Goal: Task Accomplishment & Management: Manage account settings

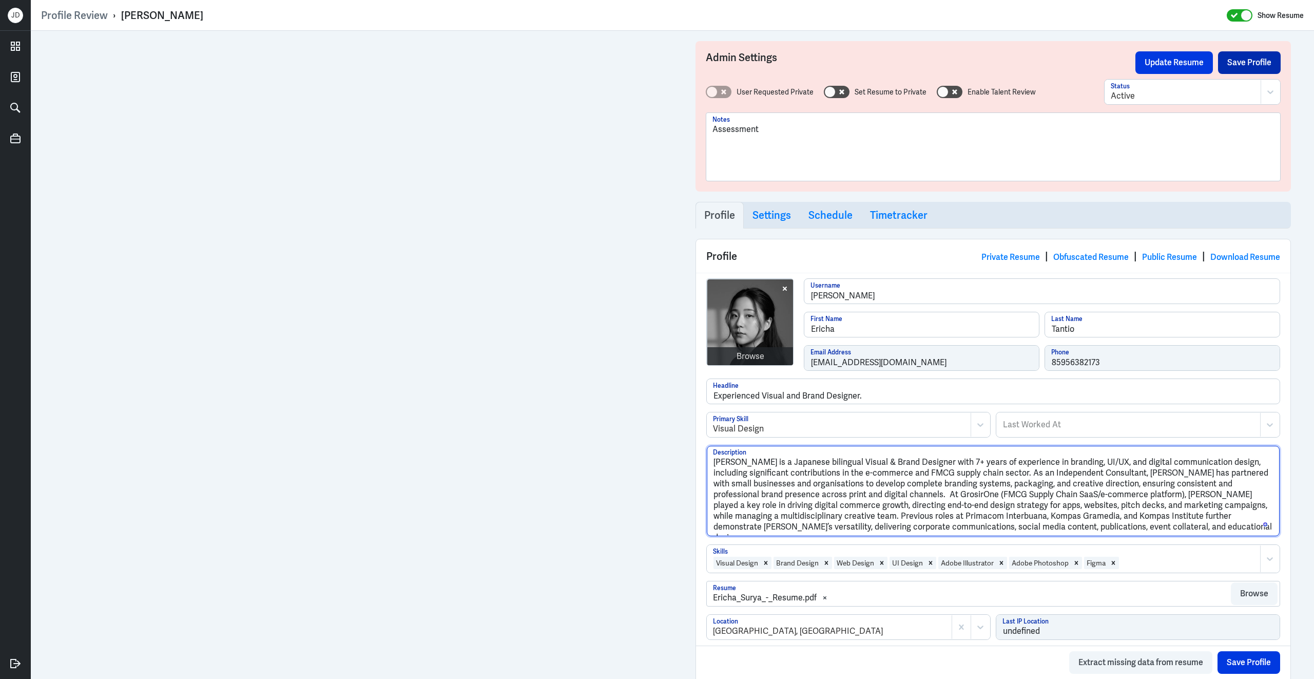
type textarea "Ericha Tantio is a Japanese bilingual Visual & Brand Designer with 7+ years of …"
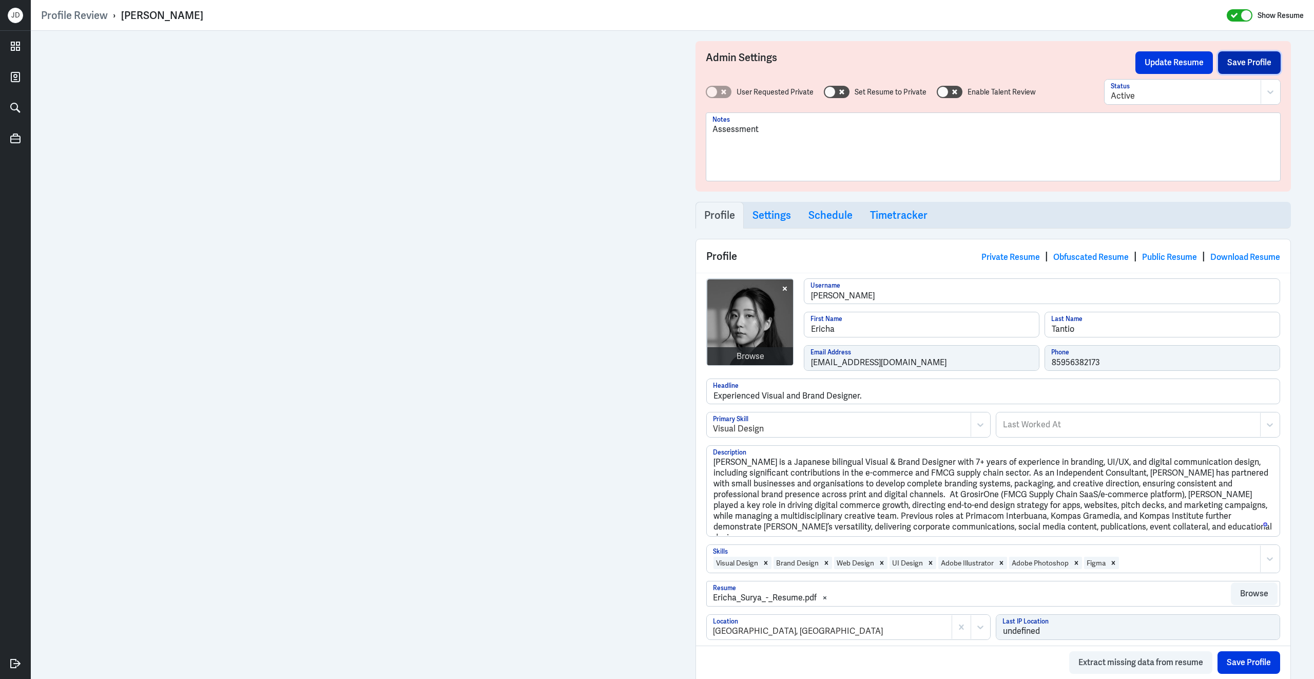
click at [1241, 64] on button "Save Profile" at bounding box center [1249, 62] width 63 height 23
click at [1175, 63] on button "Update Resume" at bounding box center [1174, 62] width 78 height 23
click at [1096, 257] on link "Obfuscated Resume" at bounding box center [1090, 256] width 75 height 11
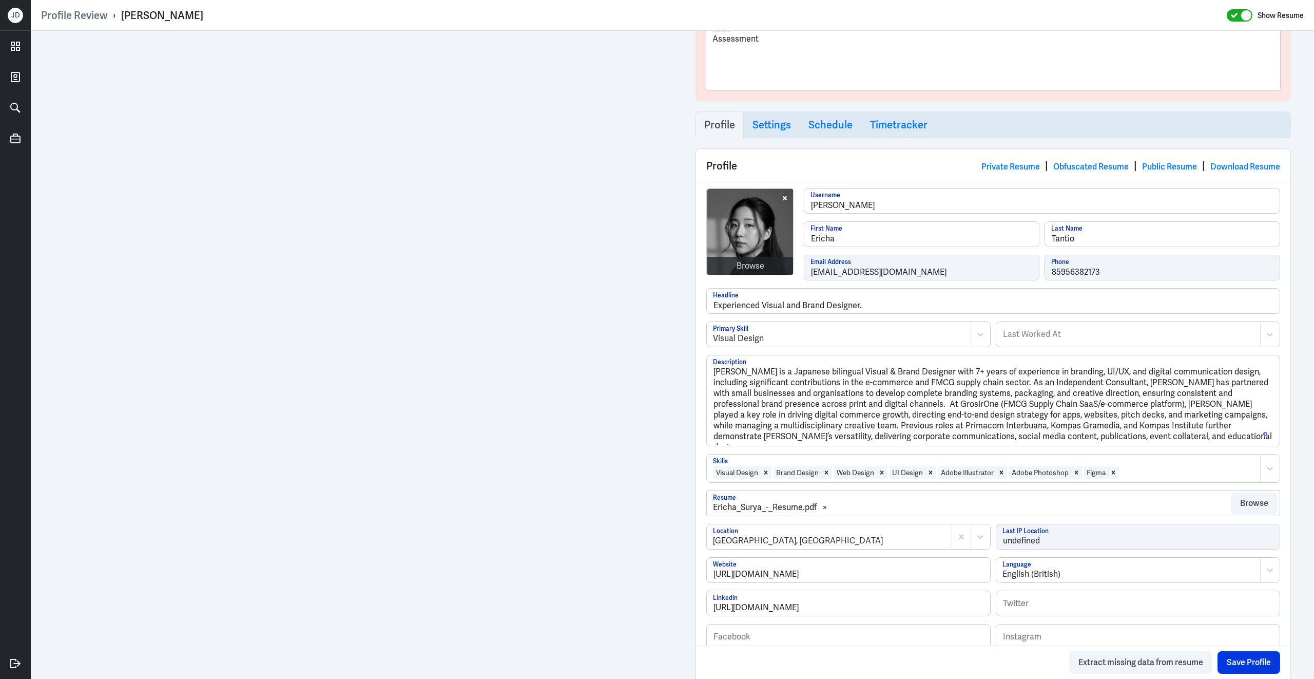
click at [1139, 472] on div at bounding box center [1187, 472] width 135 height 12
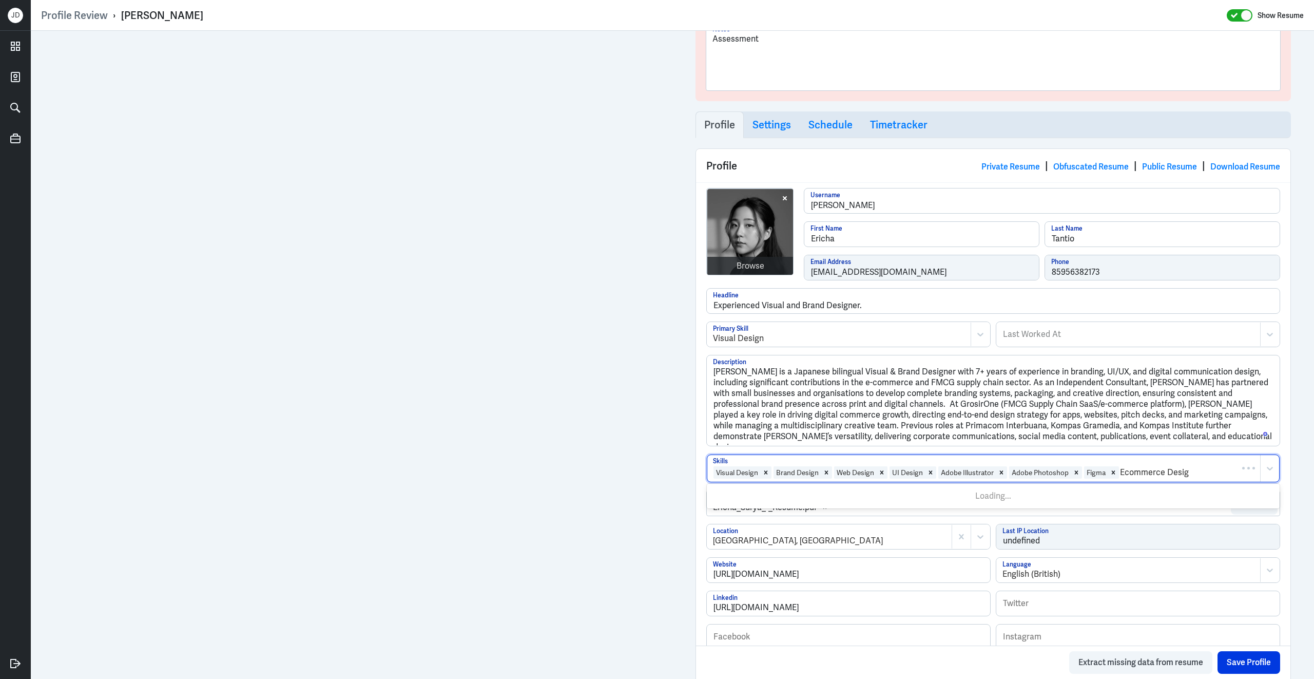
type input "Ecommerce Design"
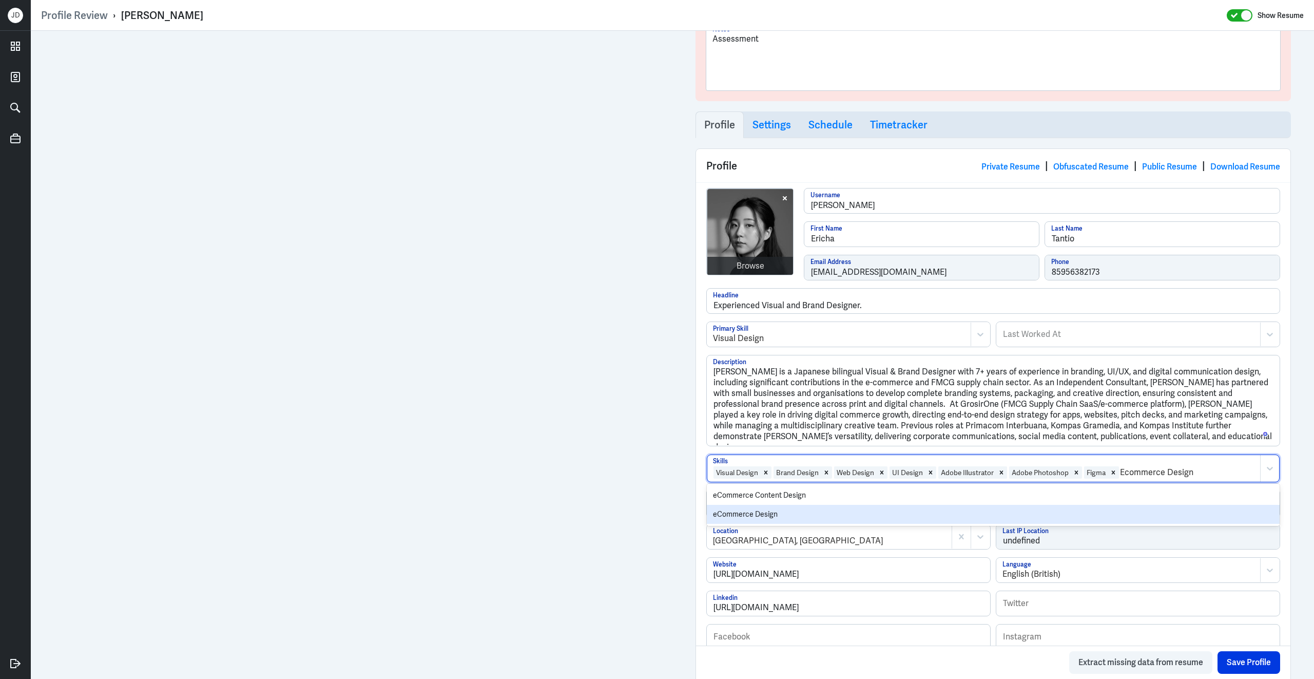
click at [827, 514] on div "eCommerce Design" at bounding box center [993, 514] width 573 height 19
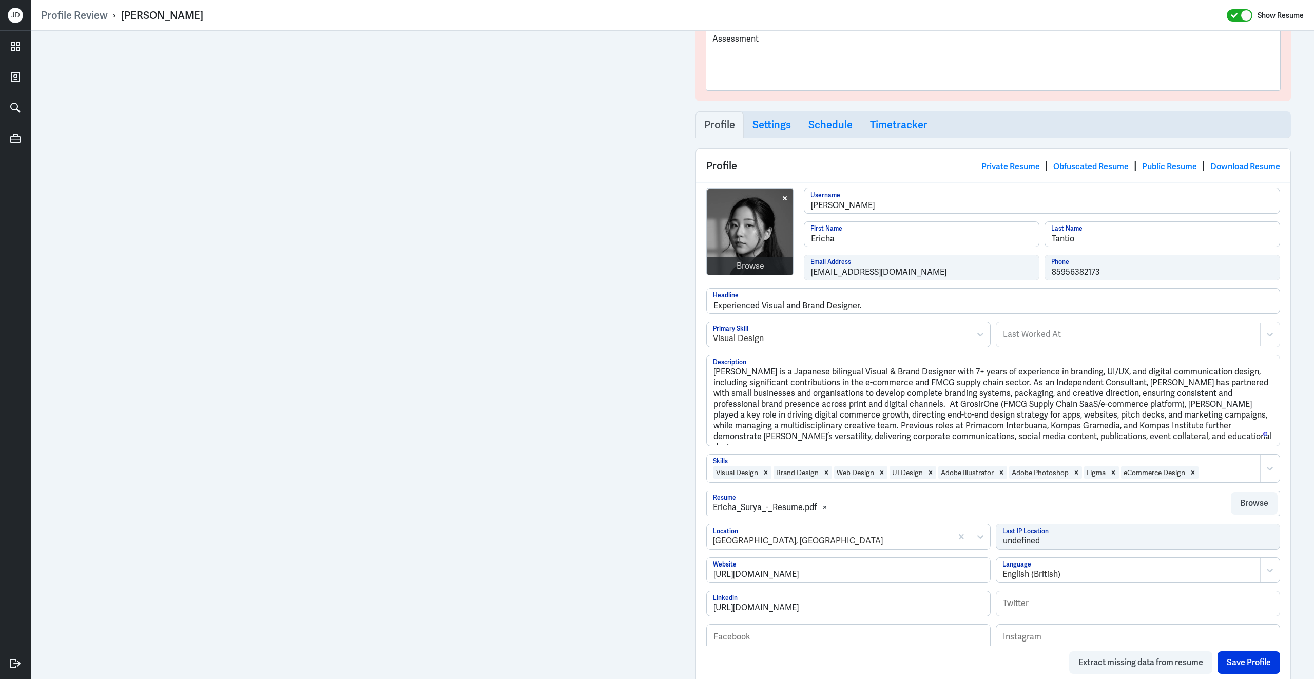
scroll to position [0, 0]
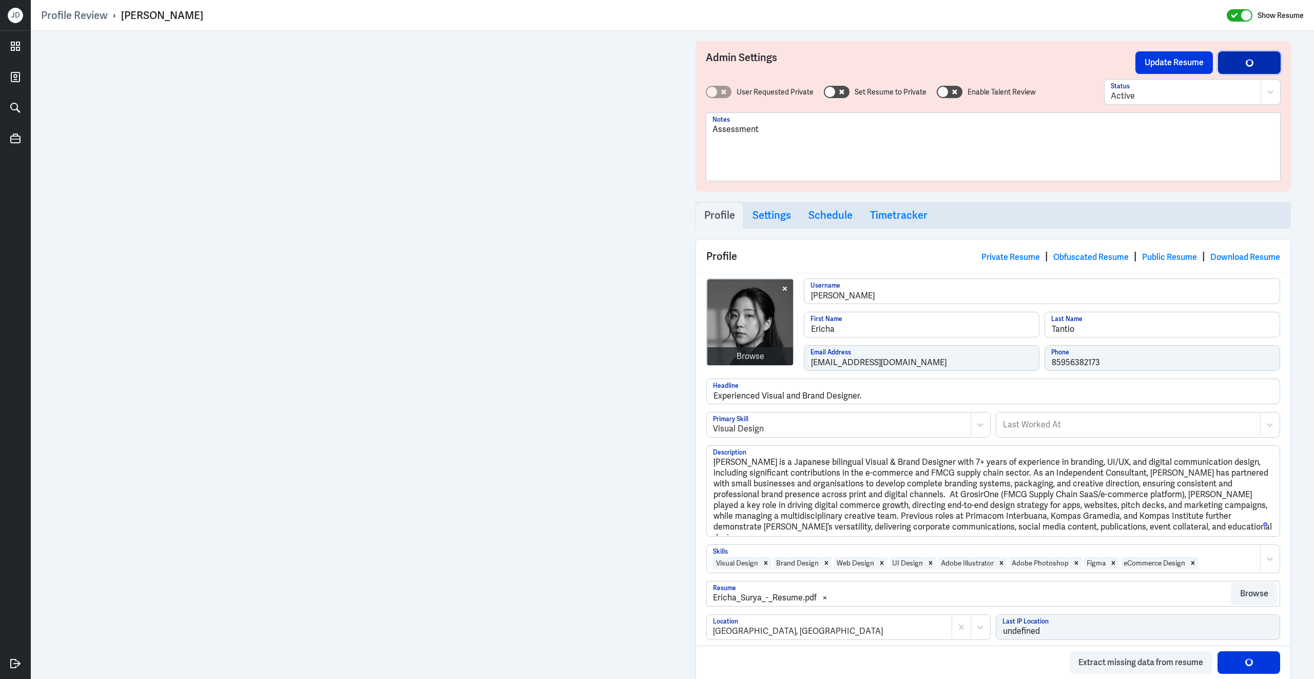
click at [1241, 60] on button "Save Profile" at bounding box center [1249, 62] width 63 height 23
click at [1198, 68] on button "Update Resume" at bounding box center [1174, 62] width 78 height 23
click at [1085, 254] on link "Obfuscated Resume" at bounding box center [1090, 256] width 75 height 11
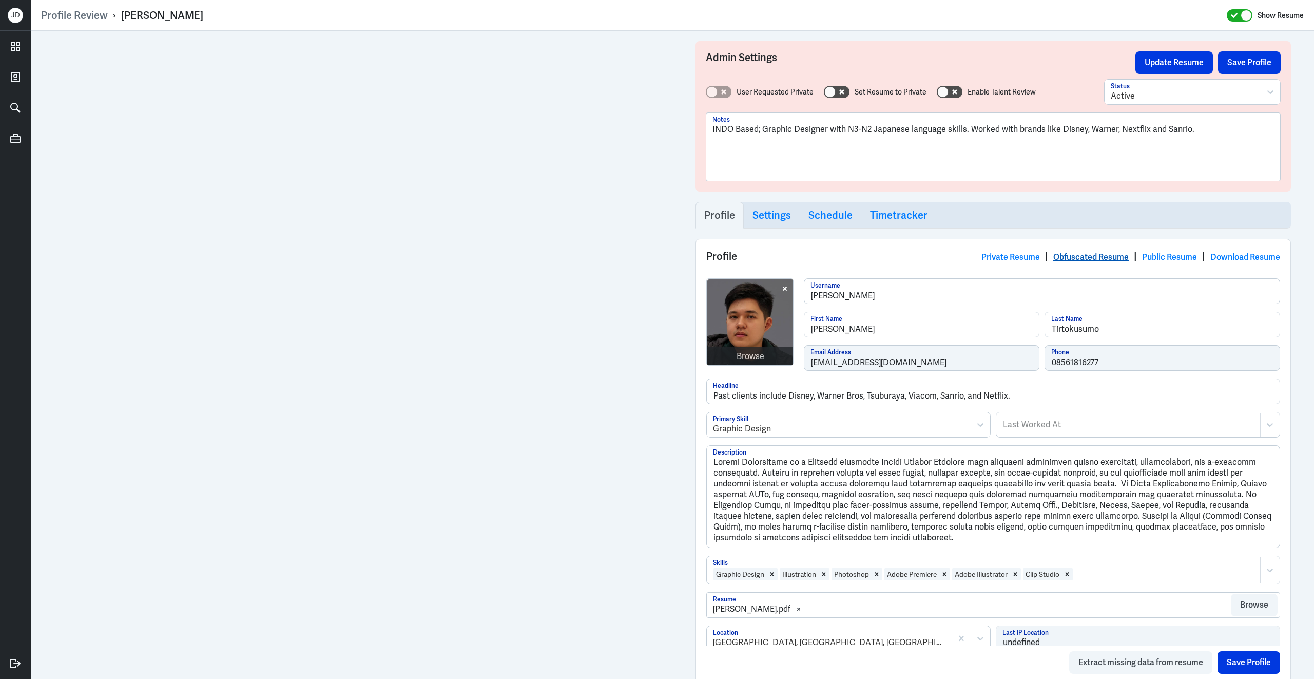
click at [1084, 256] on link "Obfuscated Resume" at bounding box center [1090, 256] width 75 height 11
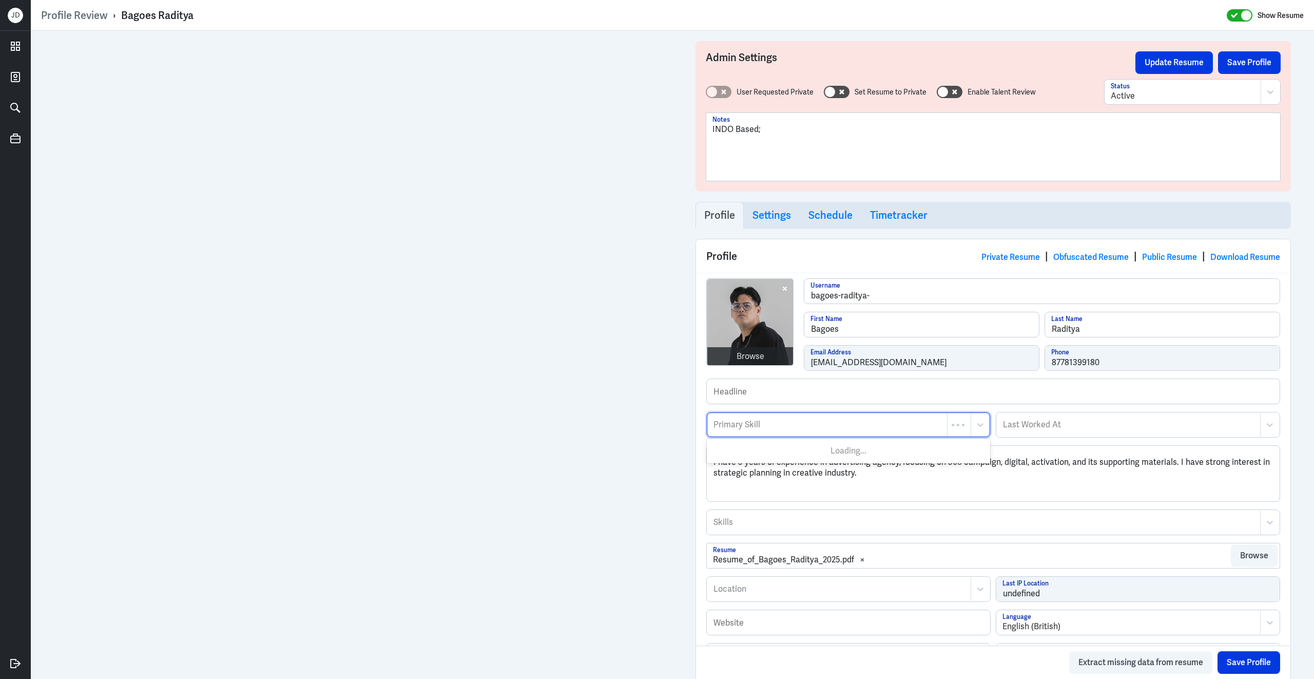
click at [832, 431] on div at bounding box center [826, 424] width 229 height 12
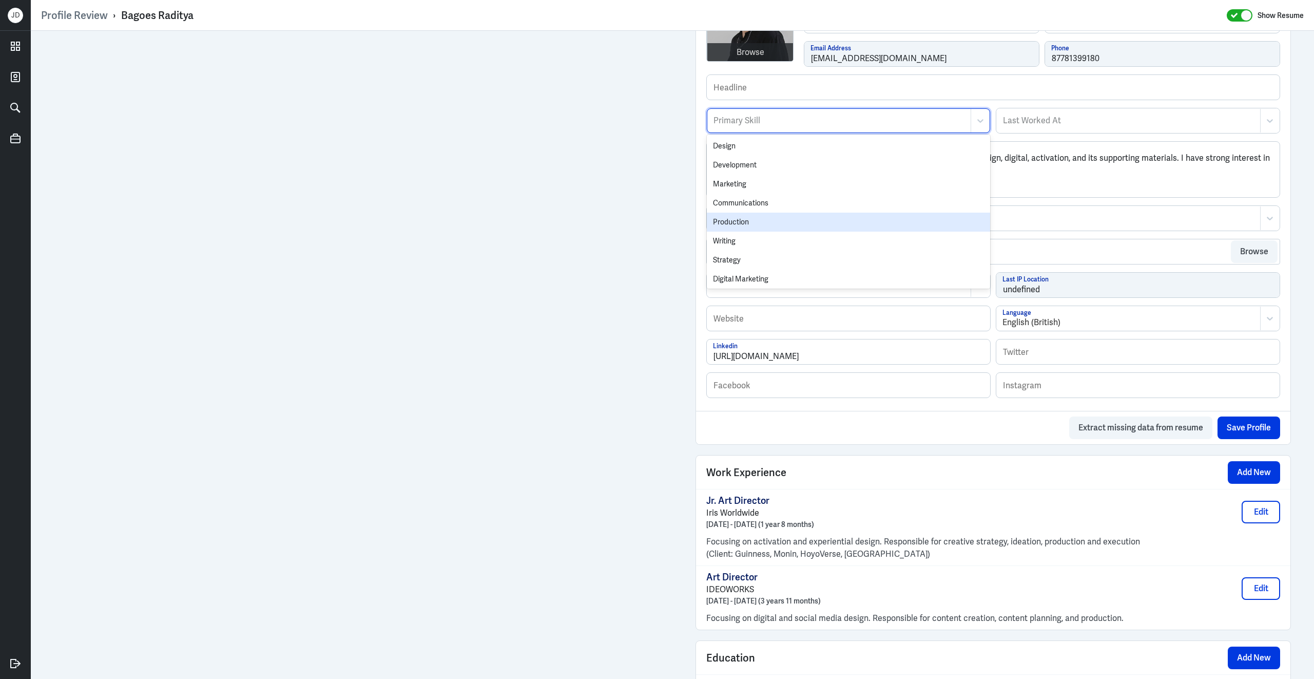
scroll to position [237, 0]
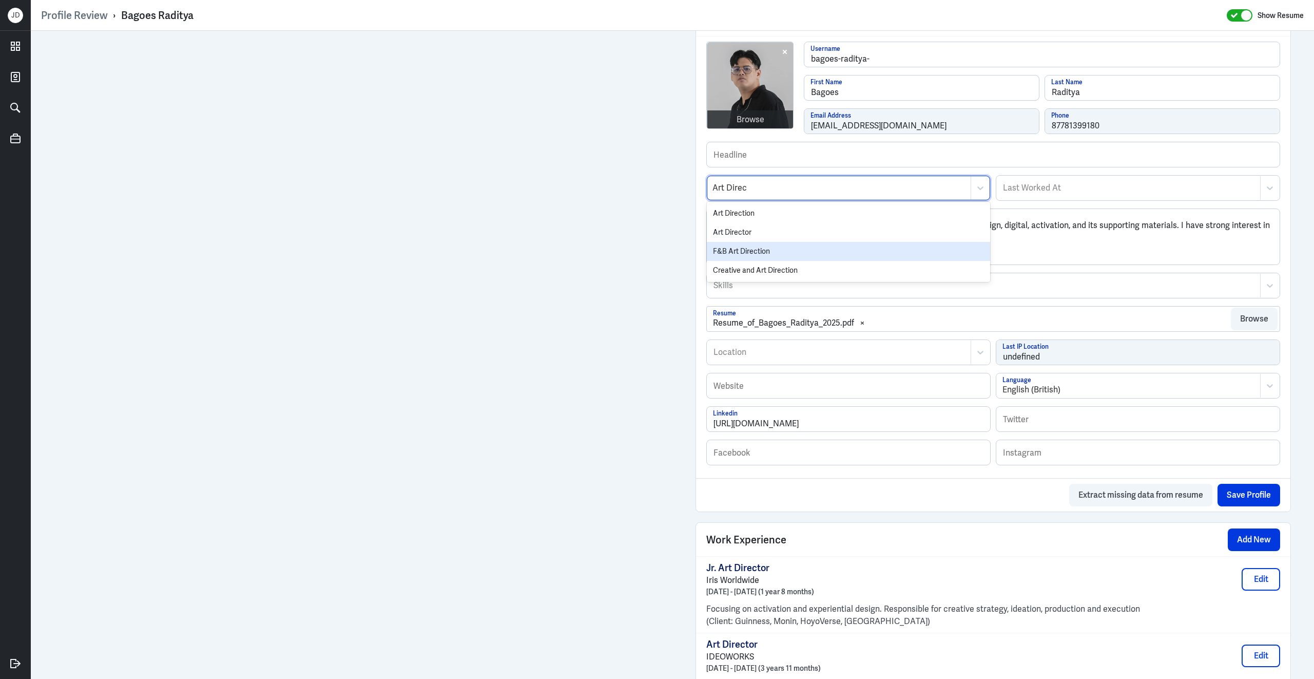
type input "Art Direc"
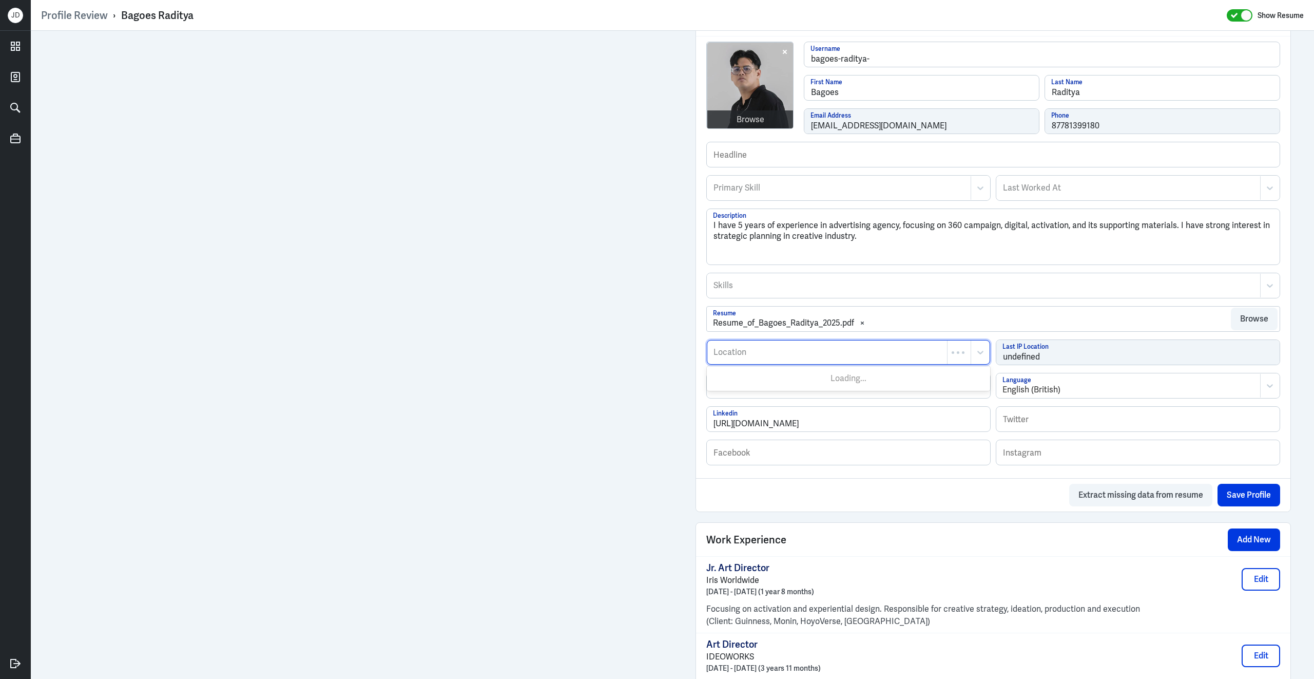
click at [762, 358] on div at bounding box center [826, 352] width 229 height 12
type input "Jakarta"
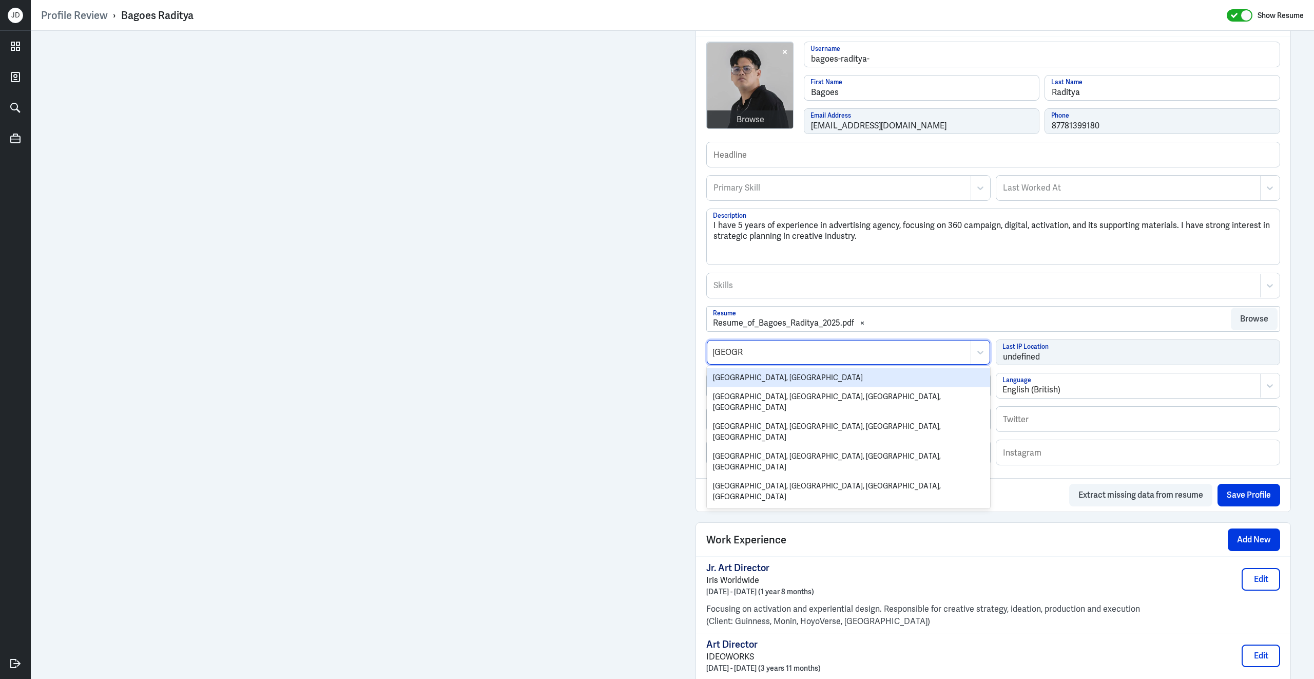
click at [750, 375] on div "Jakarta, Indonesia" at bounding box center [848, 377] width 283 height 19
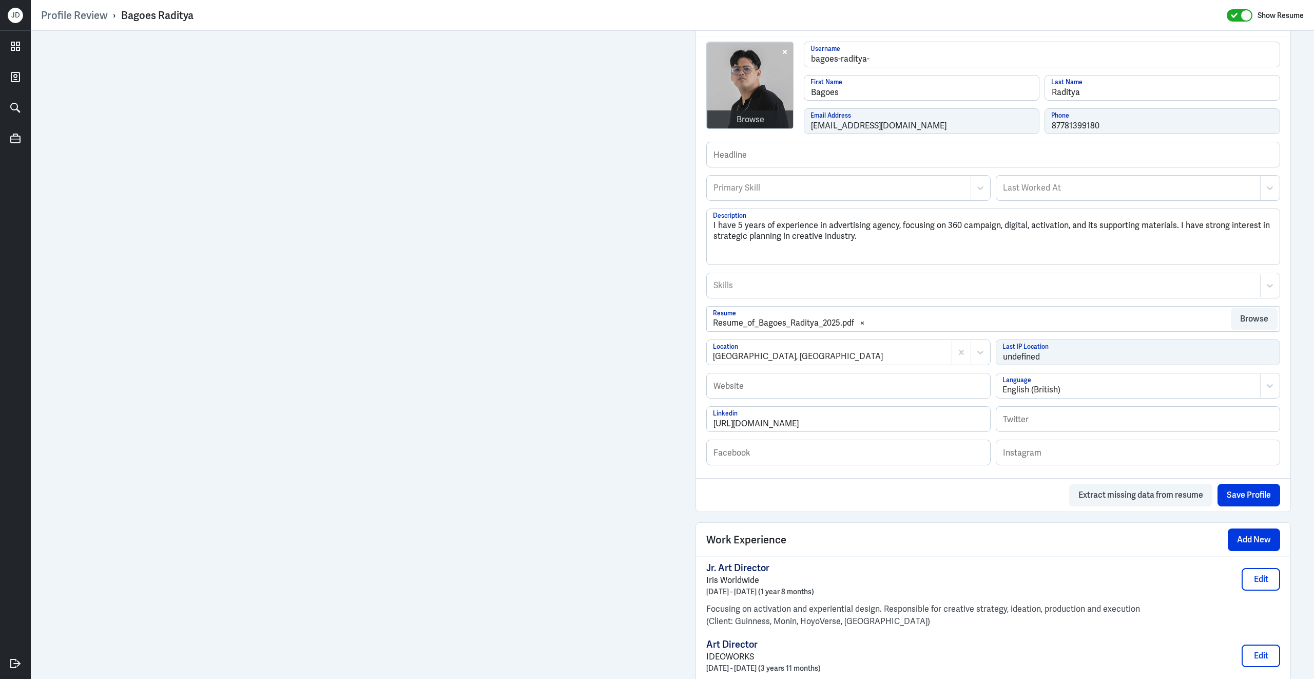
click at [759, 197] on div "Primary Skill" at bounding box center [838, 188] width 263 height 24
type input "Art Direct"
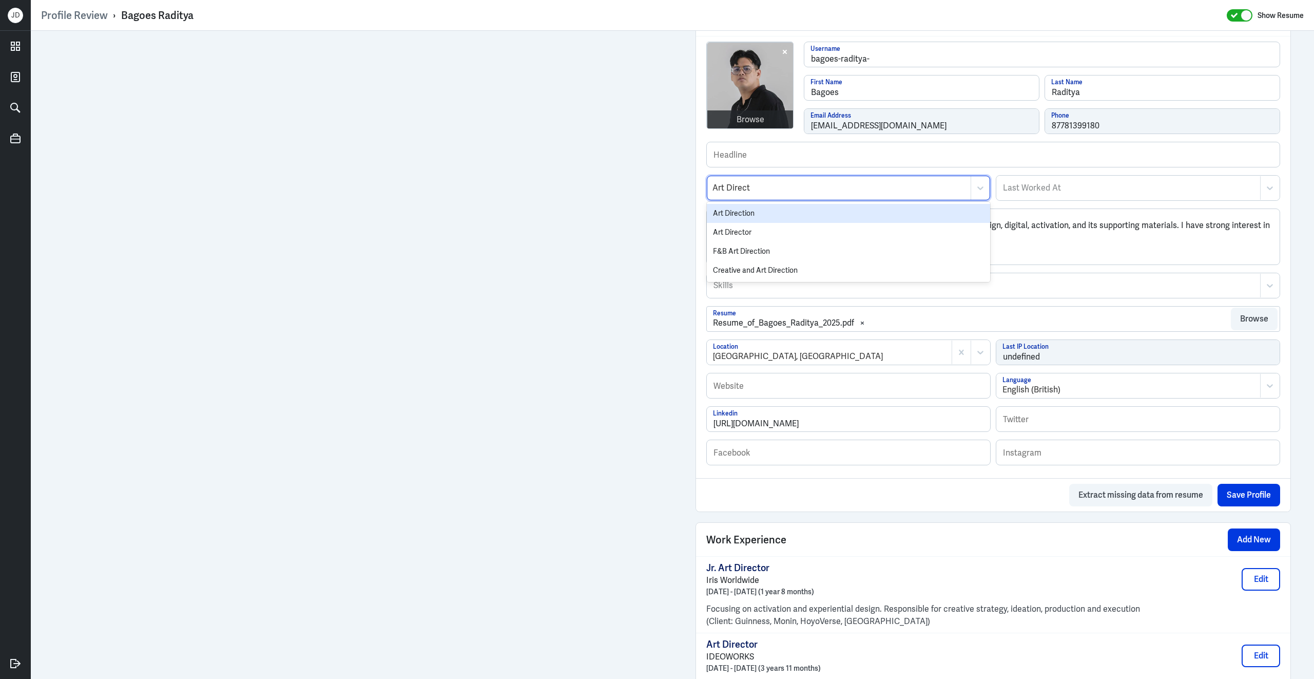
click at [749, 222] on div "Art Direction" at bounding box center [848, 213] width 283 height 19
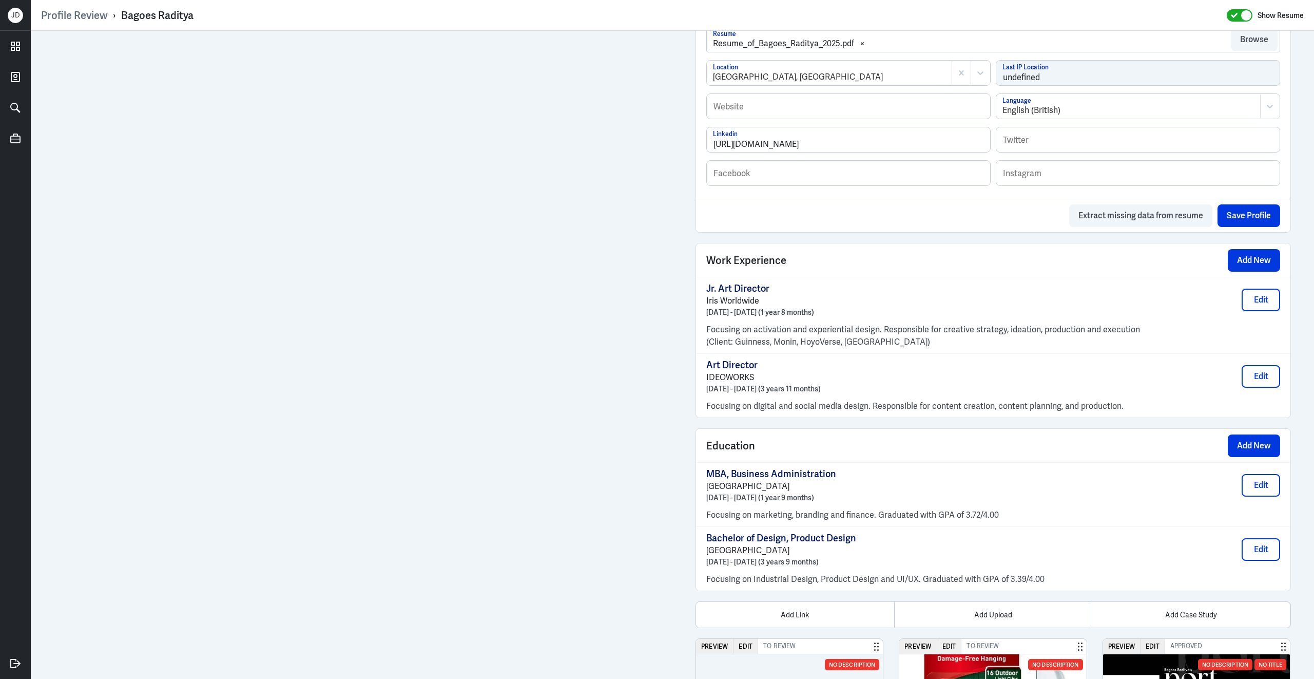
scroll to position [652, 0]
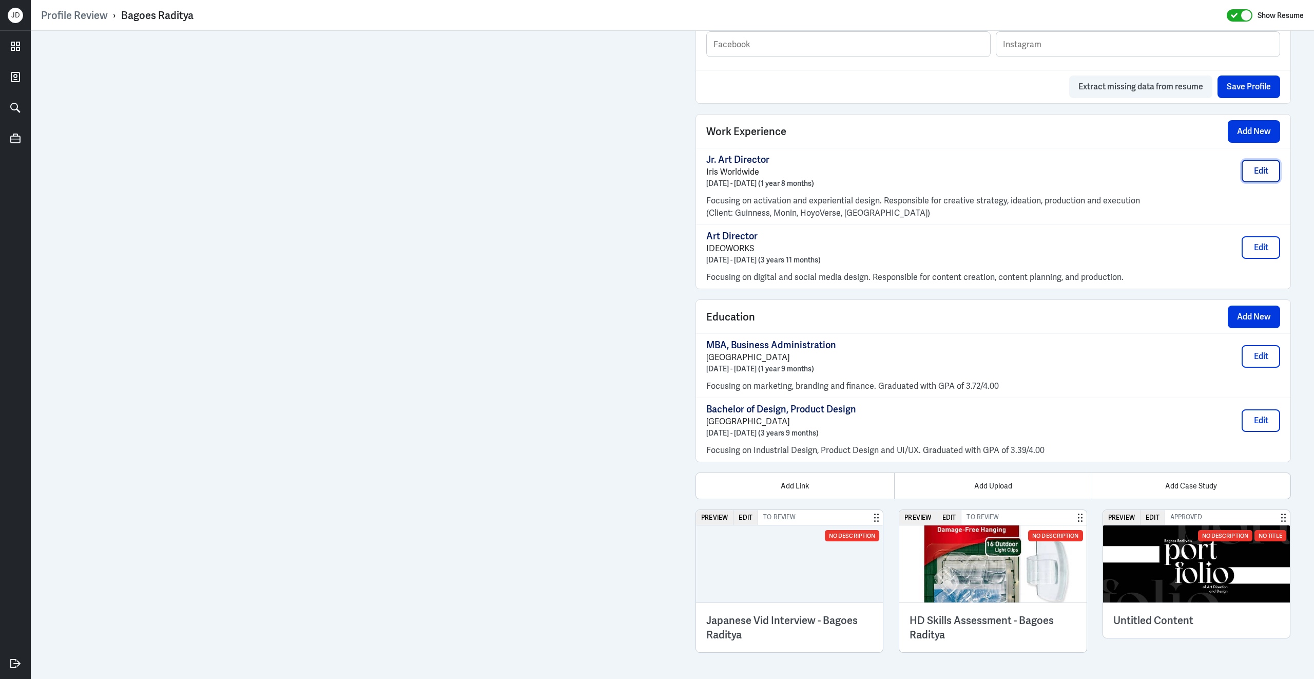
click at [1264, 170] on button "Edit" at bounding box center [1261, 171] width 38 height 23
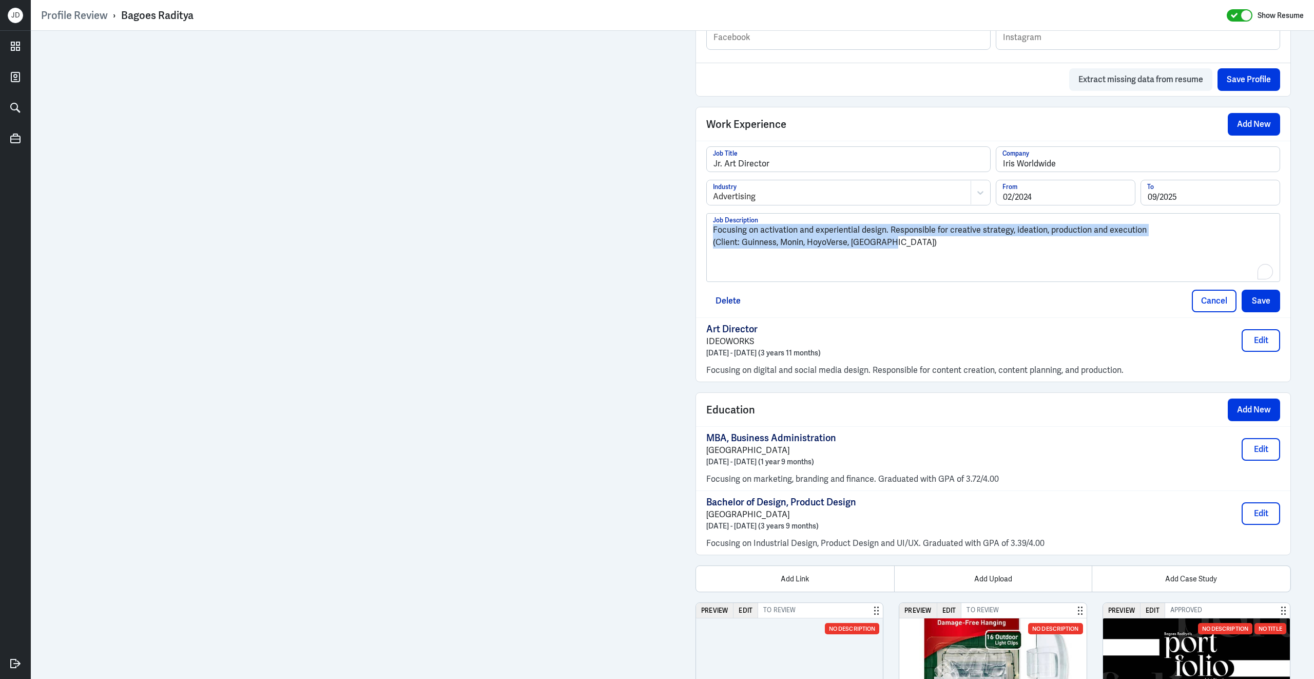
drag, startPoint x: 925, startPoint y: 250, endPoint x: 649, endPoint y: 190, distance: 282.5
click at [589, 106] on div "Admin Settings Update Resume Save Profile User Requested Private Set Resume to …" at bounding box center [672, 75] width 1283 height 1392
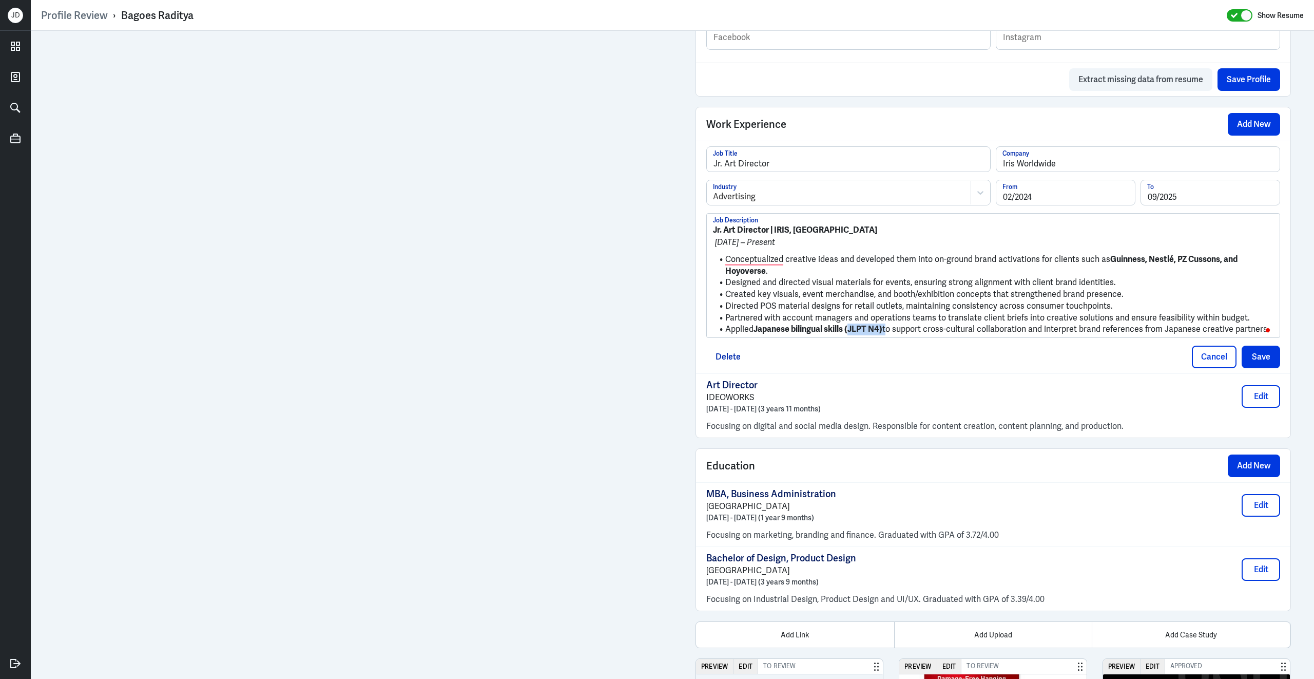
drag, startPoint x: 852, startPoint y: 337, endPoint x: 889, endPoint y: 338, distance: 38.0
click at [889, 335] on li "Applied Japanese bilingual skills (JLPT N4) to support cross-cultural collabora…" at bounding box center [993, 329] width 560 height 12
drag, startPoint x: 1107, startPoint y: 265, endPoint x: 1170, endPoint y: 271, distance: 62.9
click at [1171, 271] on strong "Guinness, Nestlé, PZ Cussons, and Hoyoverse" at bounding box center [982, 265] width 514 height 23
copy strong "Guinness, Nestlé"
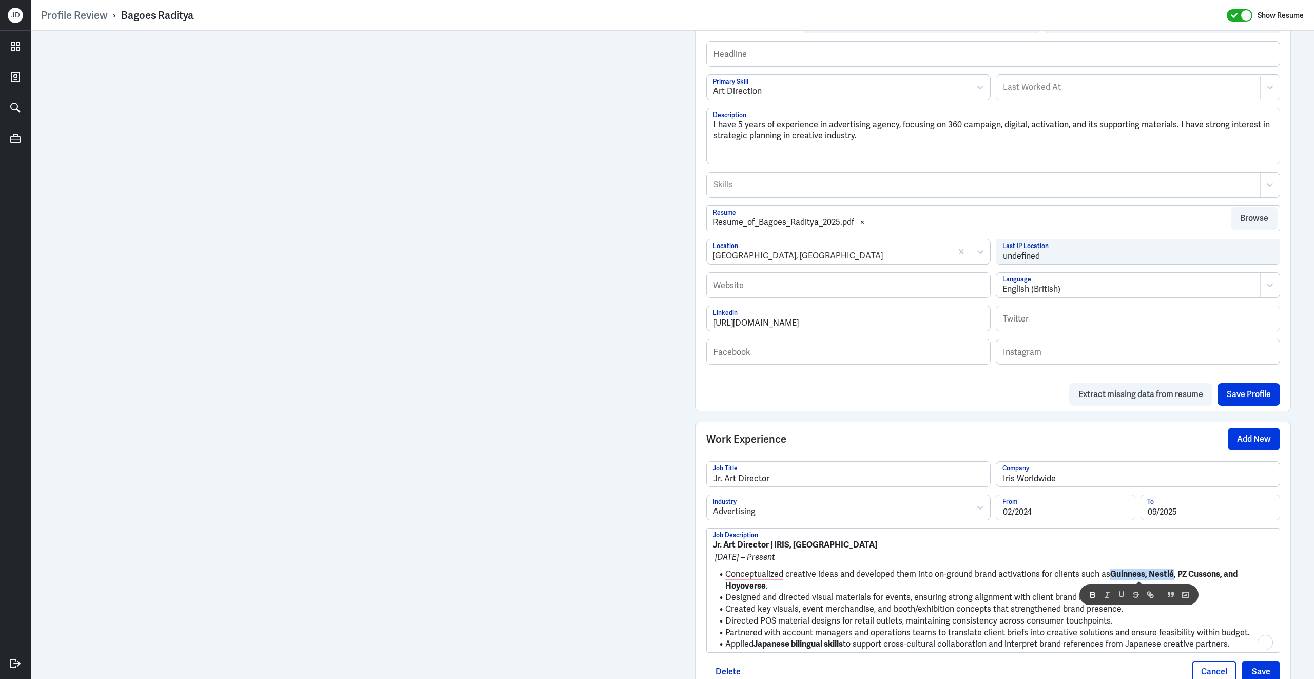
scroll to position [0, 0]
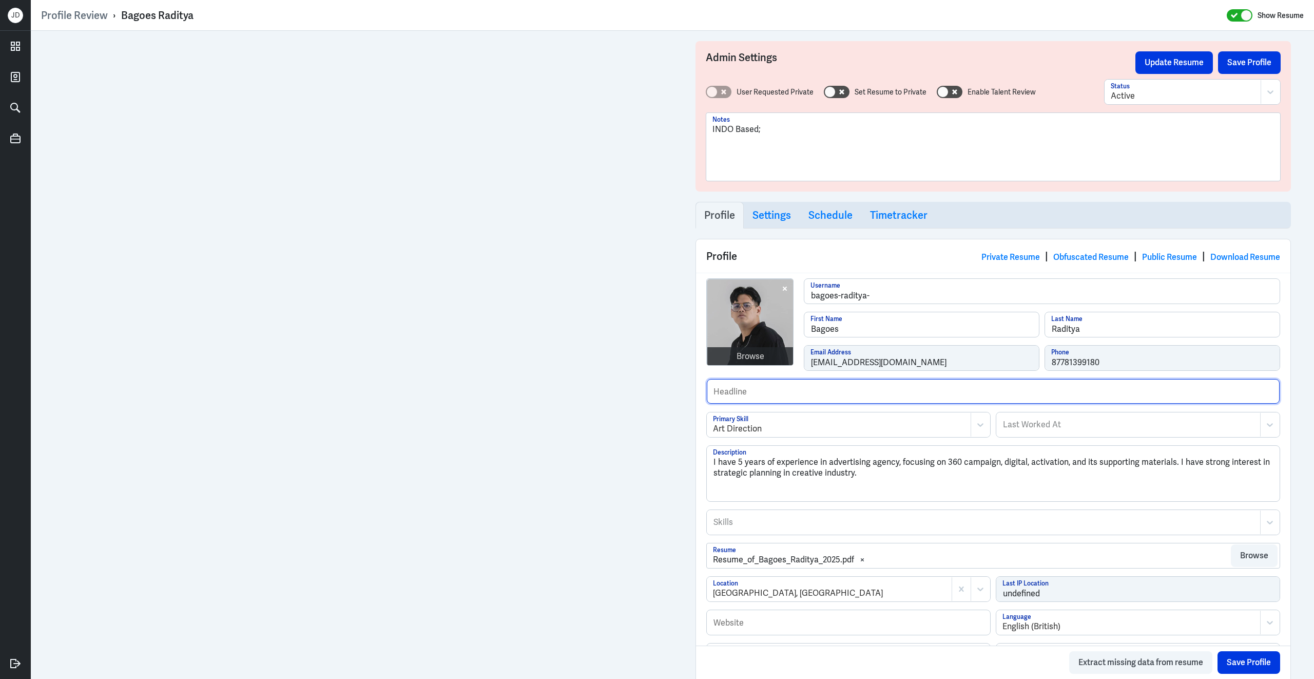
click at [800, 396] on input "text" at bounding box center [993, 391] width 573 height 25
paste input "Guinness, Nestlé"
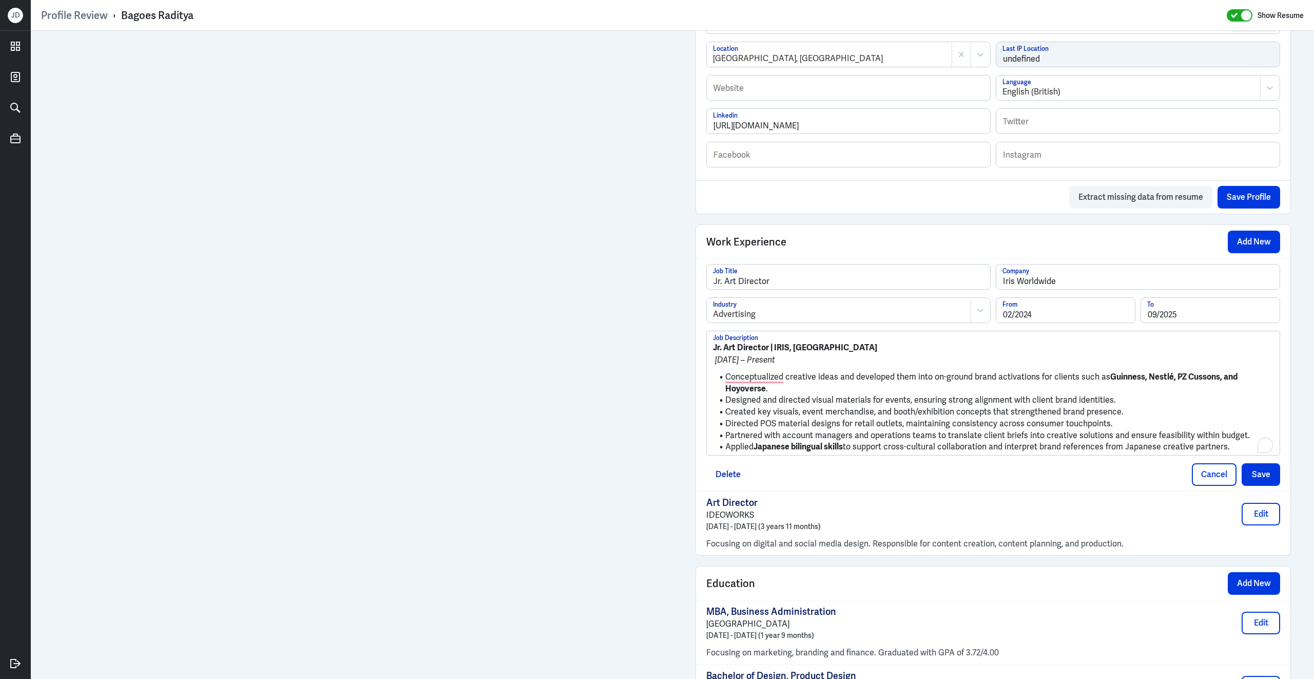
type input "Past clients include Guinness, Nestlé and Medicare."
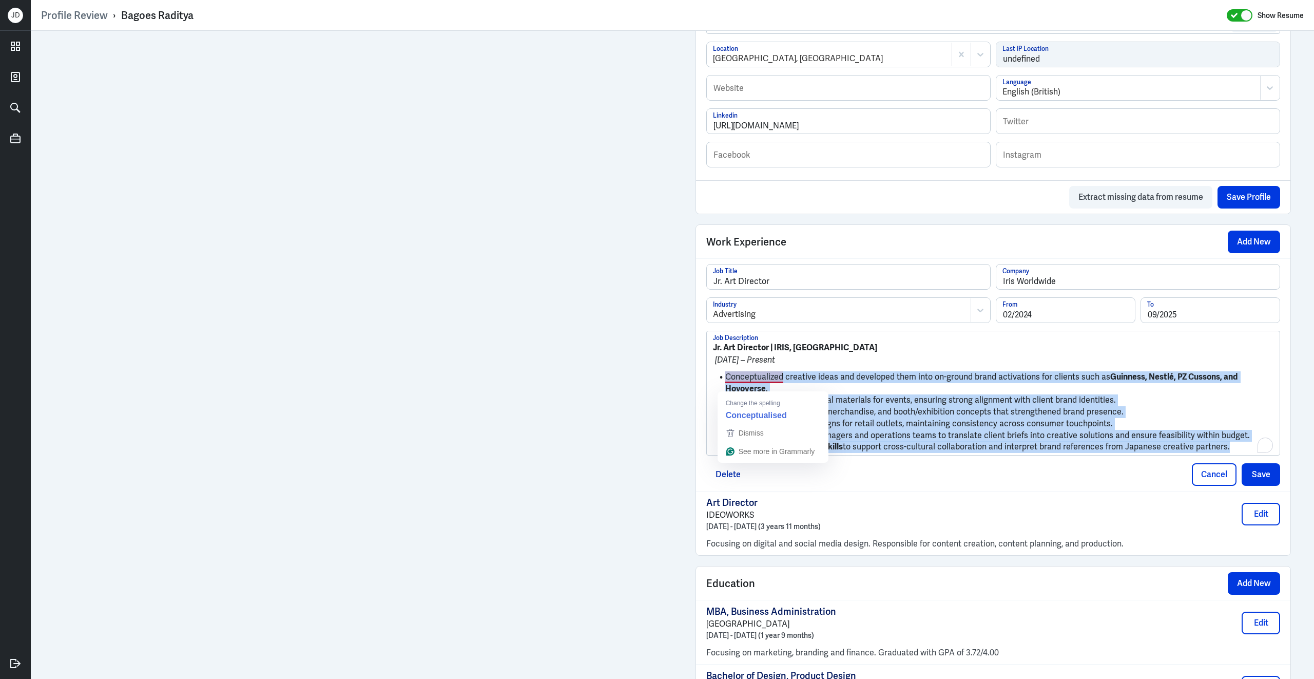
drag, startPoint x: 1241, startPoint y: 459, endPoint x: 725, endPoint y: 379, distance: 522.4
click at [725, 379] on ul "Conceptualized creative ideas and developed them into on-ground brand activatio…" at bounding box center [993, 409] width 560 height 87
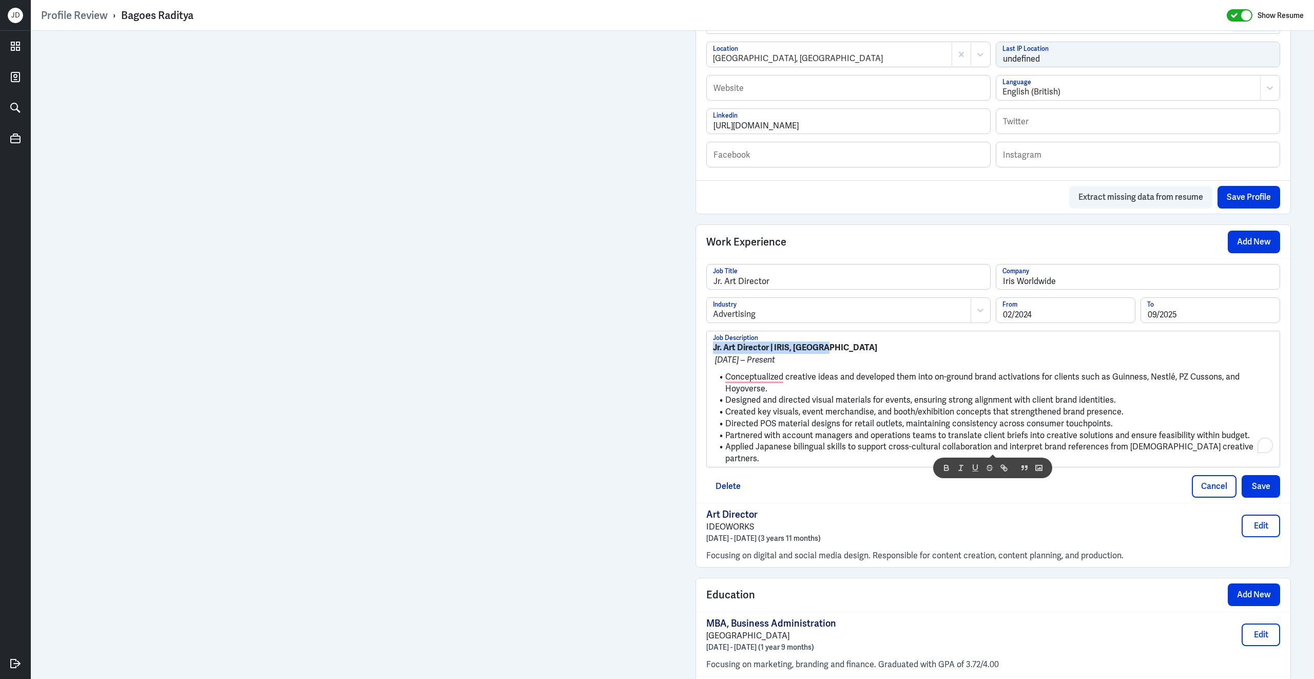
drag, startPoint x: 833, startPoint y: 357, endPoint x: 682, endPoint y: 359, distance: 150.4
click at [682, 359] on div "Admin Settings Update Resume Save Profile User Requested Private Set Resume to …" at bounding box center [672, 226] width 1283 height 1460
click at [898, 354] on p "Jr. Art Director | IRIS, Jakarta" at bounding box center [993, 347] width 560 height 12
drag, startPoint x: 817, startPoint y: 372, endPoint x: 666, endPoint y: 349, distance: 152.6
click at [666, 349] on div "Admin Settings Update Resume Save Profile User Requested Private Set Resume to …" at bounding box center [672, 226] width 1283 height 1460
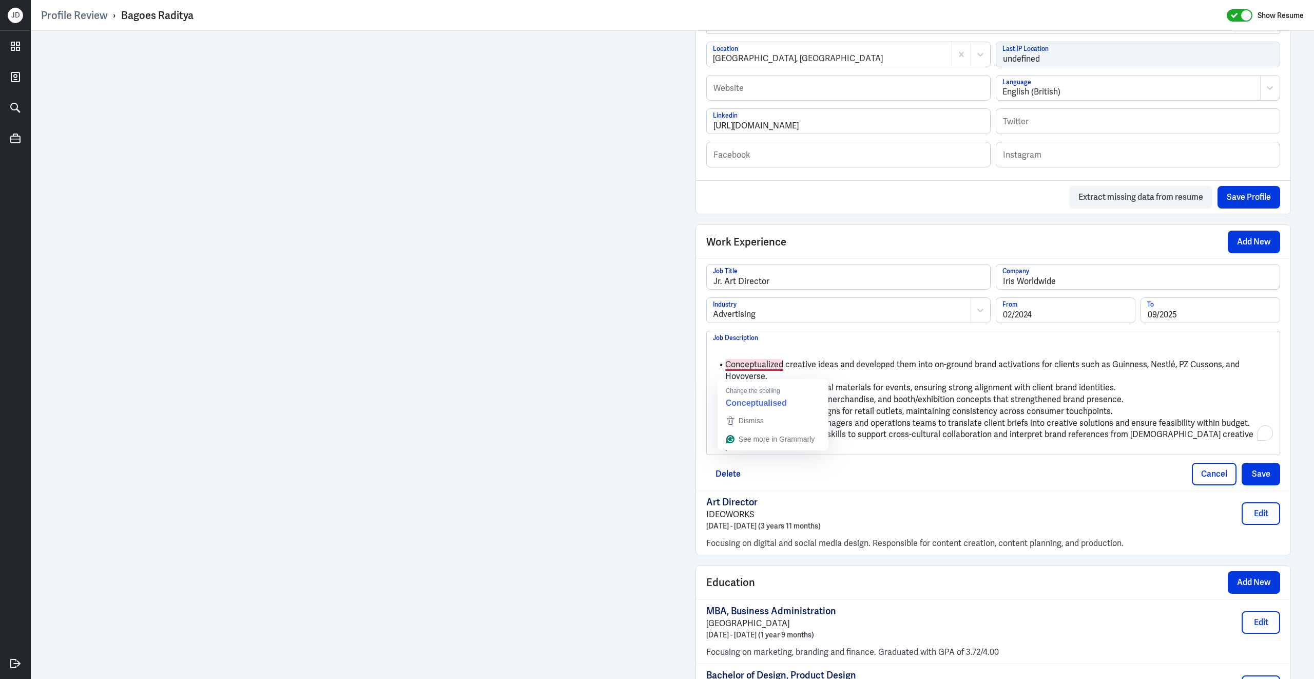
click at [726, 373] on li "Conceptualized creative ideas and developed them into on-ground brand activatio…" at bounding box center [993, 370] width 560 height 23
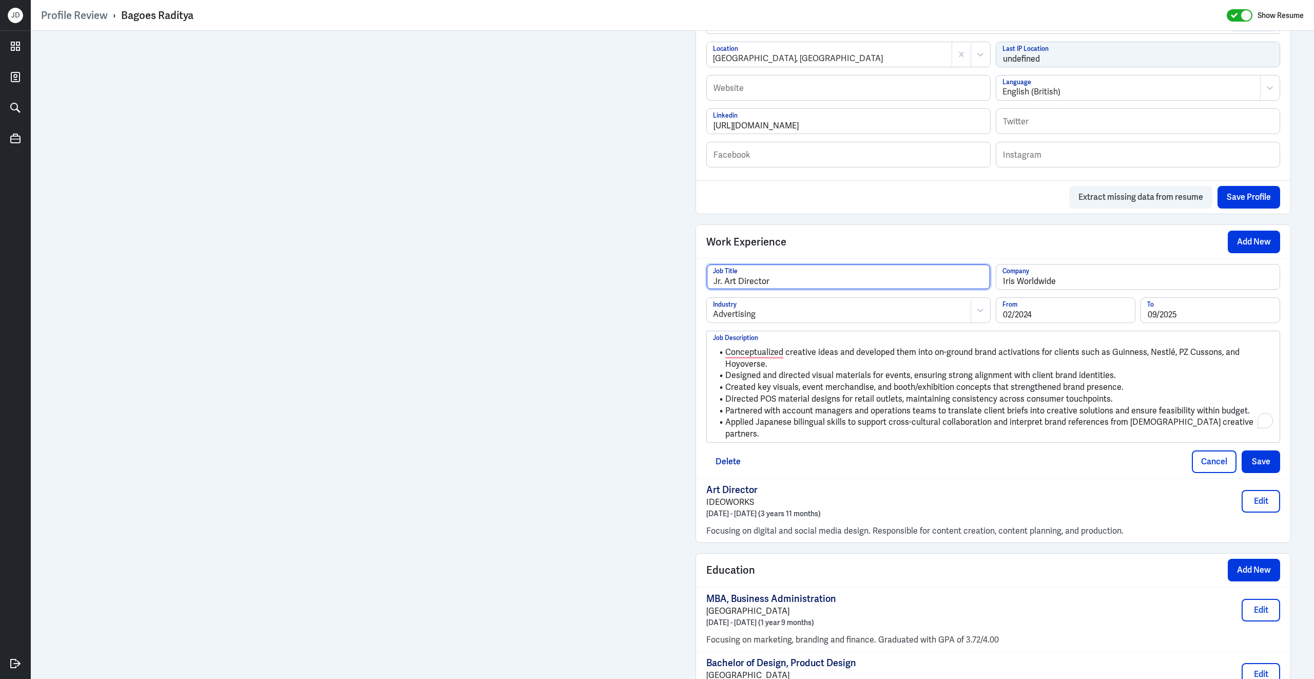
click at [725, 287] on input "Jr. Art Director" at bounding box center [848, 276] width 283 height 25
type input "Junior Art Director"
click at [1271, 456] on button "Save" at bounding box center [1261, 461] width 38 height 23
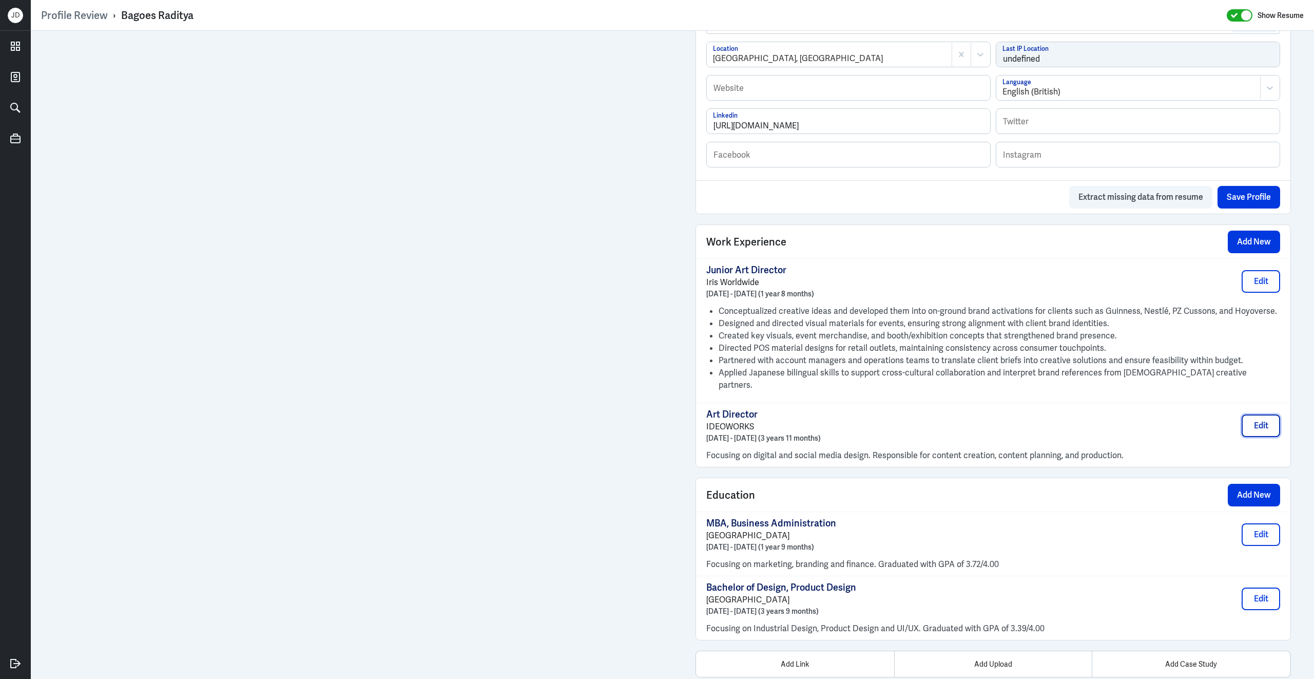
click at [1244, 414] on button "Edit" at bounding box center [1261, 425] width 38 height 23
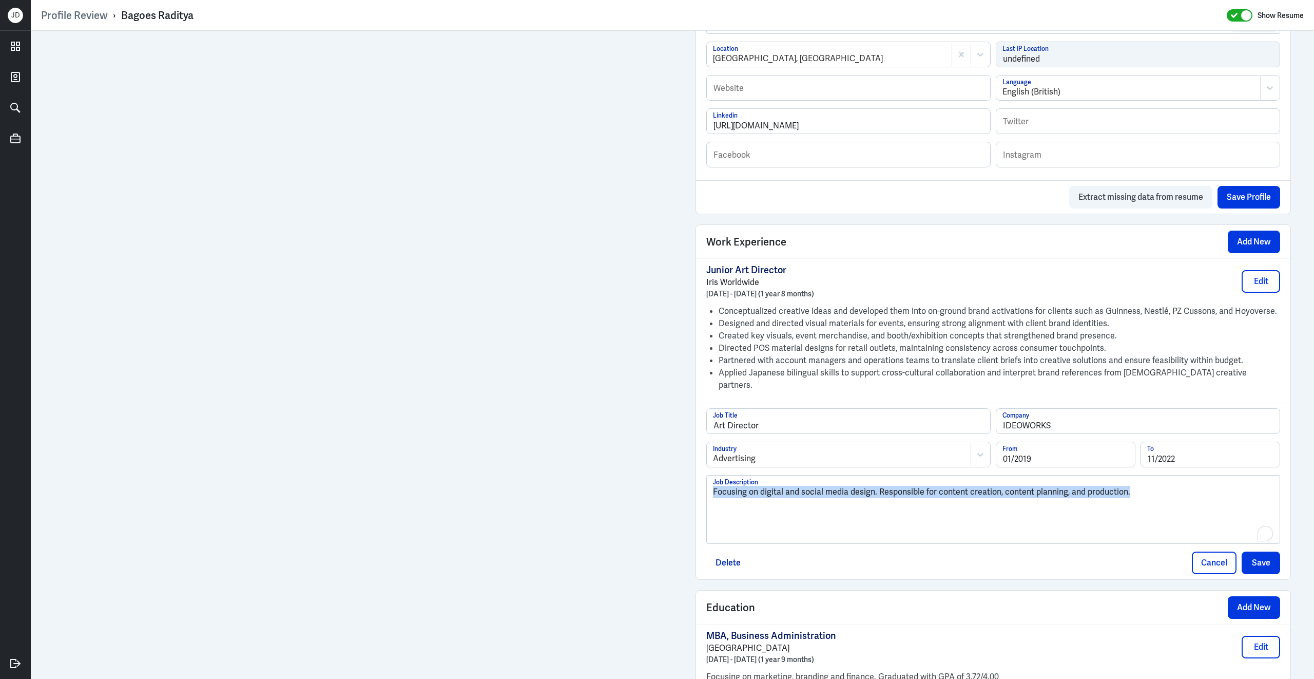
drag, startPoint x: 1173, startPoint y: 499, endPoint x: 661, endPoint y: 473, distance: 513.4
click at [661, 473] on div "Admin Settings Update Resume Save Profile User Requested Private Set Resume to …" at bounding box center [672, 232] width 1283 height 1473
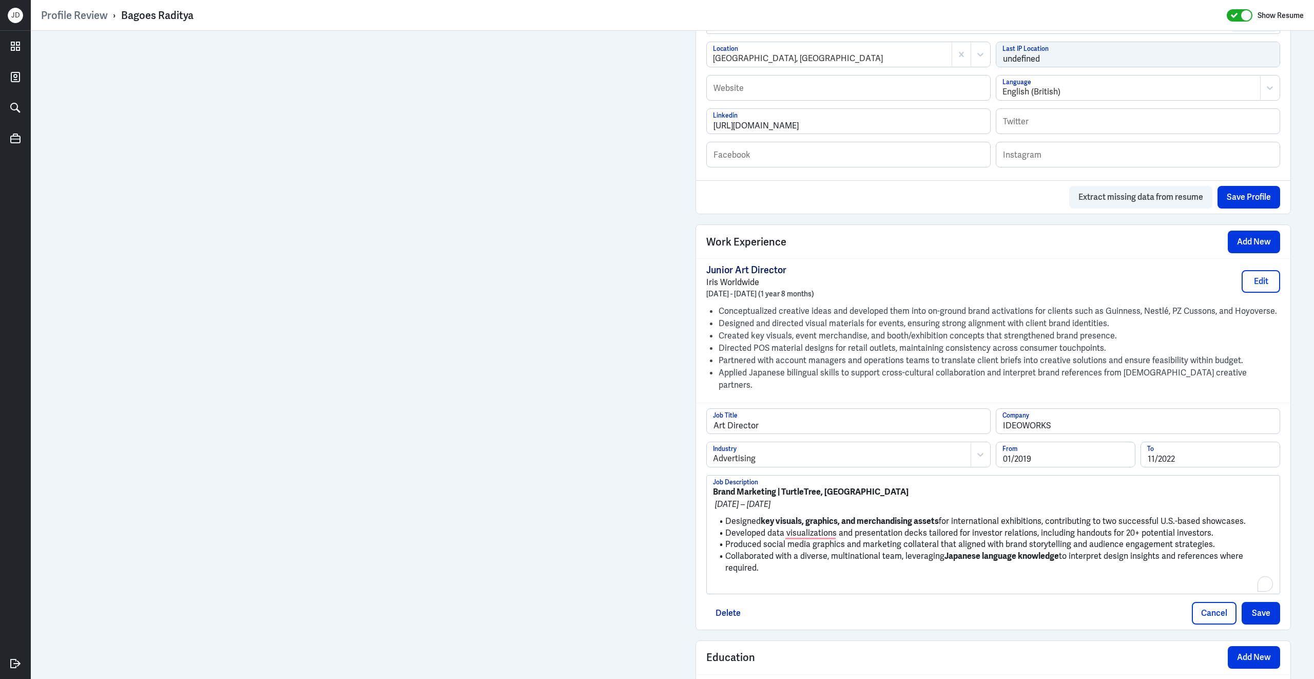
drag, startPoint x: 875, startPoint y: 566, endPoint x: 712, endPoint y: 427, distance: 214.8
click at [712, 427] on div "Art Director Job Title IDEOWORKS Company Advertising Industry 01/2019 From 11/2…" at bounding box center [993, 501] width 574 height 186
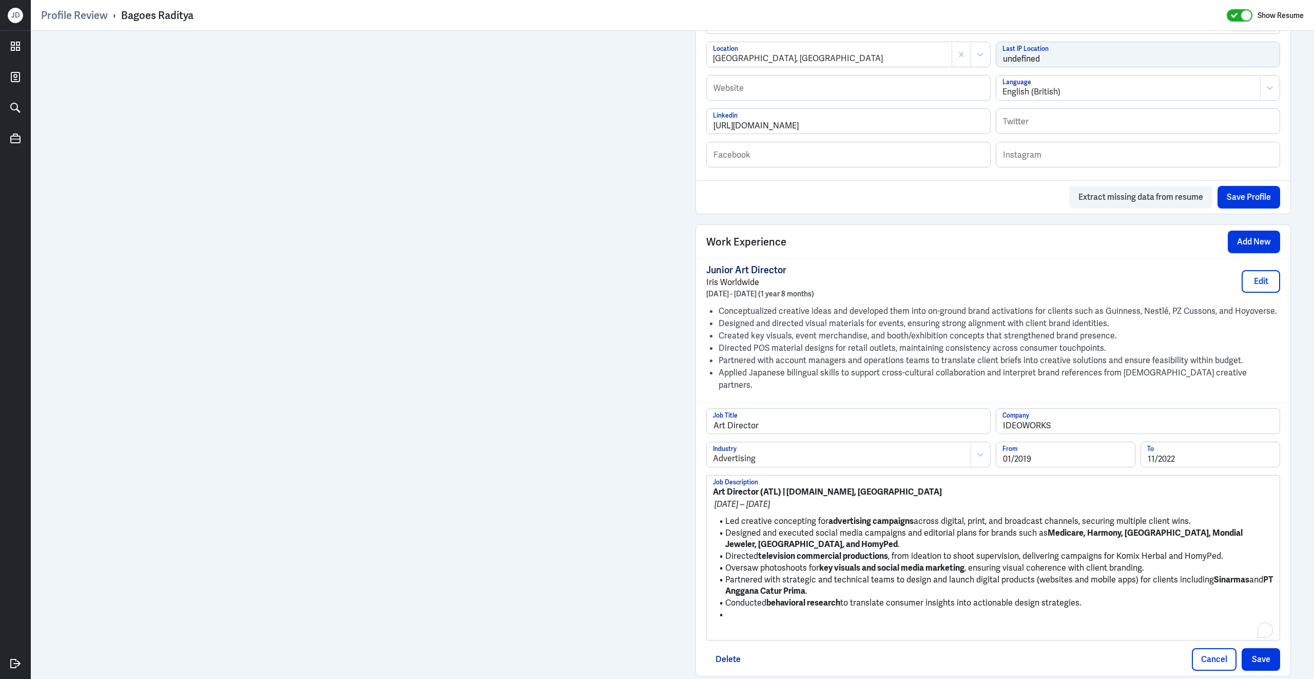
scroll to position [0, 0]
click at [1200, 449] on input "11/2022" at bounding box center [1210, 454] width 139 height 25
type input "11/2021"
click at [868, 550] on strong "television commercial productions" at bounding box center [823, 555] width 130 height 11
click at [753, 629] on p "To enrich screen reader interactions, please activate Accessibility in Grammarl…" at bounding box center [993, 631] width 560 height 12
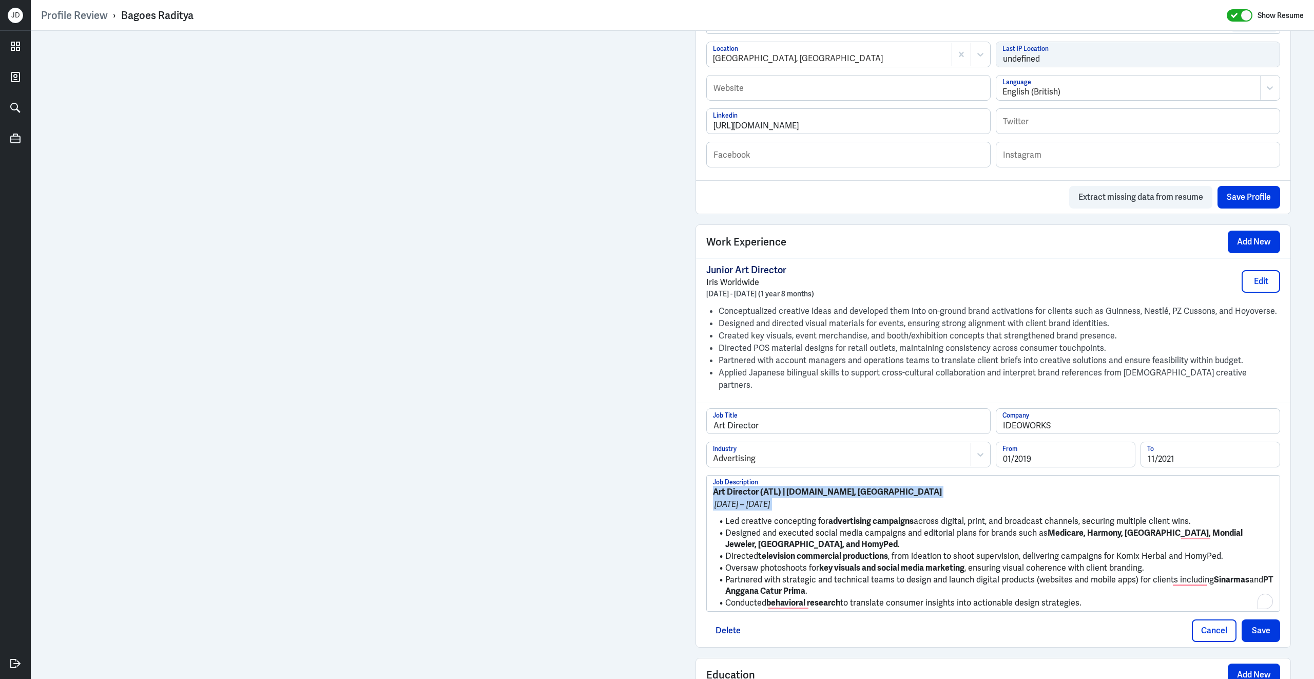
drag, startPoint x: 727, startPoint y: 518, endPoint x: 703, endPoint y: 467, distance: 56.9
click at [703, 466] on div "Art Director Job Title IDEOWORKS Company Advertising Industry 01/2019 From 11/2…" at bounding box center [993, 524] width 594 height 244
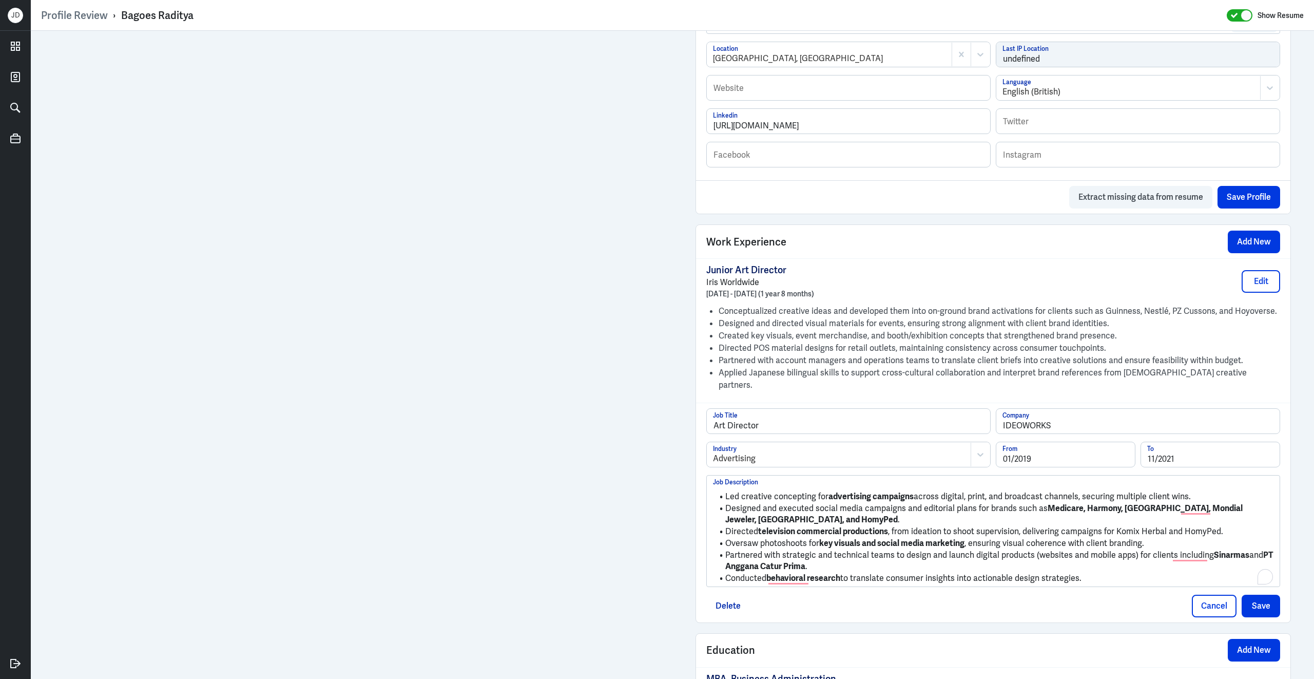
drag, startPoint x: 1099, startPoint y: 573, endPoint x: 701, endPoint y: 417, distance: 427.3
click at [701, 417] on div "Art Director Job Title IDEOWORKS Company Advertising Industry 01/2019 From 11/2…" at bounding box center [993, 512] width 594 height 220
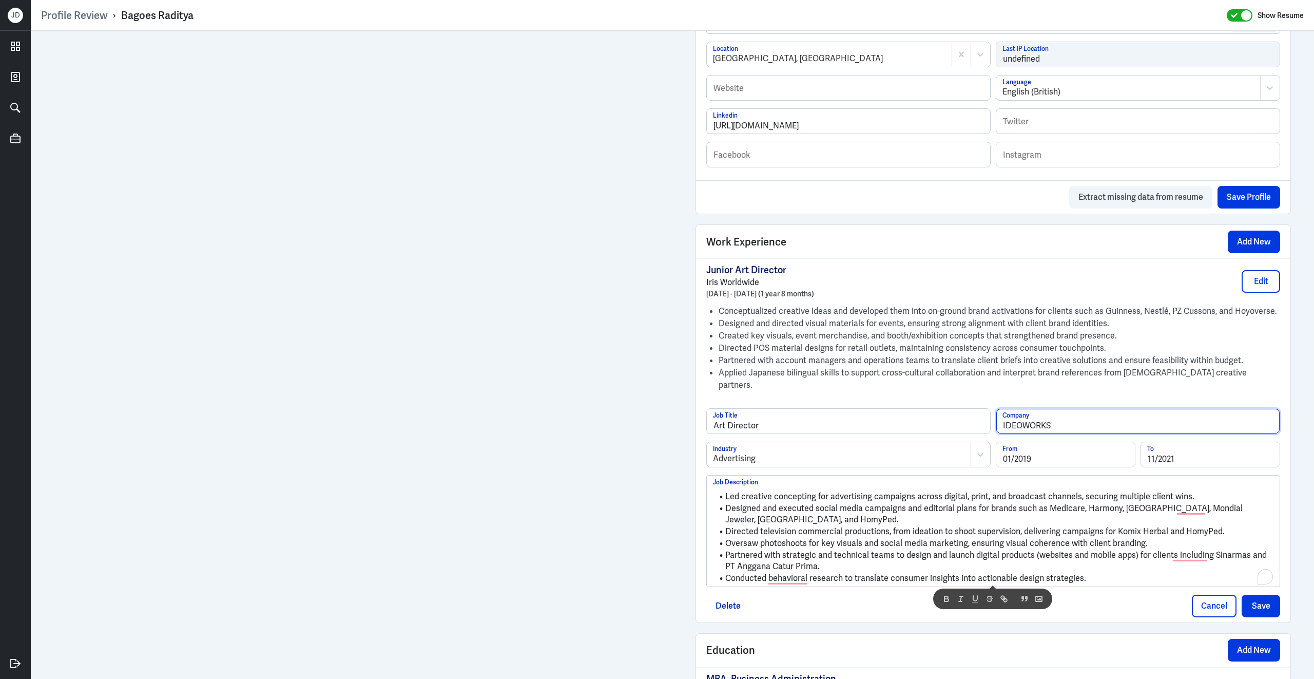
click at [1084, 415] on input "IDEOWORKS" at bounding box center [1137, 421] width 283 height 25
type input "IDEOWORKS.ID"
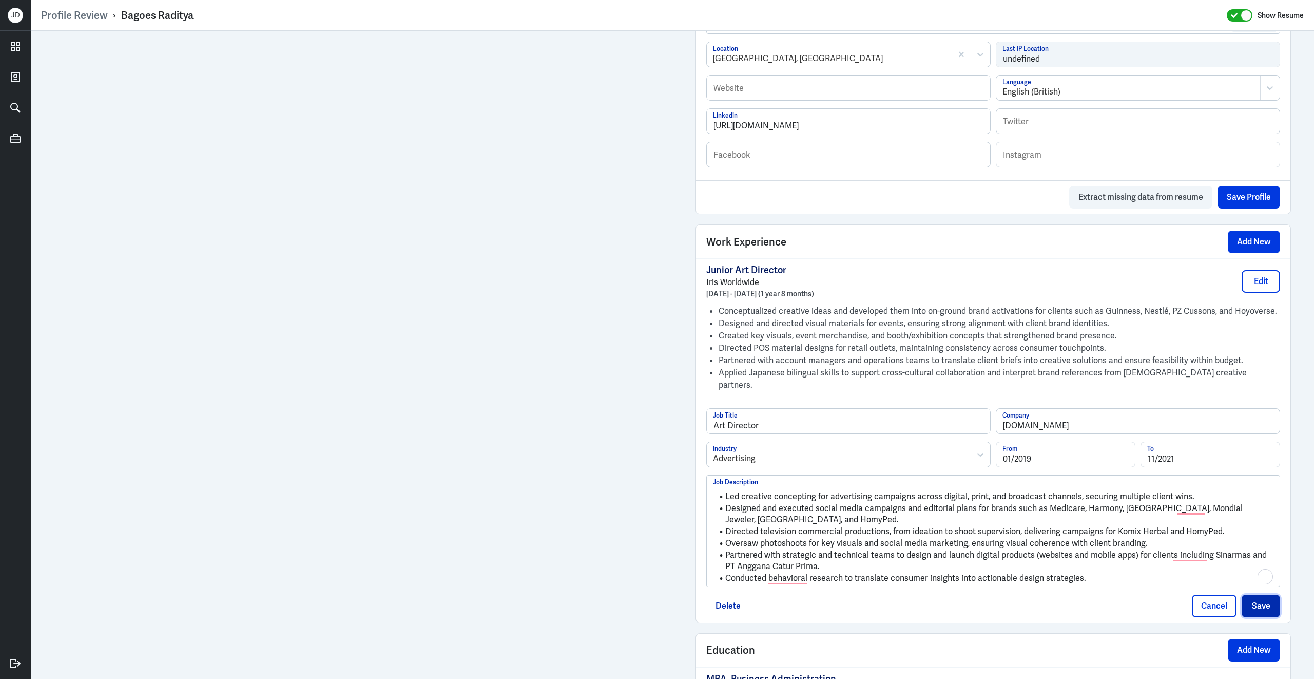
click at [1252, 594] on button "Save" at bounding box center [1261, 605] width 38 height 23
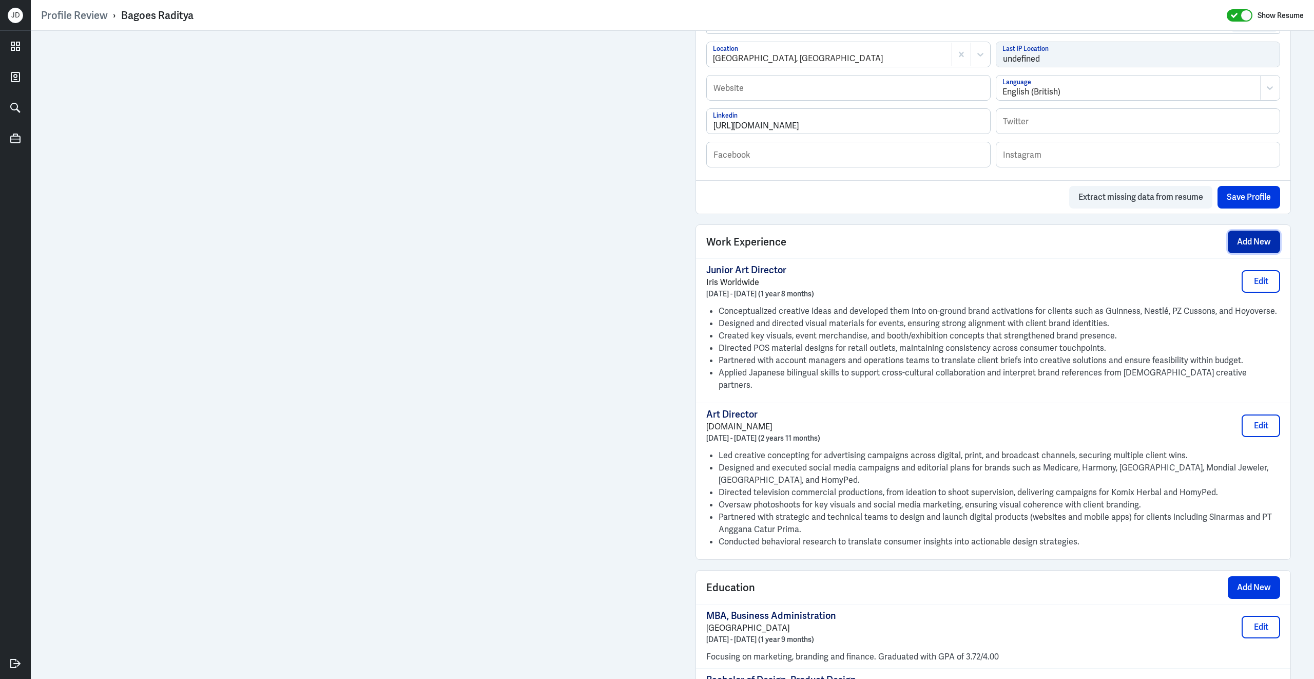
click at [1247, 247] on button "Add New" at bounding box center [1254, 241] width 52 height 23
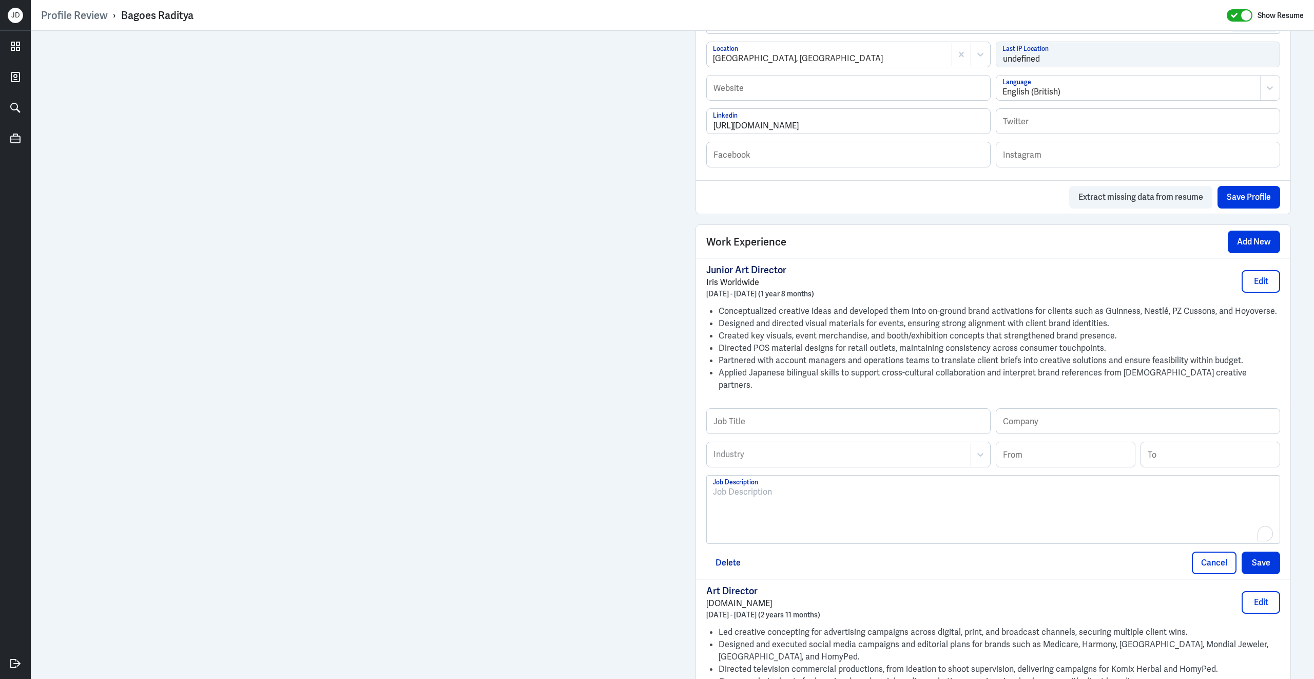
click at [775, 523] on div "To enrich screen reader interactions, please activate Accessibility in Grammarl…" at bounding box center [993, 513] width 560 height 55
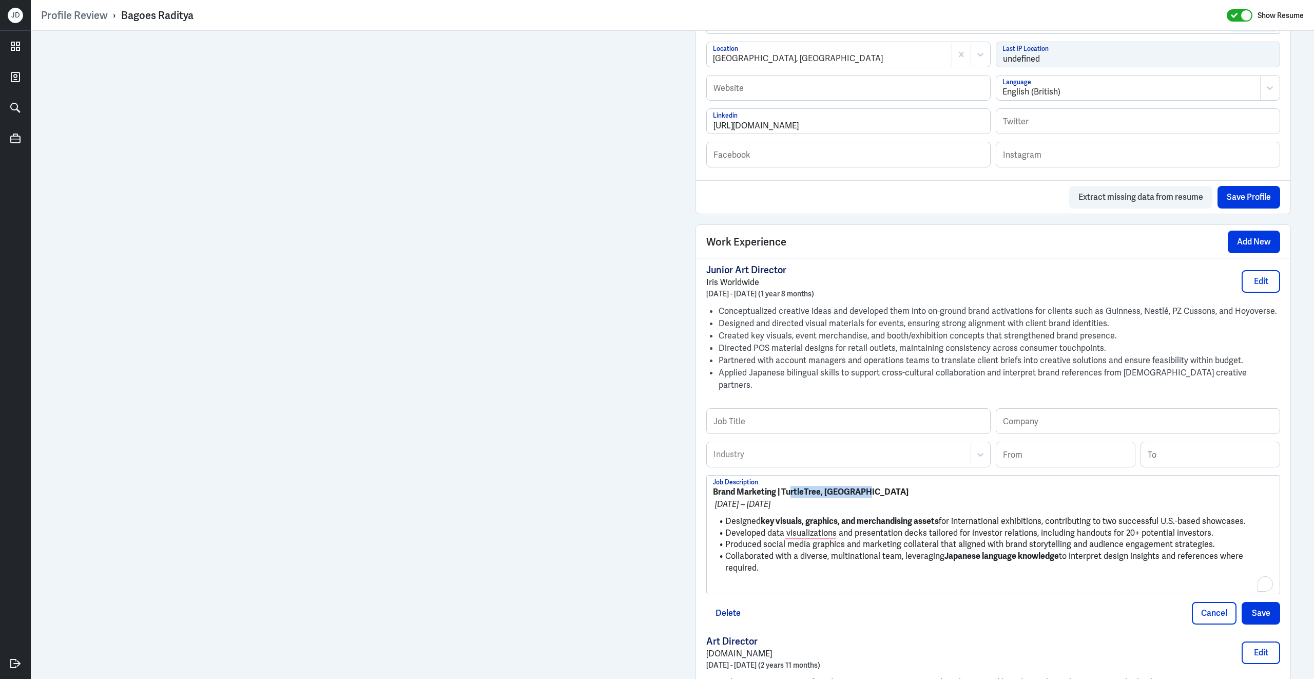
scroll to position [534, 0]
drag, startPoint x: 873, startPoint y: 489, endPoint x: 783, endPoint y: 487, distance: 89.8
click at [783, 487] on p "Brand Marketing | TurtleTree, Singapore" at bounding box center [993, 492] width 560 height 12
click at [783, 487] on strong "Brand Marketing | TurtleTree, Singapore" at bounding box center [811, 491] width 196 height 11
drag, startPoint x: 782, startPoint y: 487, endPoint x: 891, endPoint y: 489, distance: 108.8
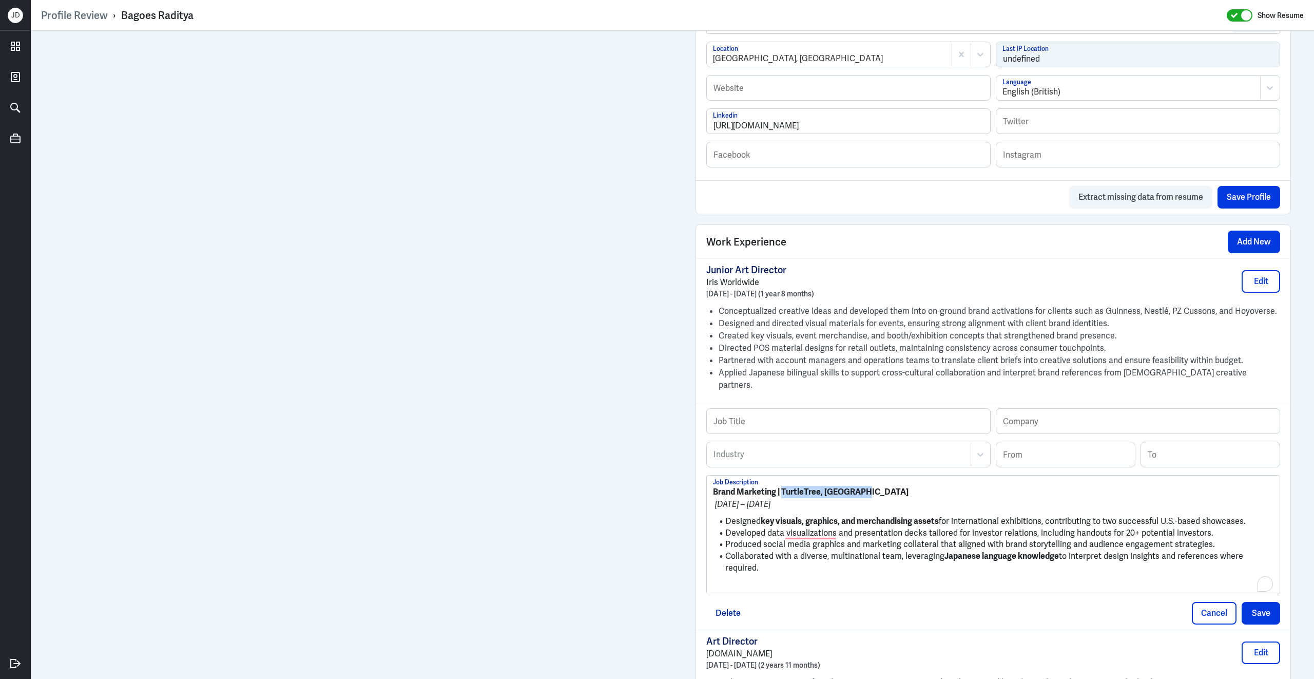
click at [891, 489] on p "Brand Marketing | TurtleTree, Singapore" at bounding box center [993, 492] width 560 height 12
click at [1027, 409] on input "text" at bounding box center [1137, 421] width 283 height 25
paste input "TurtleTree, Singapore"
click at [1046, 419] on input "TurtleTree, Singapore" at bounding box center [1137, 421] width 283 height 25
type input "TurtleTree Singapore"
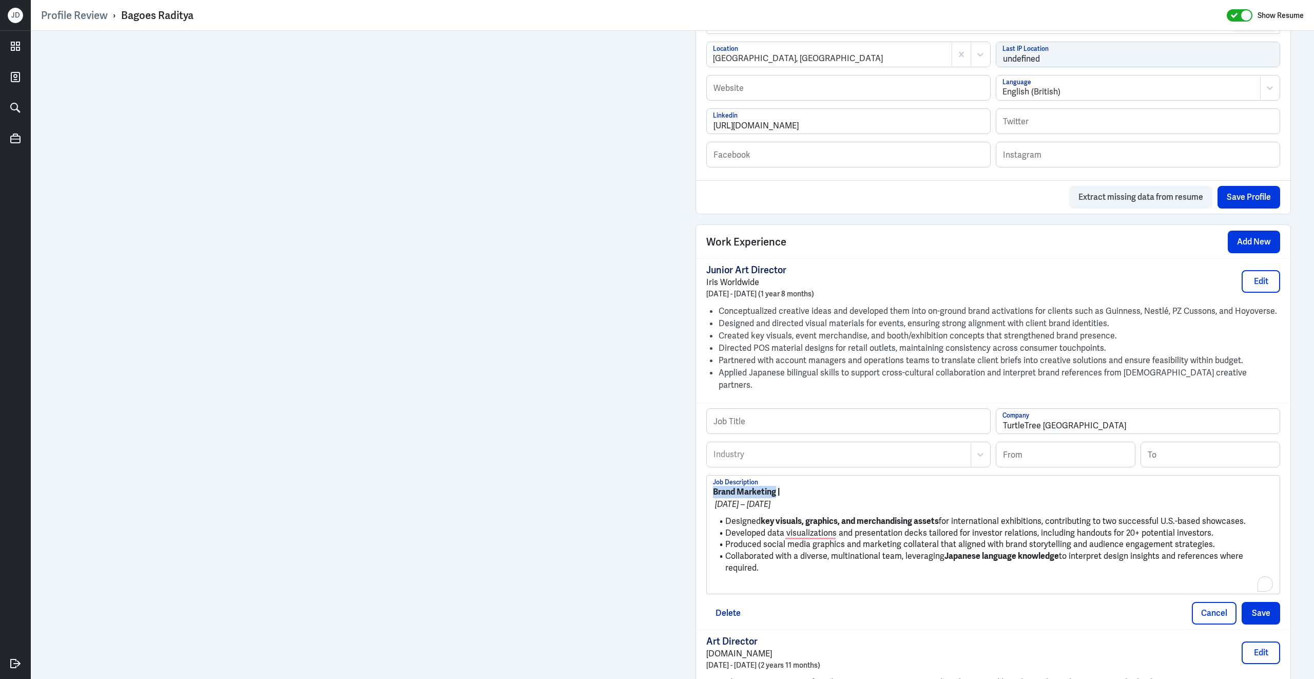
drag, startPoint x: 777, startPoint y: 490, endPoint x: 711, endPoint y: 488, distance: 65.2
click at [711, 488] on div "Brand Marketing | January 2023 – January 2024 Designed key visuals, graphics, a…" at bounding box center [993, 534] width 573 height 118
click at [881, 410] on input "text" at bounding box center [848, 421] width 283 height 25
paste input "Brand Marketing"
type input "Brand Marketing Designer"
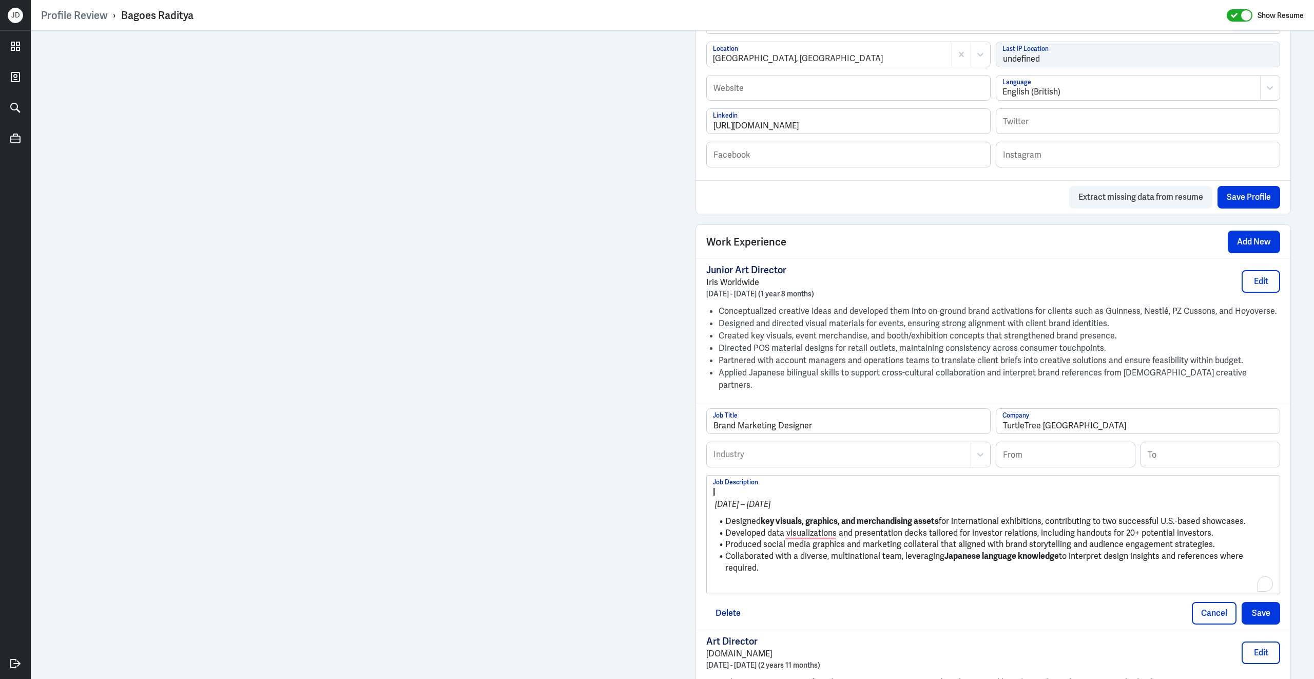
click at [736, 454] on div at bounding box center [838, 454] width 253 height 12
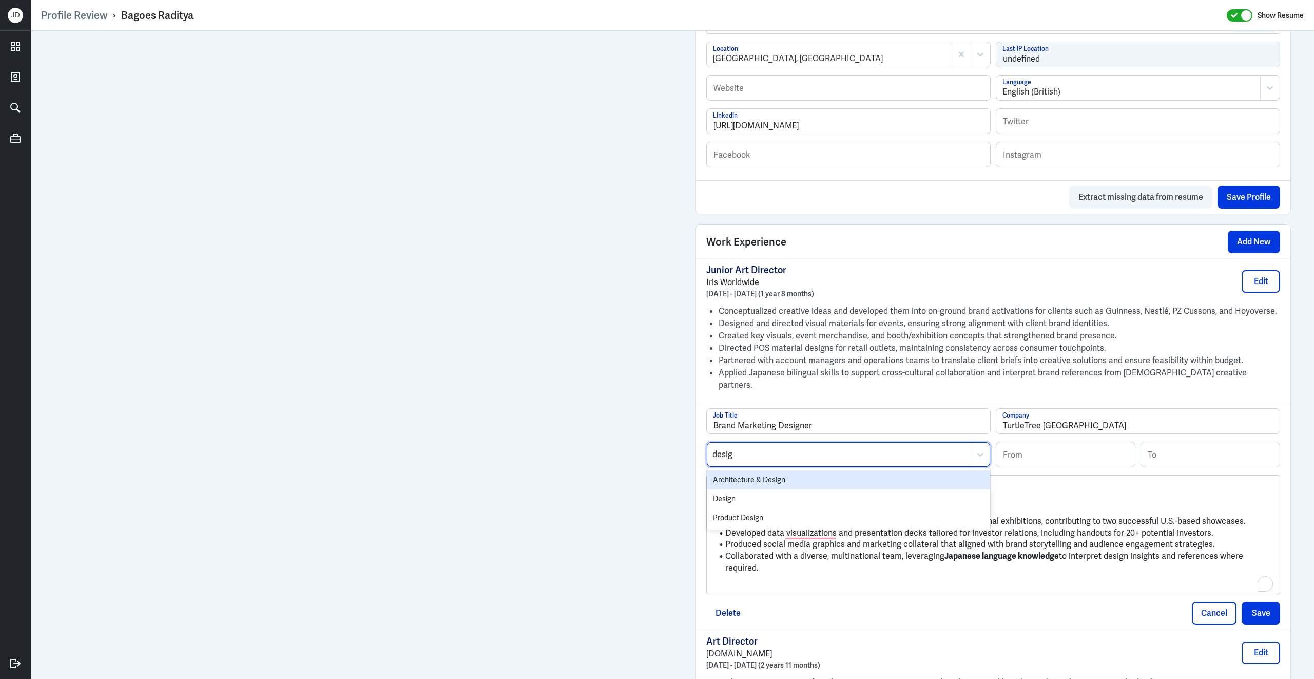
type input "design"
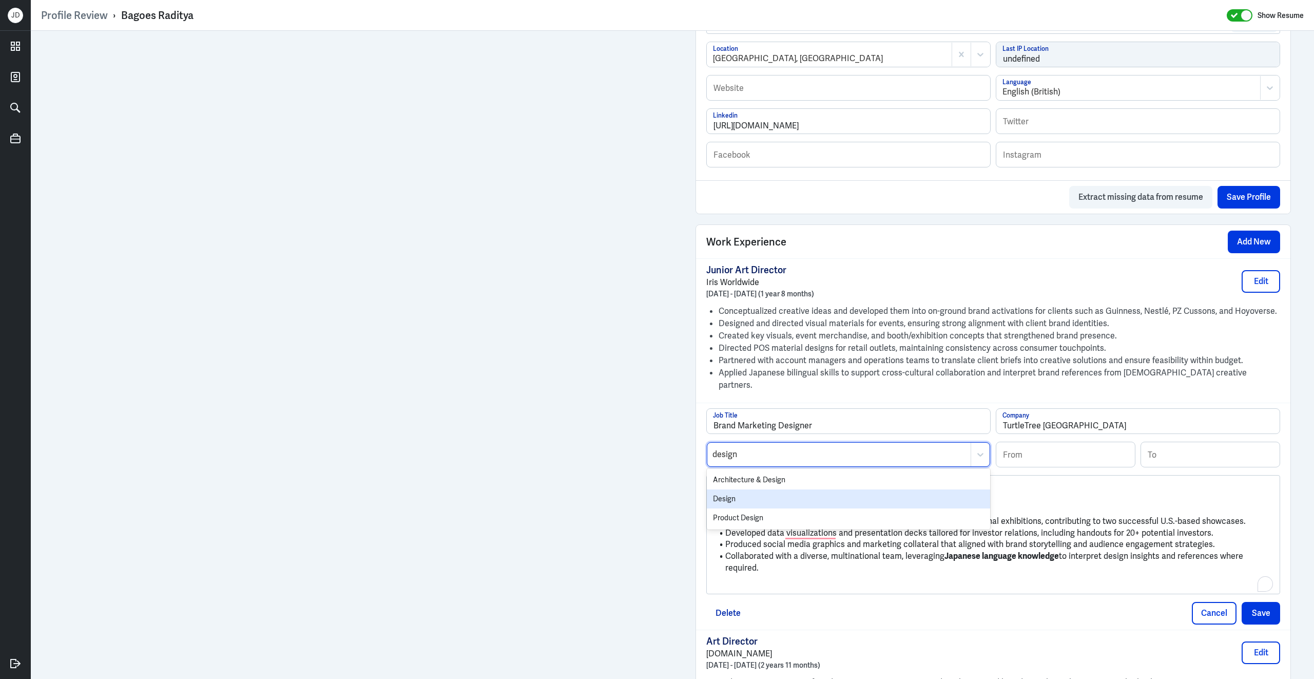
click at [728, 495] on div "Design" at bounding box center [848, 498] width 283 height 19
click at [809, 580] on p "To enrich screen reader interactions, please activate Accessibility in Grammarl…" at bounding box center [993, 585] width 560 height 12
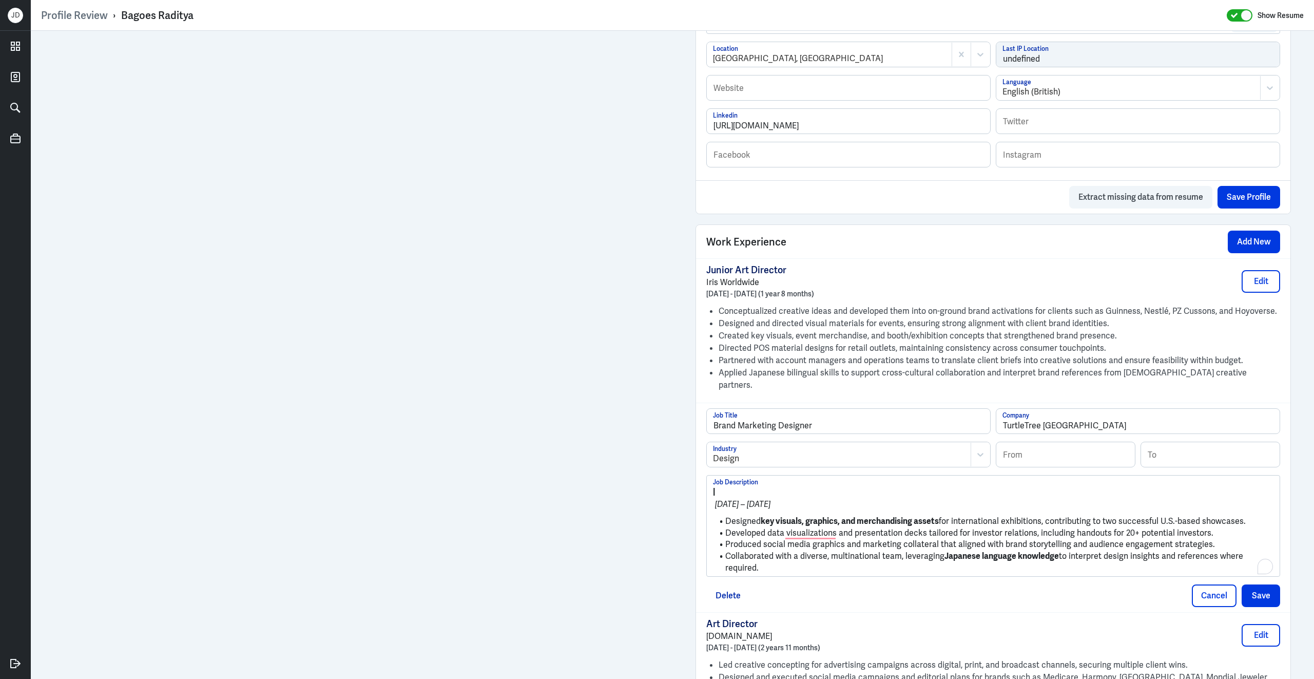
drag, startPoint x: 791, startPoint y: 567, endPoint x: 685, endPoint y: 518, distance: 116.7
click at [685, 518] on div "Admin Settings Update Resume Save Profile User Requested Private Set Resume to …" at bounding box center [993, 327] width 616 height 1662
click at [724, 515] on li "Designed key visuals, graphics, and merchandising assets for international exhi…" at bounding box center [993, 521] width 560 height 12
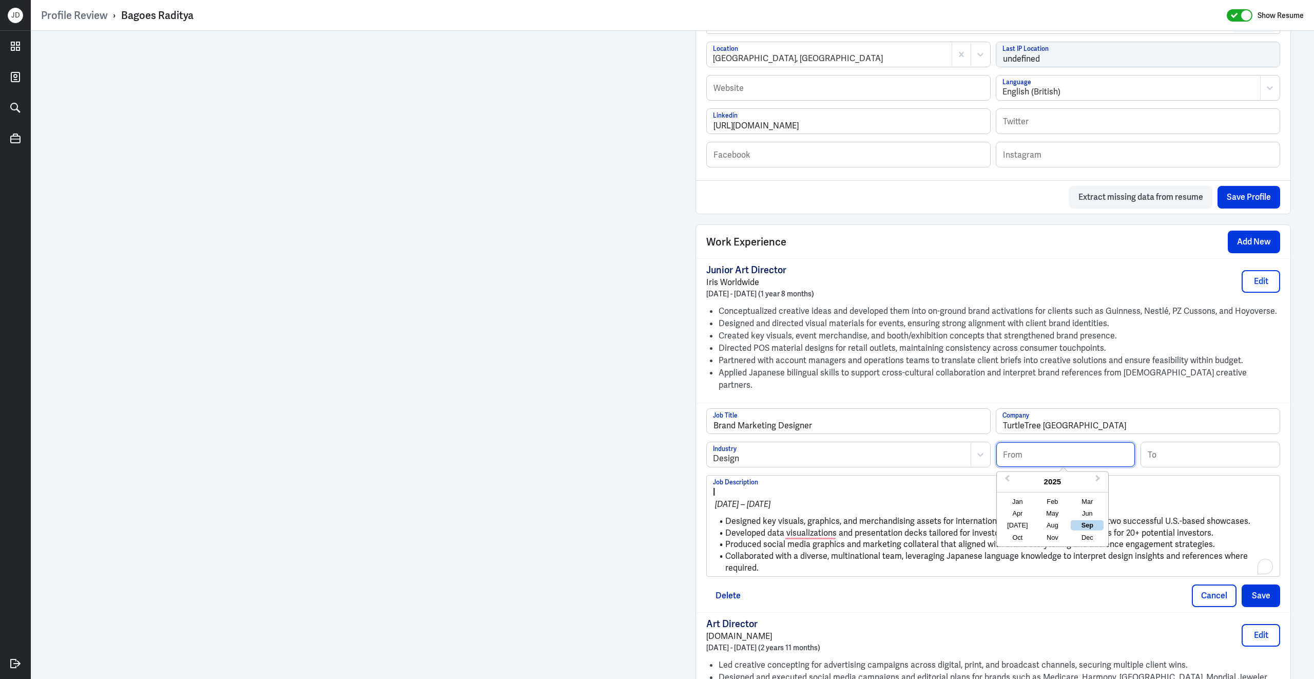
click at [1073, 454] on input at bounding box center [1065, 454] width 139 height 25
type input "01/2023"
click at [1211, 451] on input at bounding box center [1210, 454] width 139 height 25
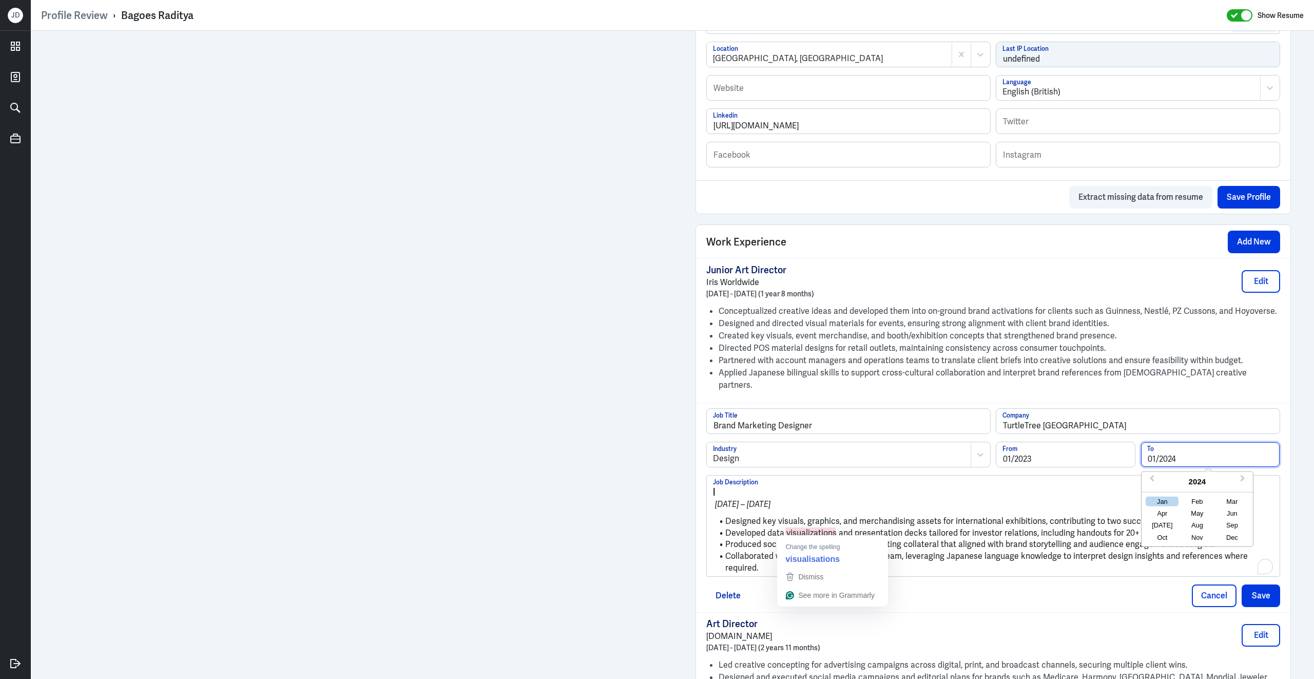
type input "01/2024"
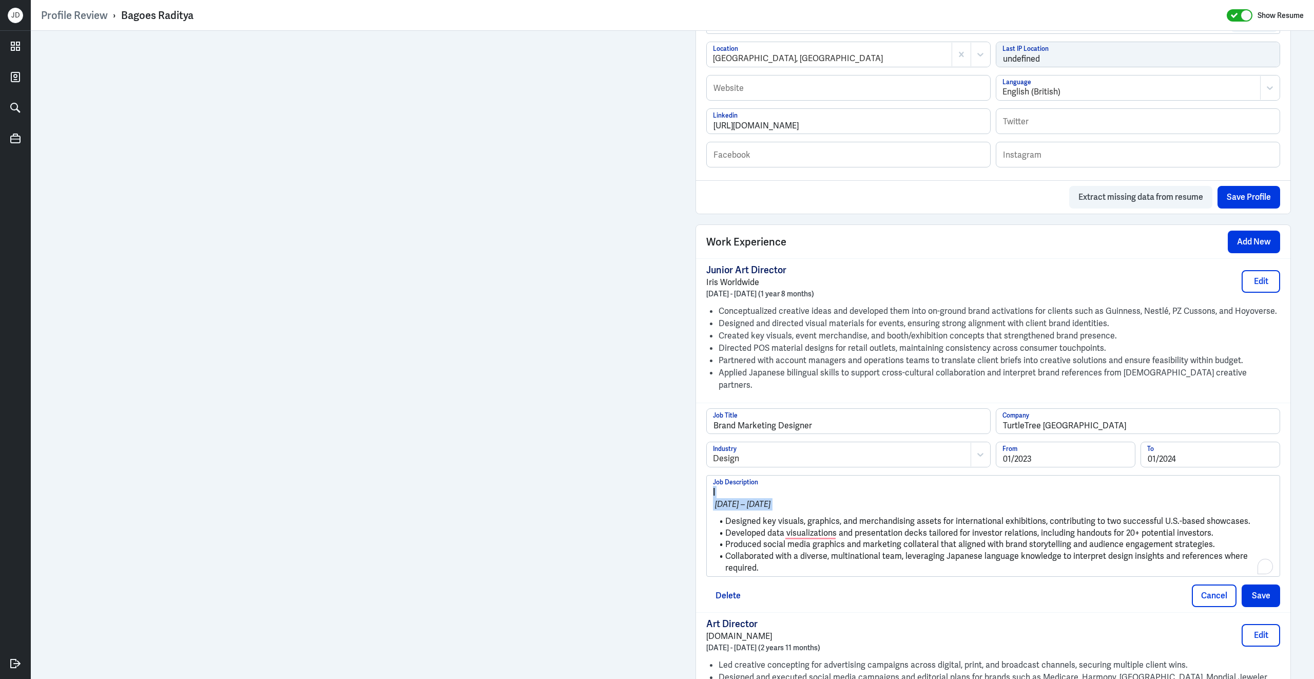
drag, startPoint x: 726, startPoint y: 518, endPoint x: 694, endPoint y: 478, distance: 51.1
click at [695, 476] on div "Work Experience Add New Junior Art Director Iris Worldwide February 2024 - Sept…" at bounding box center [992, 496] width 595 height 545
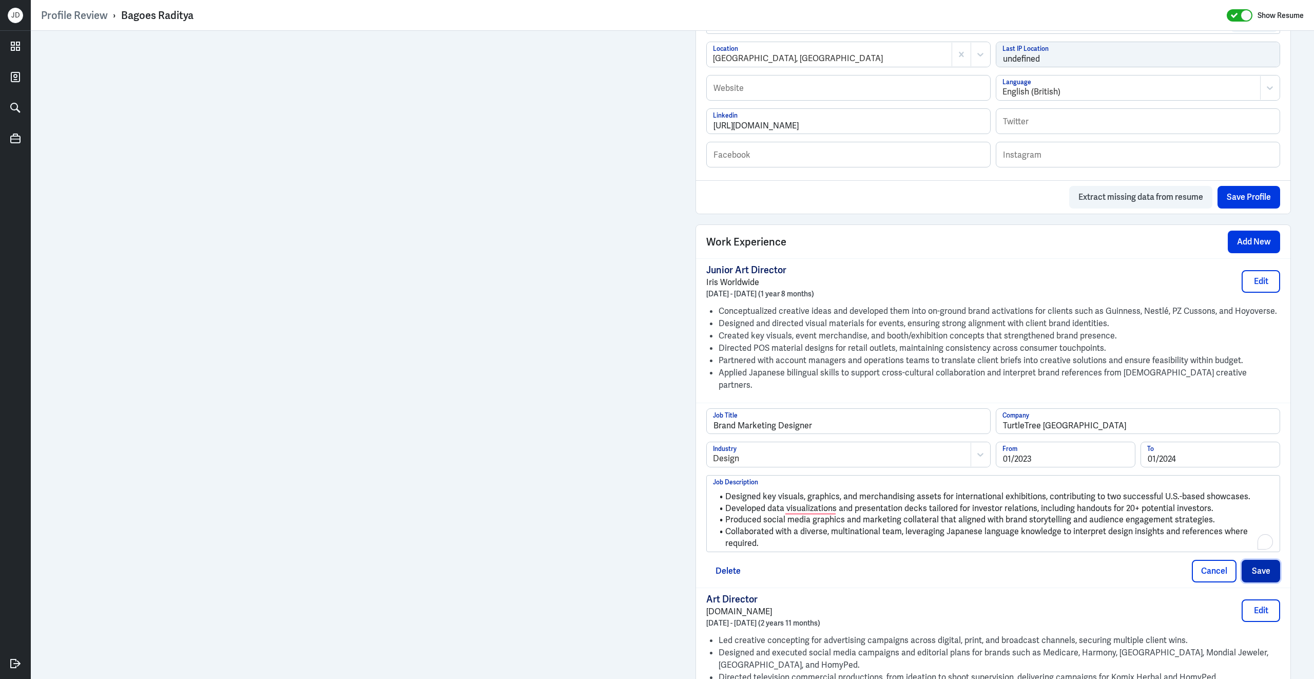
click at [1264, 562] on button "Save" at bounding box center [1261, 570] width 38 height 23
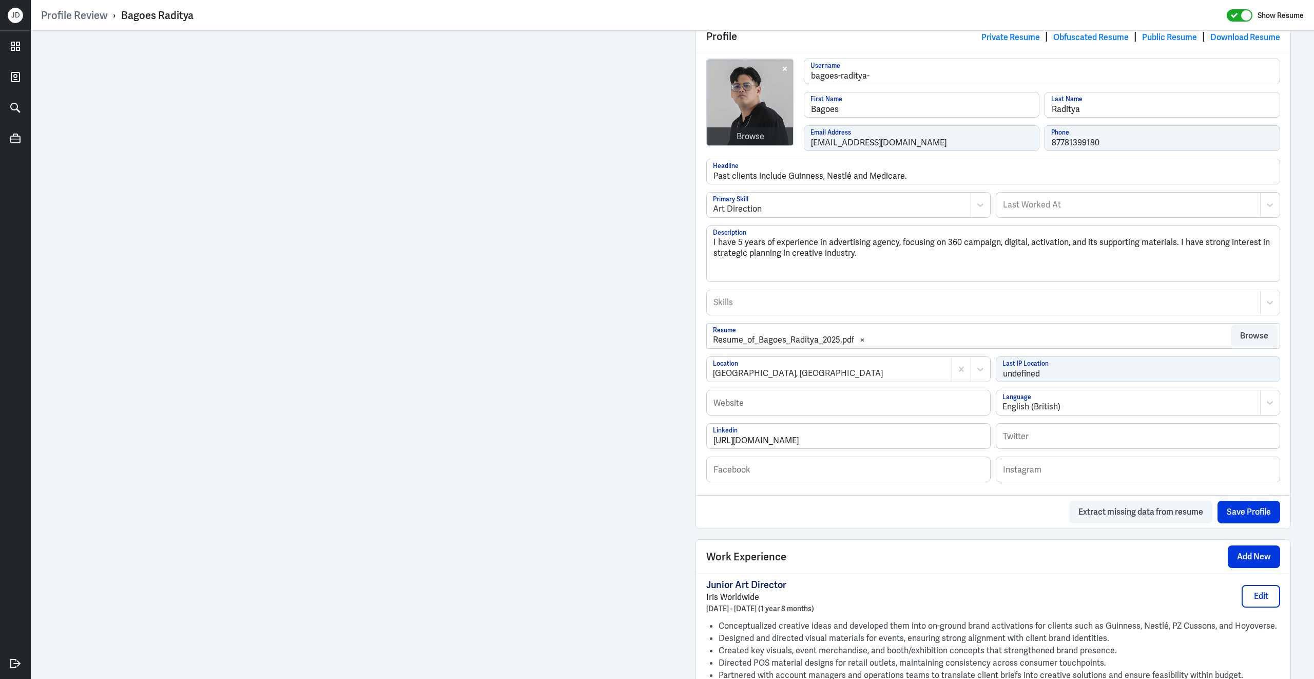
scroll to position [0, 0]
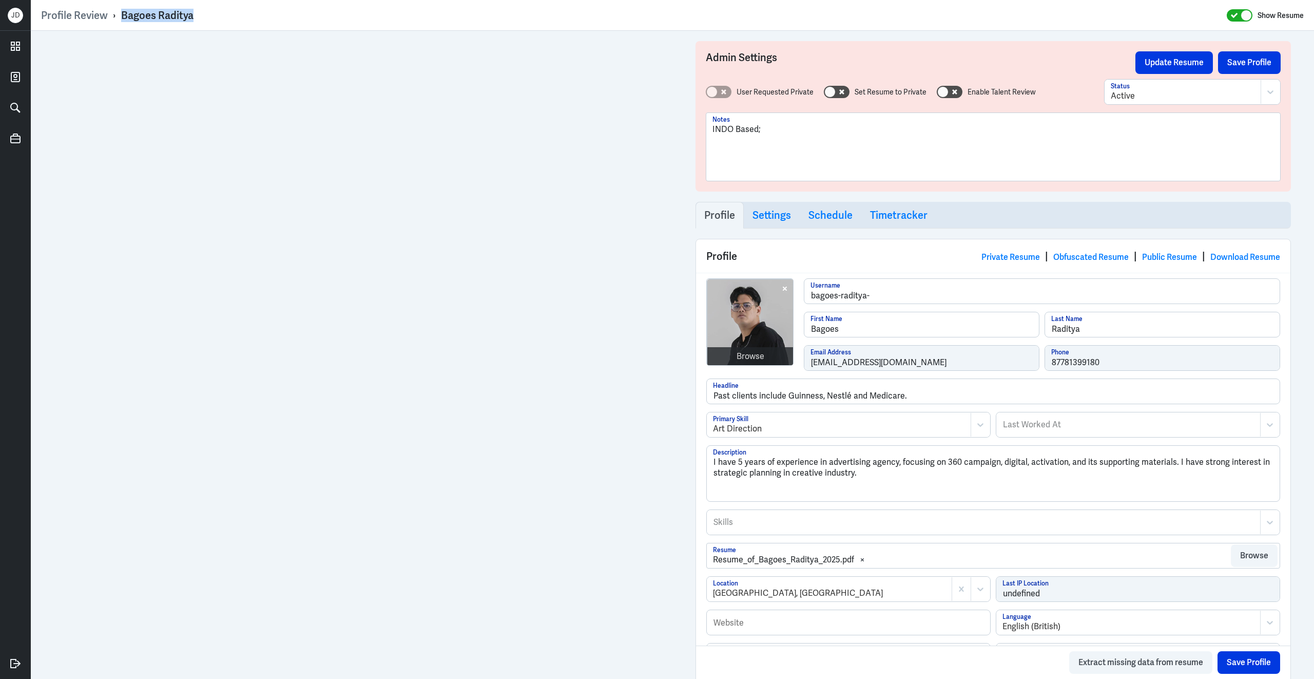
drag, startPoint x: 122, startPoint y: 15, endPoint x: 242, endPoint y: 15, distance: 120.6
click at [242, 15] on div "Profile Review › Bagoes Raditya Show Resume" at bounding box center [672, 15] width 1263 height 13
copy div "Bagoes Raditya"
drag, startPoint x: 868, startPoint y: 478, endPoint x: 655, endPoint y: 440, distance: 216.3
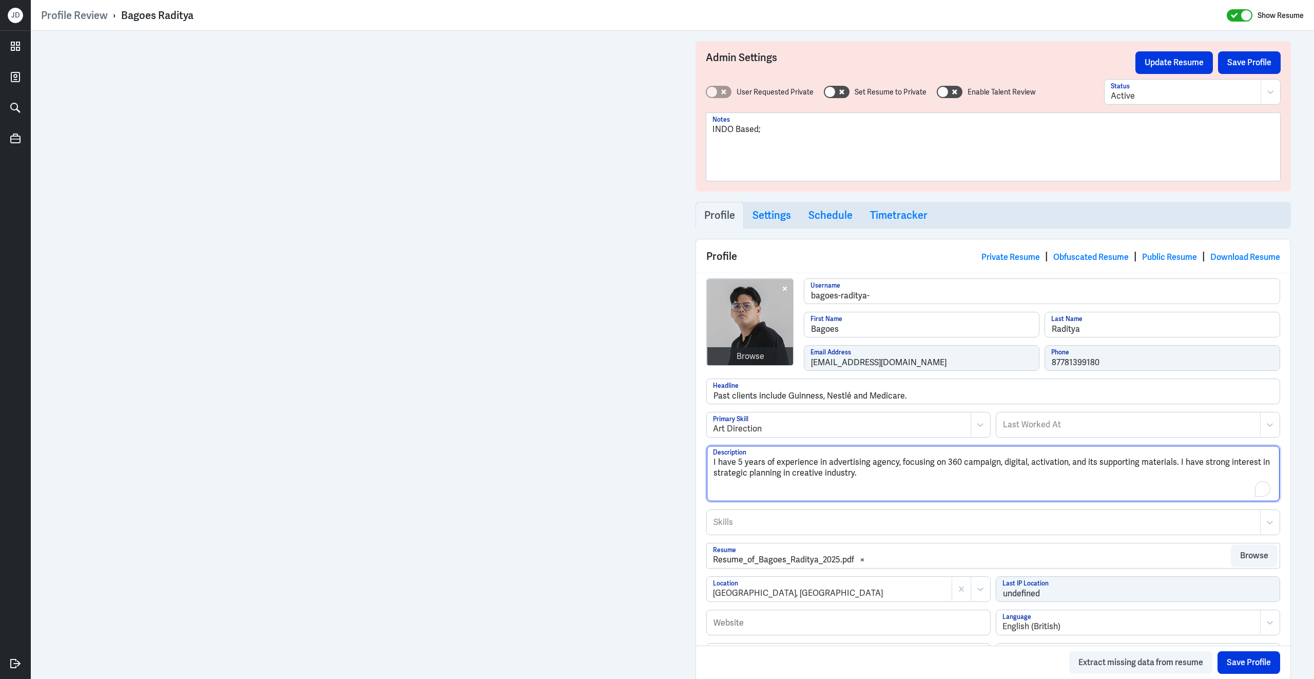
paste textarea "Bagoes Raditya is a Japanese bilingual Art Director and Visual Designer with ex…"
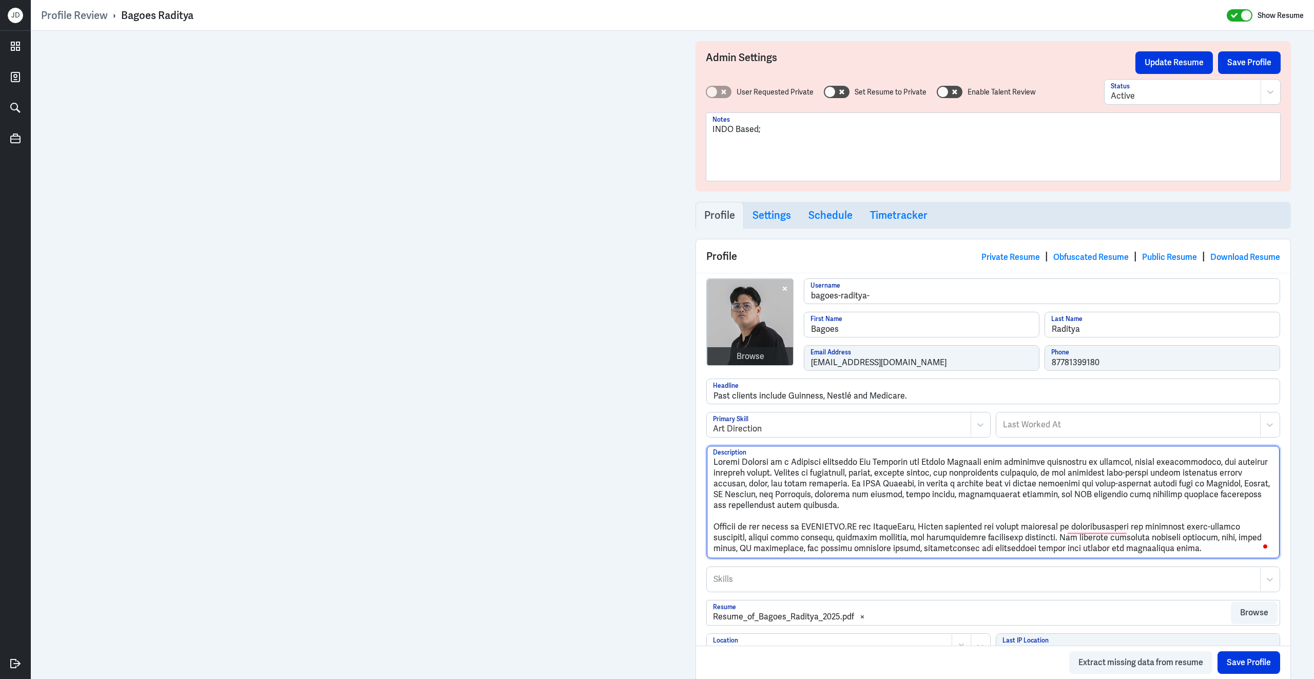
click at [715, 532] on textarea "Description" at bounding box center [993, 502] width 573 height 112
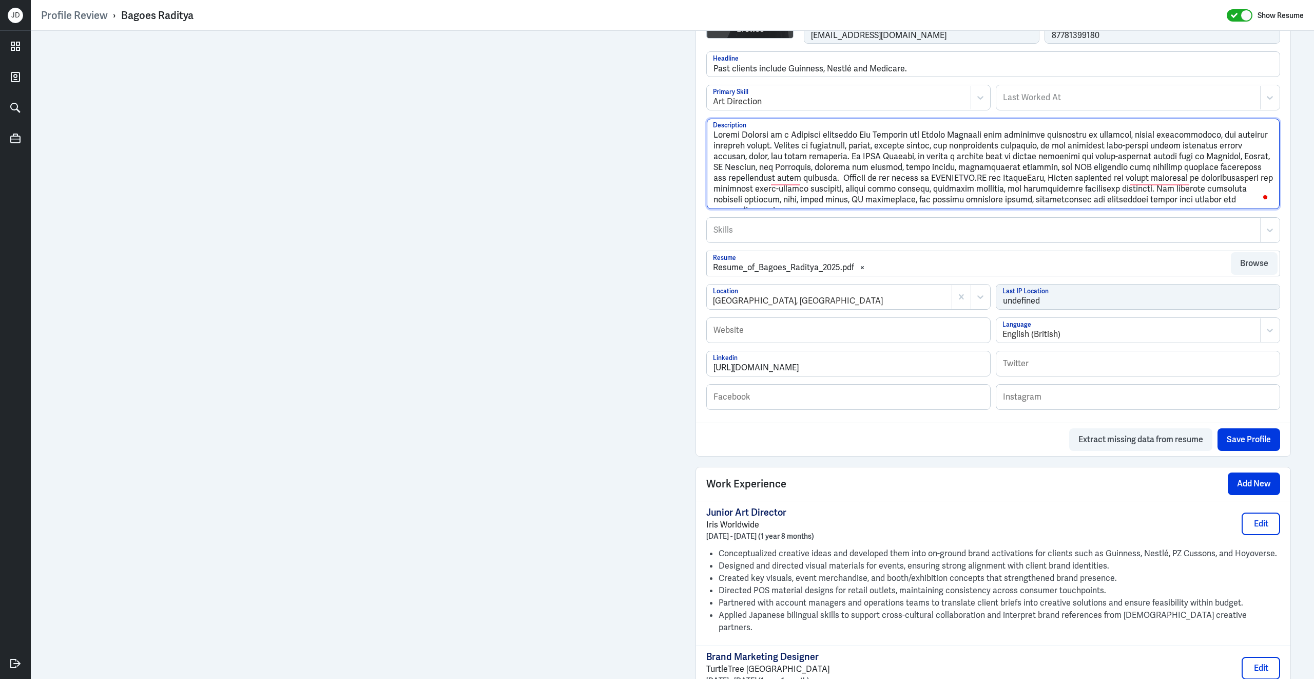
scroll to position [349, 0]
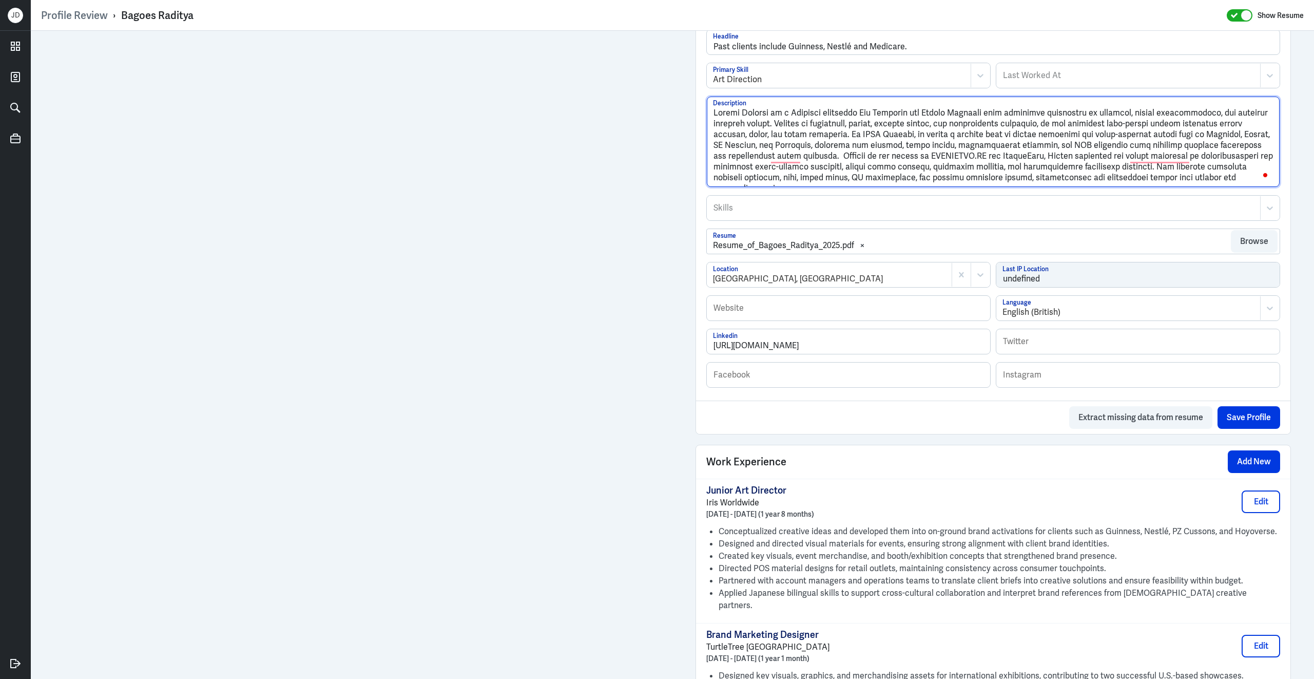
type textarea "Bagoes Raditya is a Japanese bilingual Art Director and Visual Designer with ex…"
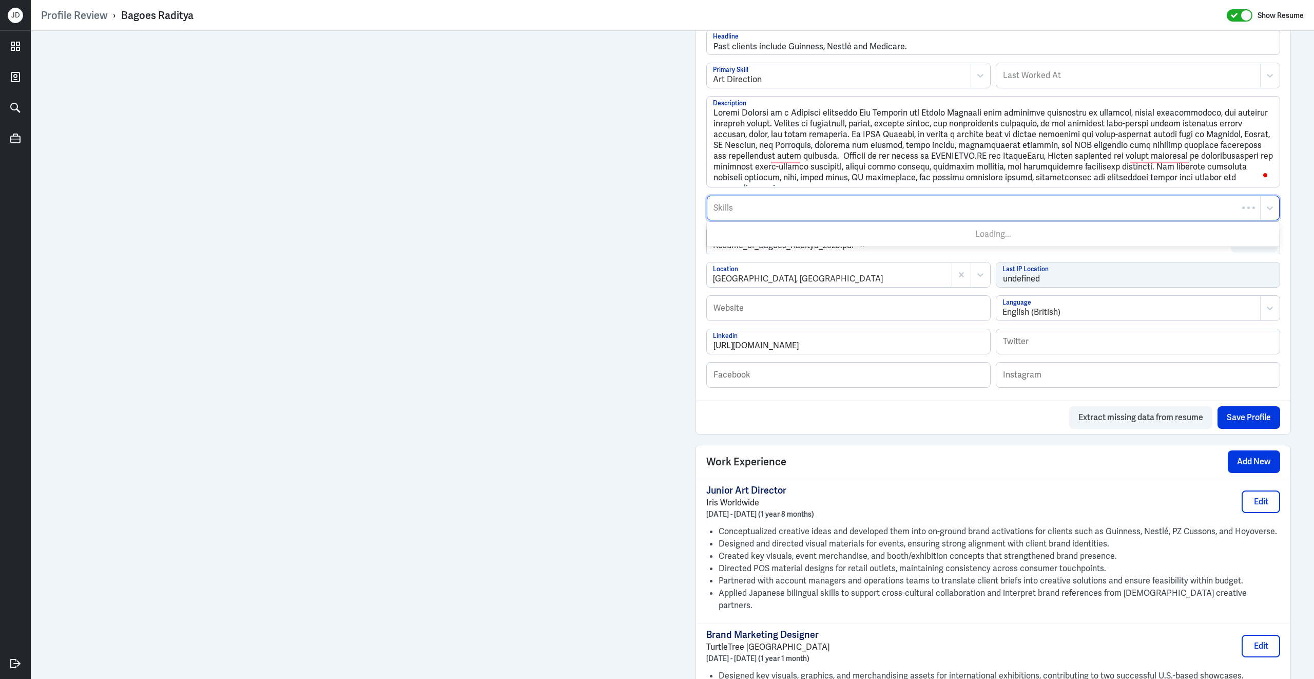
click at [745, 214] on div at bounding box center [983, 208] width 543 height 12
type input "Visual Design"
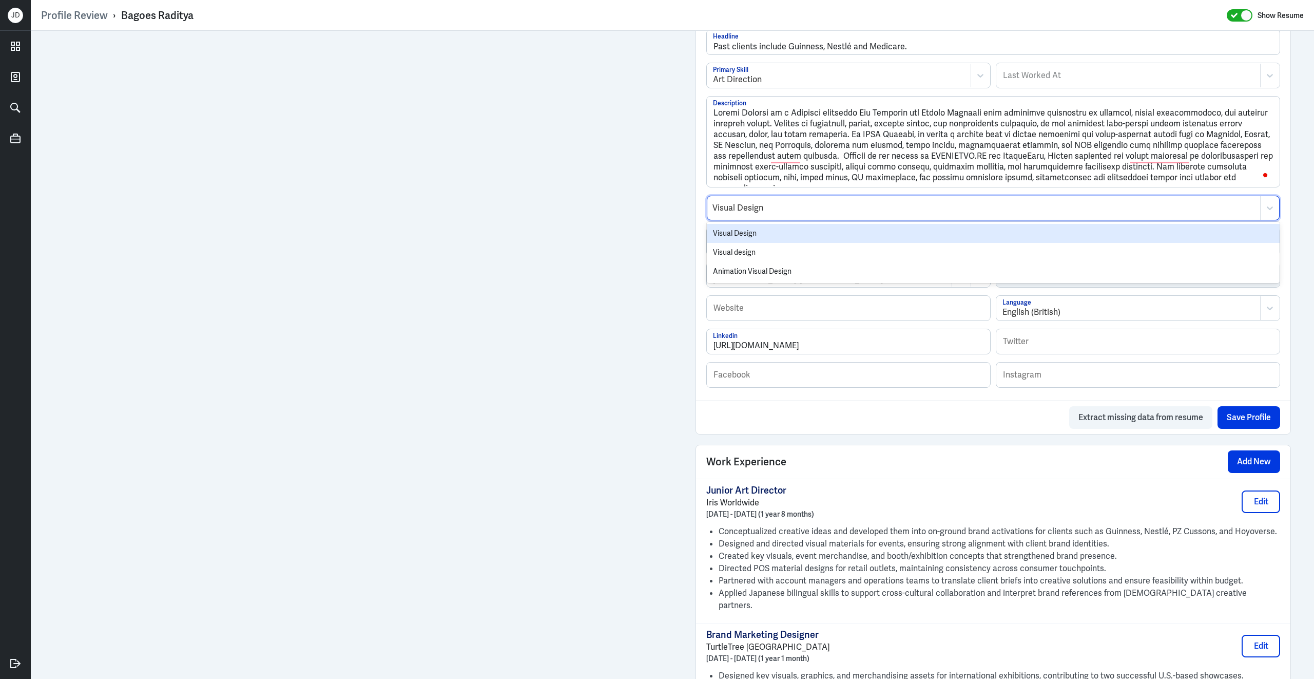
click at [731, 241] on div "Visual Design" at bounding box center [993, 233] width 573 height 19
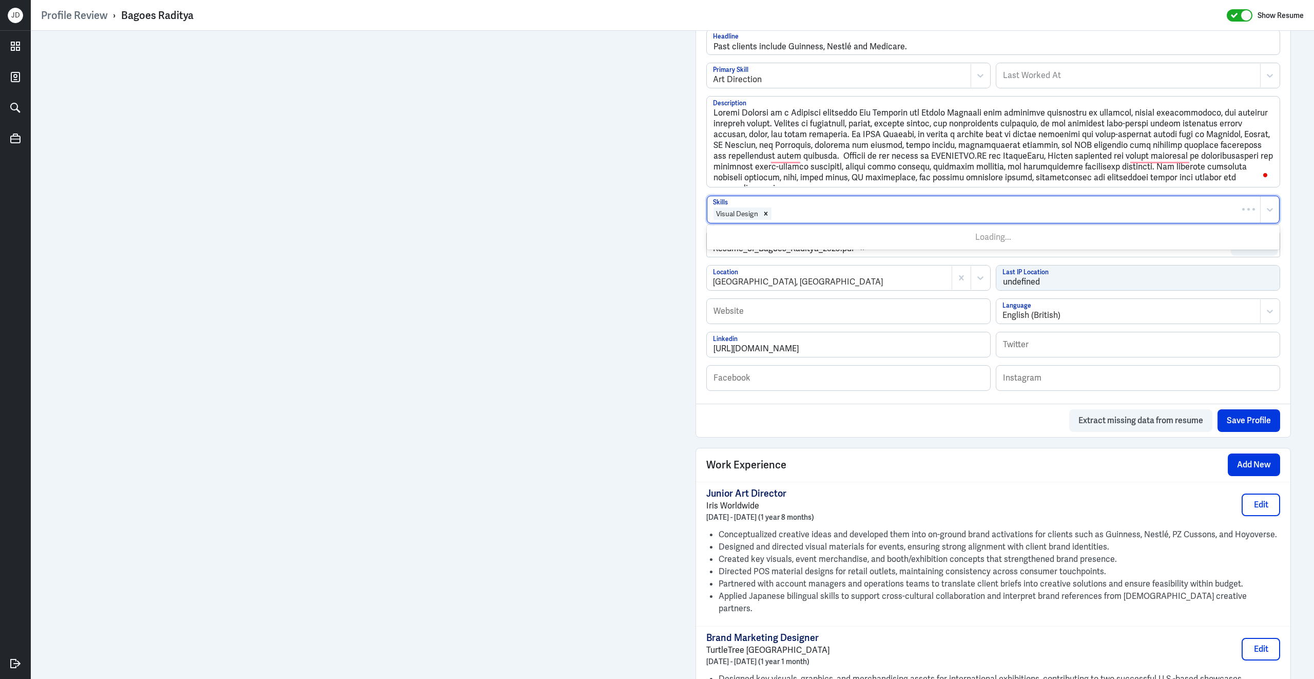
click at [799, 220] on div at bounding box center [1013, 213] width 482 height 12
type input "Japa"
click at [800, 214] on div at bounding box center [1013, 213] width 482 height 12
type input "Brand design"
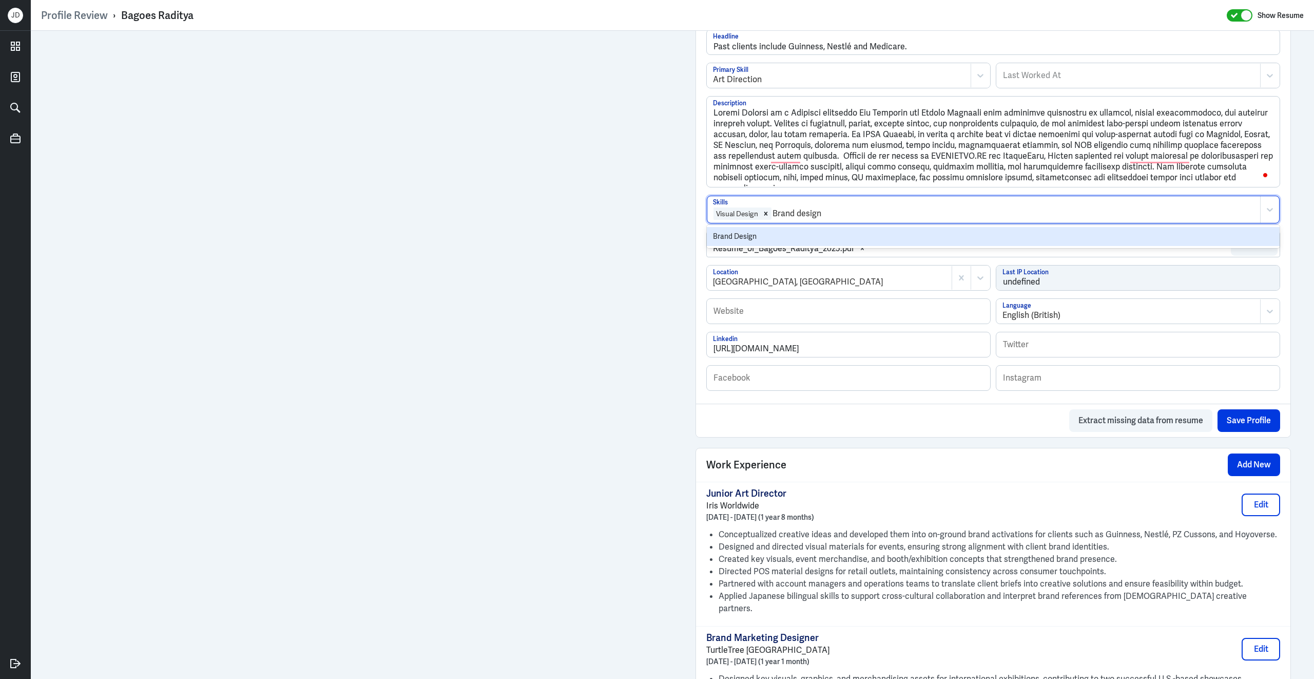
click at [753, 236] on div "Brand Design" at bounding box center [993, 236] width 573 height 19
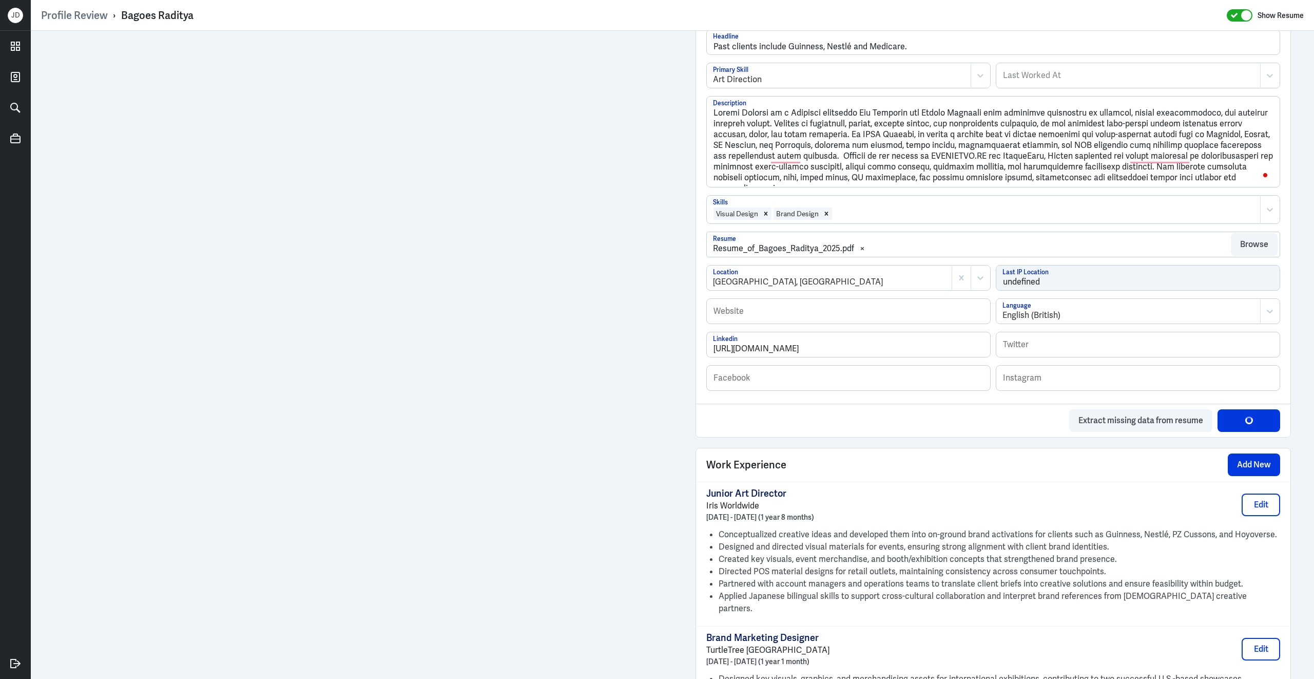
click at [871, 220] on div at bounding box center [1044, 213] width 422 height 12
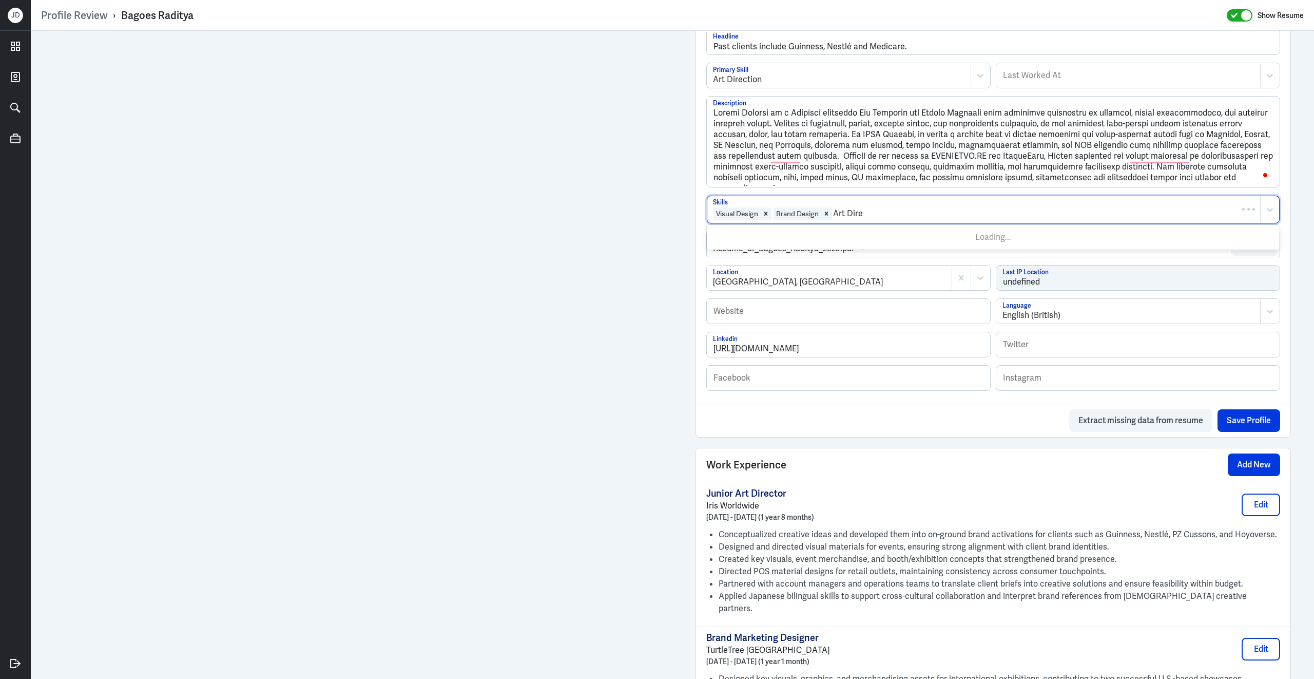
type input "Art Direc"
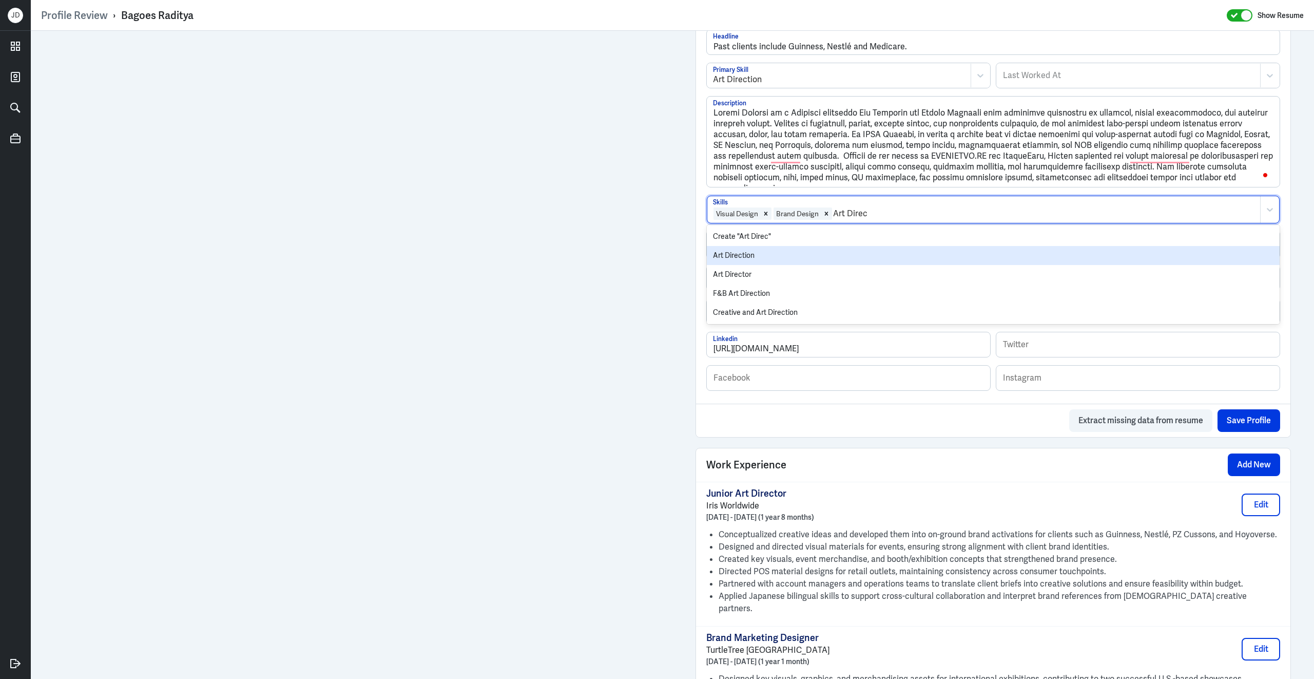
click at [813, 261] on div "Art Direction" at bounding box center [993, 255] width 573 height 19
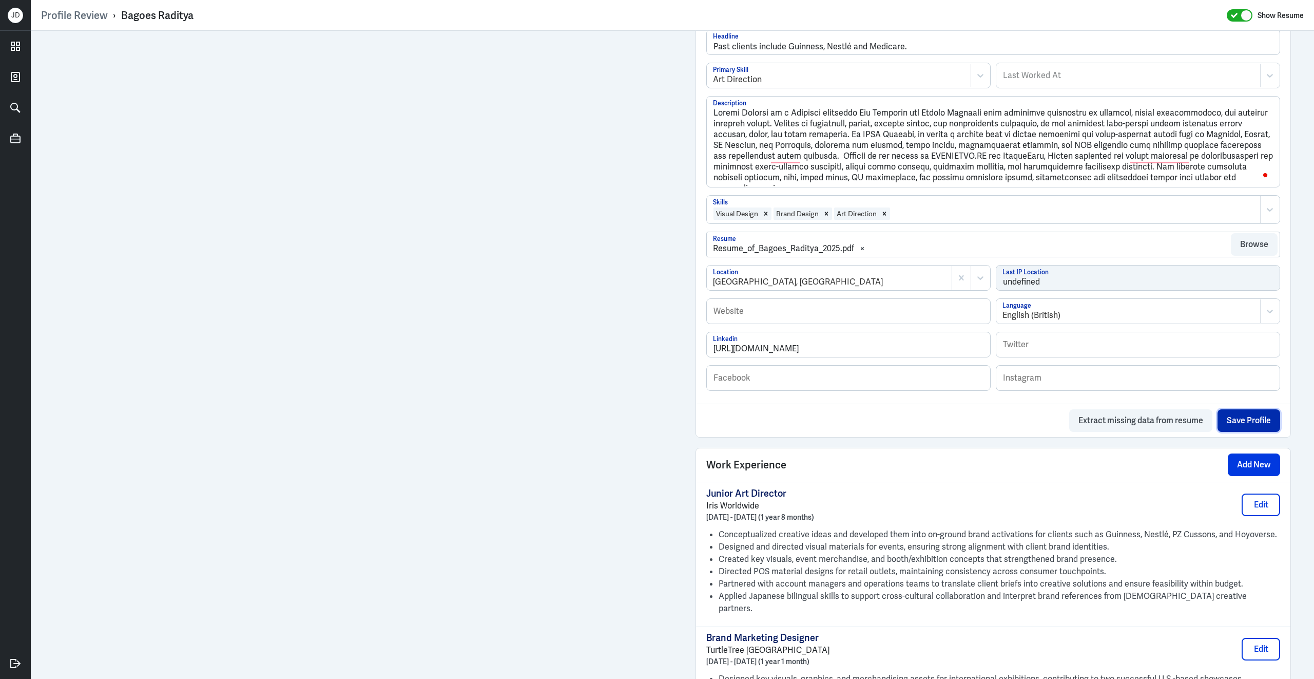
click at [1264, 425] on button "Save Profile" at bounding box center [1248, 420] width 63 height 23
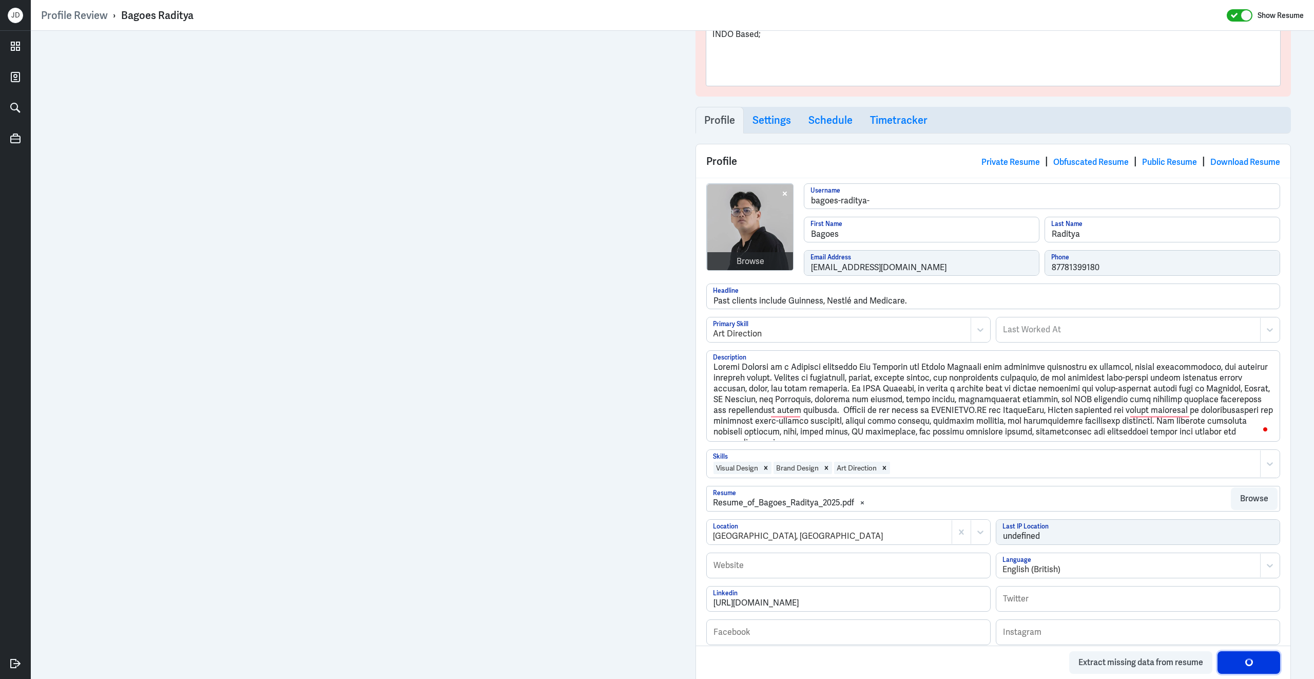
scroll to position [0, 0]
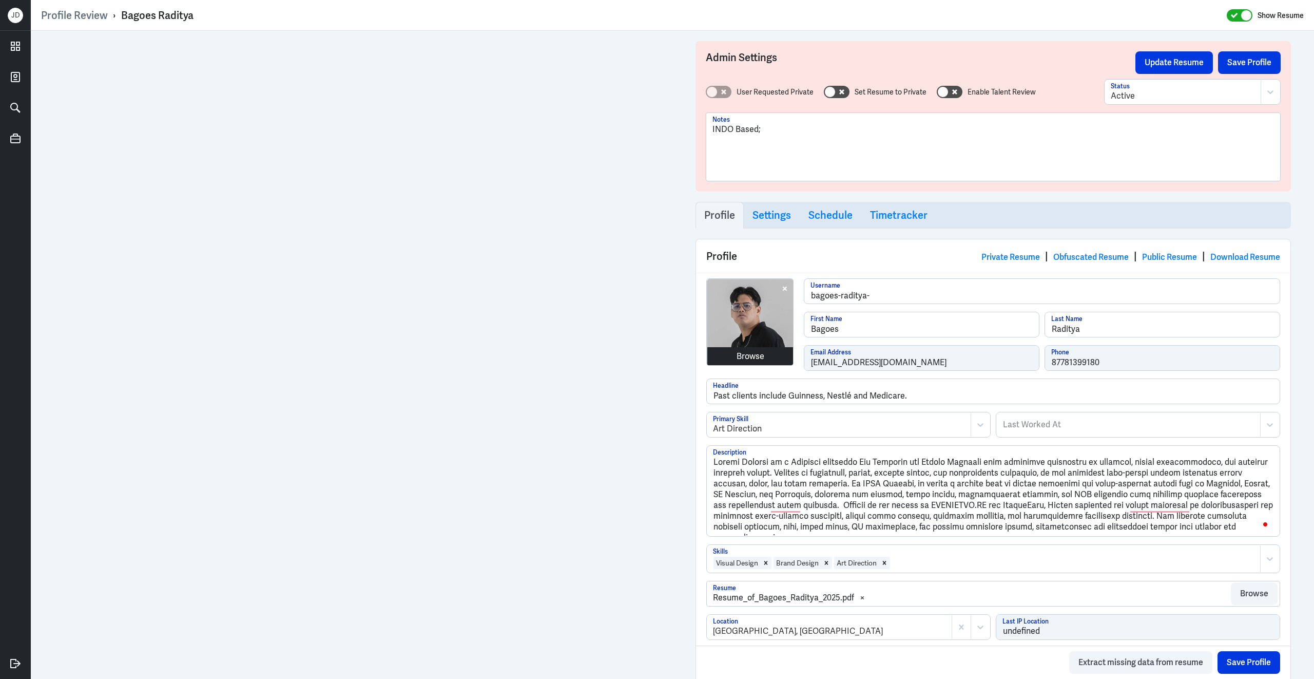
click at [751, 357] on div "Browse" at bounding box center [751, 356] width 28 height 12
click at [1231, 71] on button "Save Profile" at bounding box center [1249, 62] width 63 height 23
click at [1178, 64] on button "Update Resume" at bounding box center [1174, 62] width 78 height 23
click at [1087, 259] on link "Obfuscated Resume" at bounding box center [1090, 256] width 75 height 11
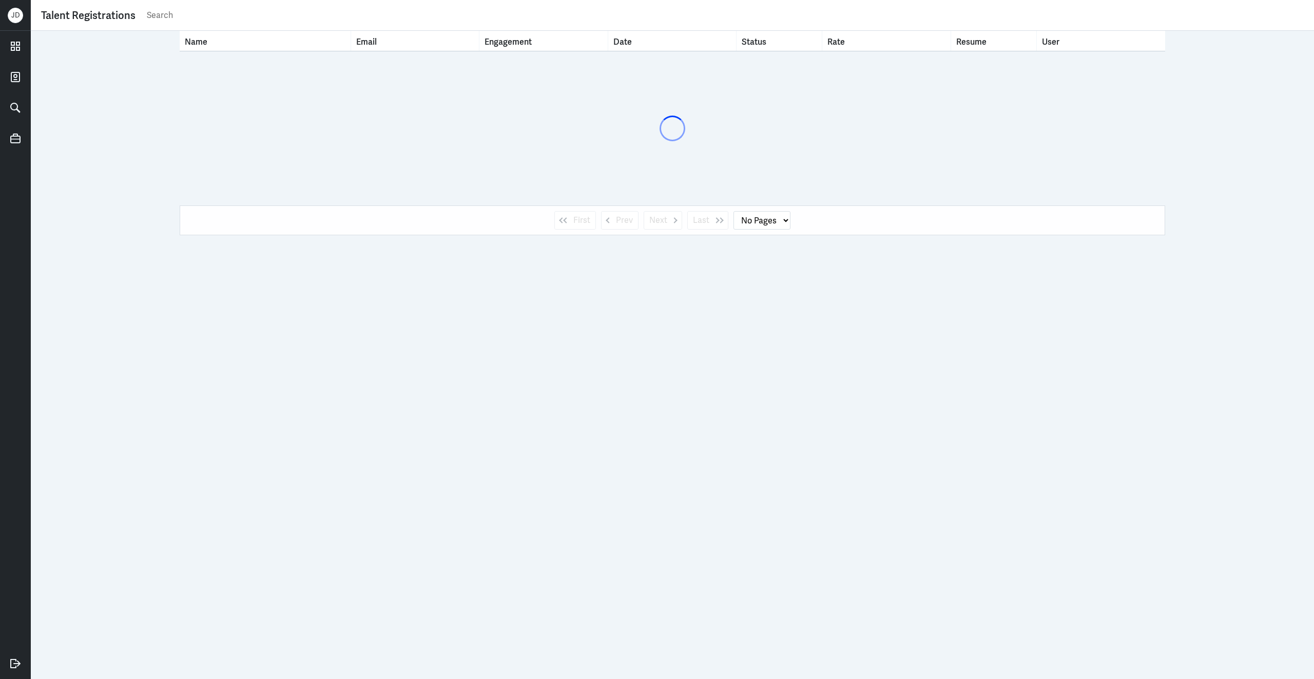
select select "1"
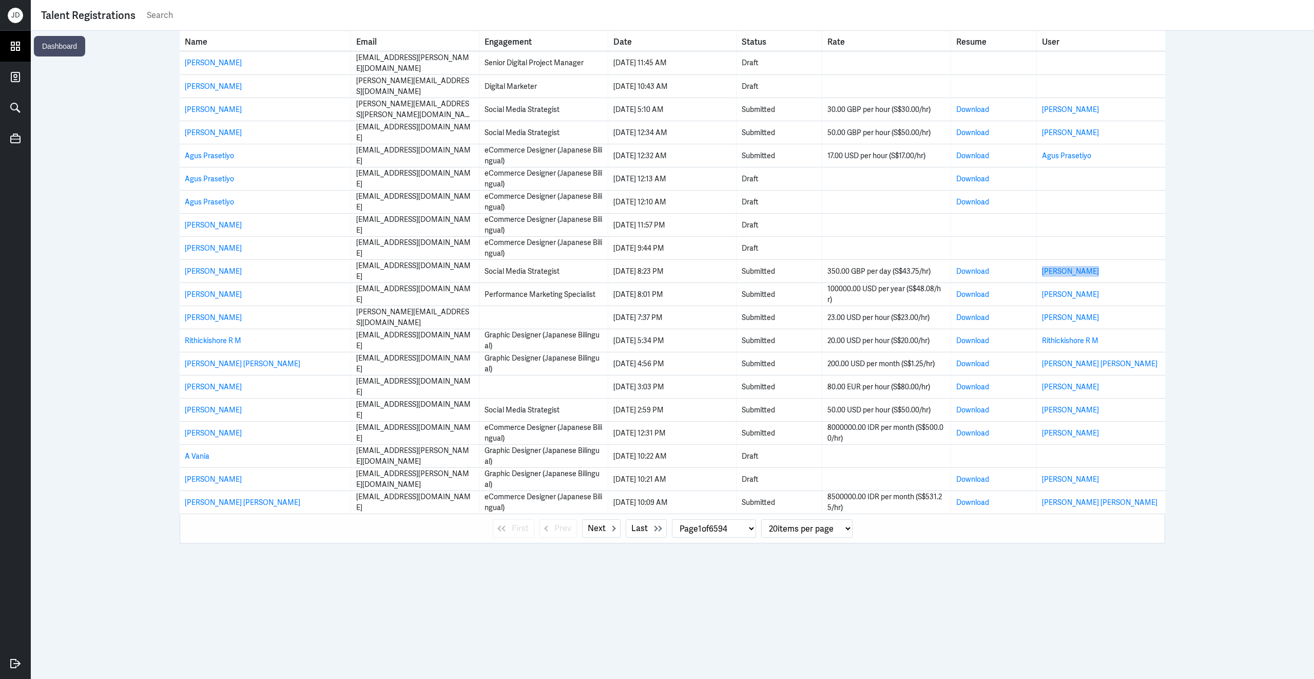
click at [17, 50] on icon at bounding box center [15, 45] width 15 height 15
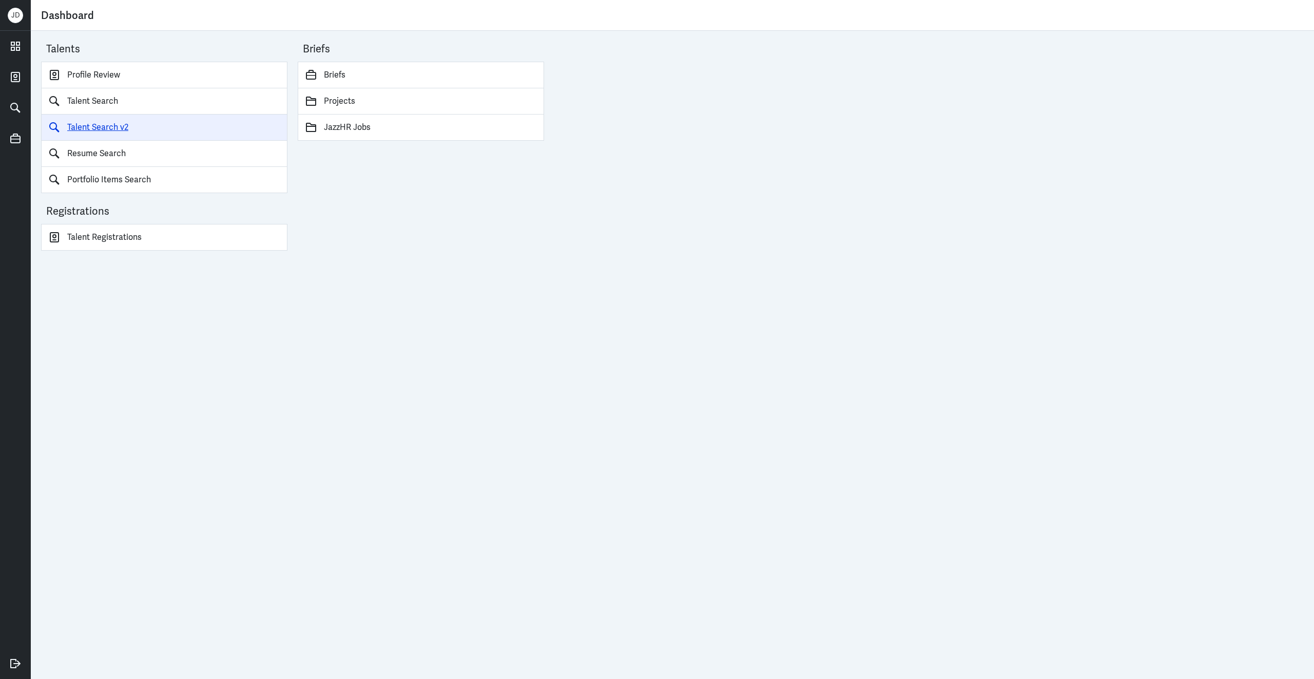
click at [116, 130] on link "Talent Search v2" at bounding box center [164, 127] width 246 height 26
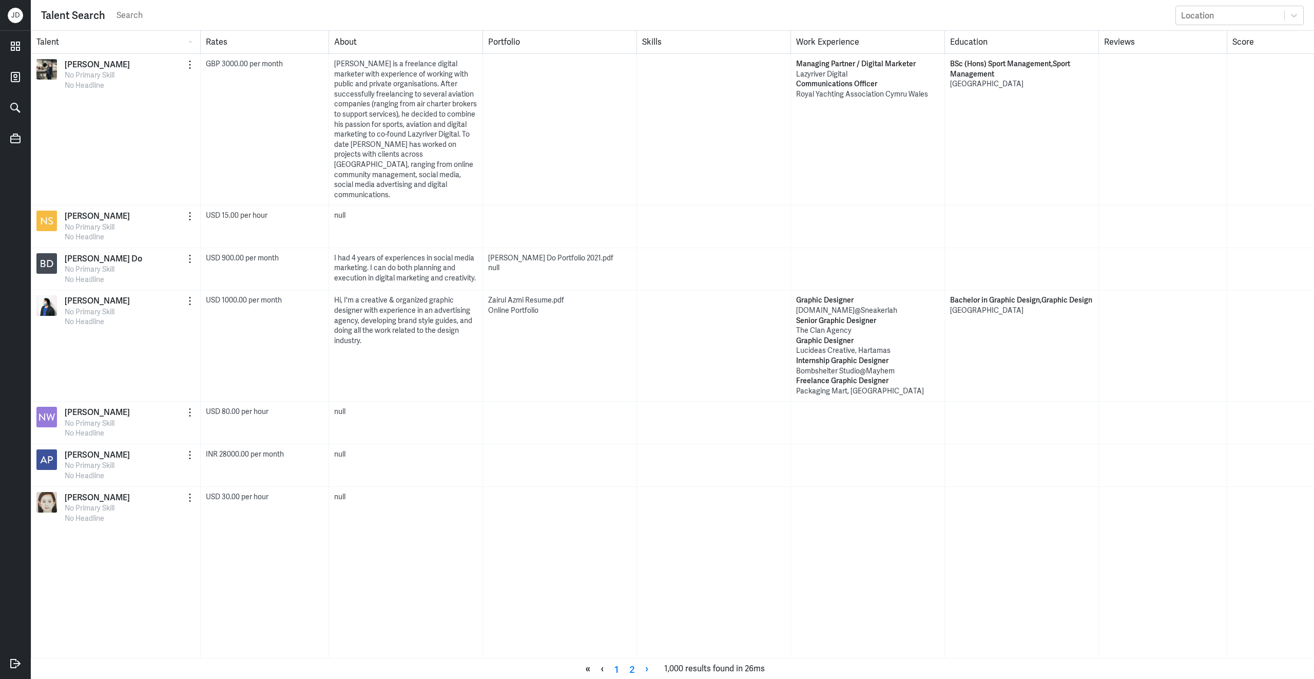
click at [232, 20] on input "search" at bounding box center [642, 15] width 1055 height 15
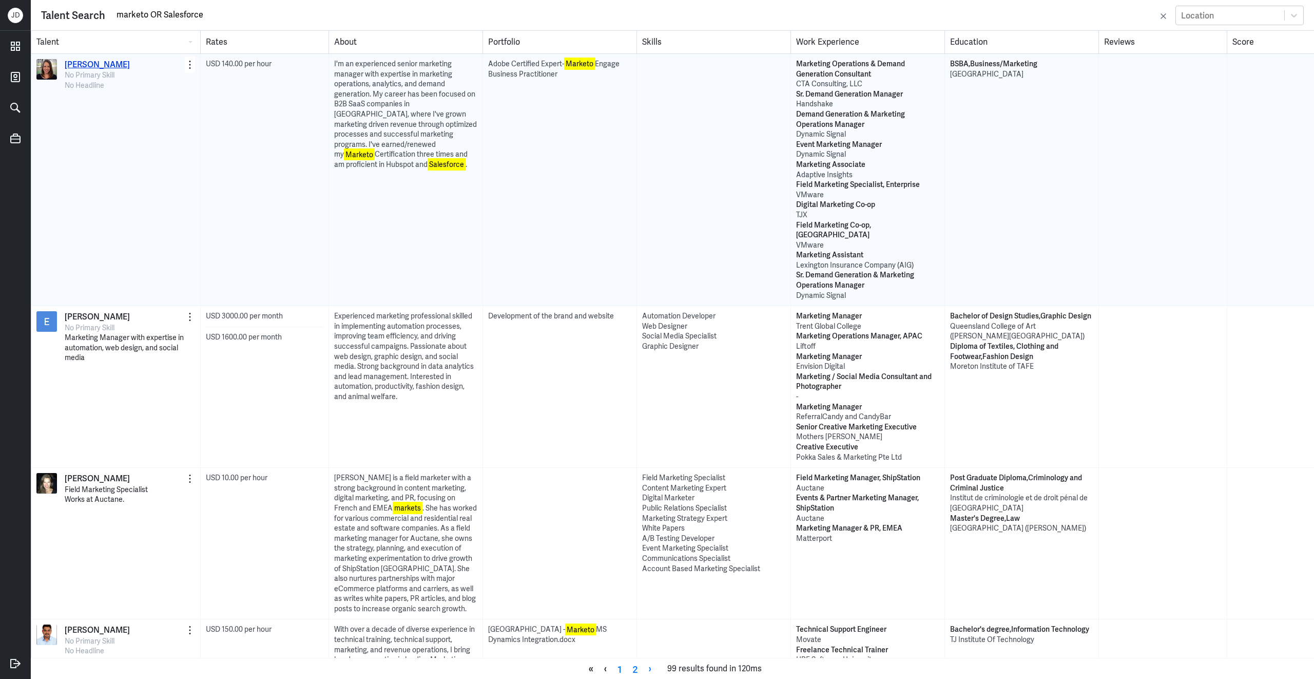
type input "marketo OR Salesforce"
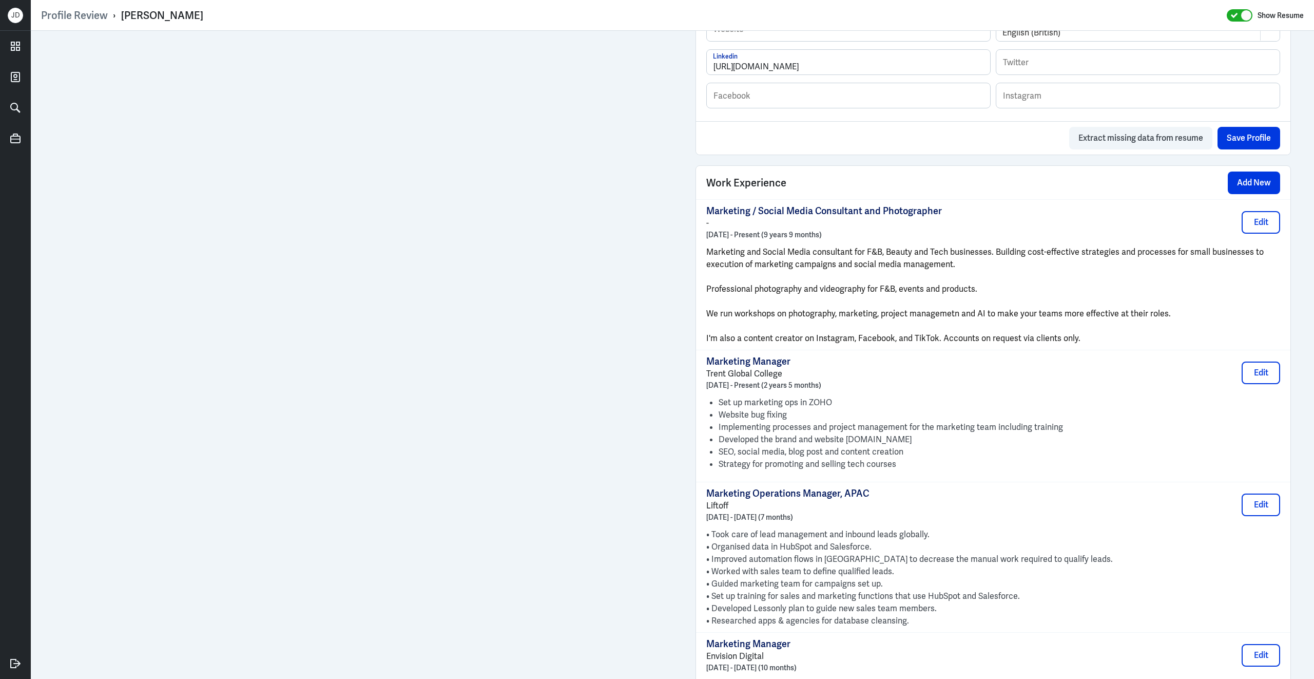
scroll to position [566, 0]
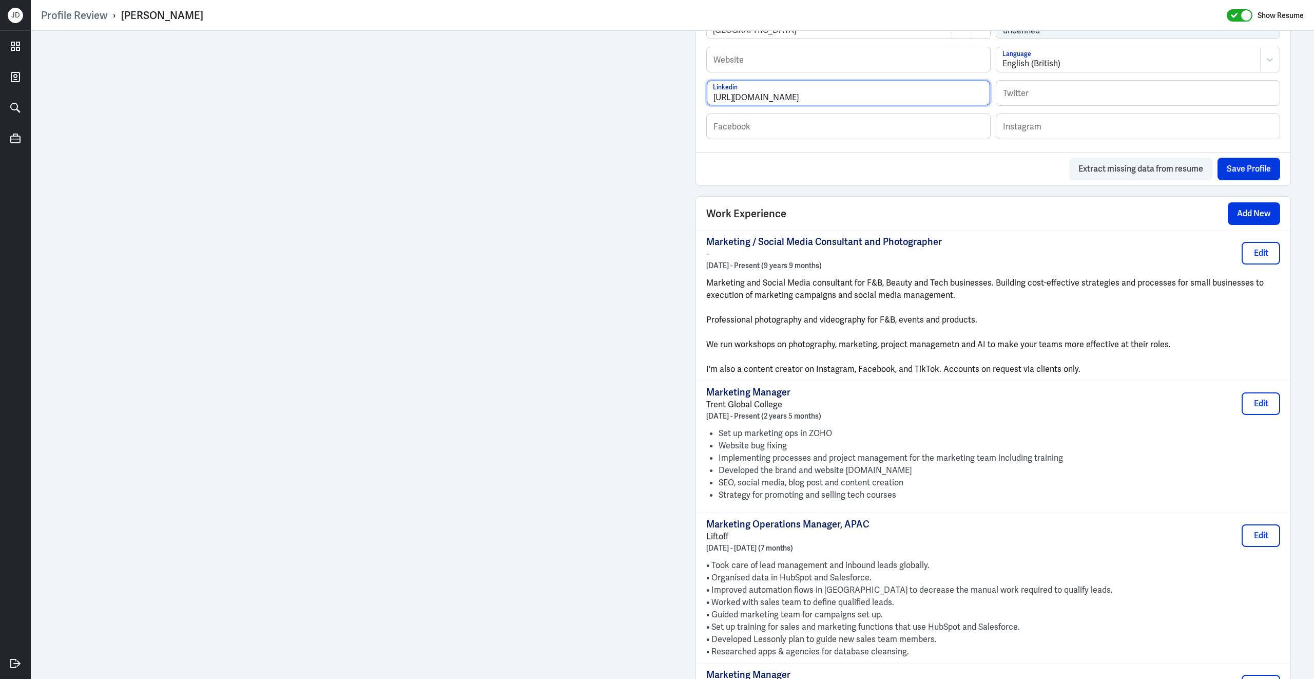
drag, startPoint x: 859, startPoint y: 109, endPoint x: 667, endPoint y: 95, distance: 192.5
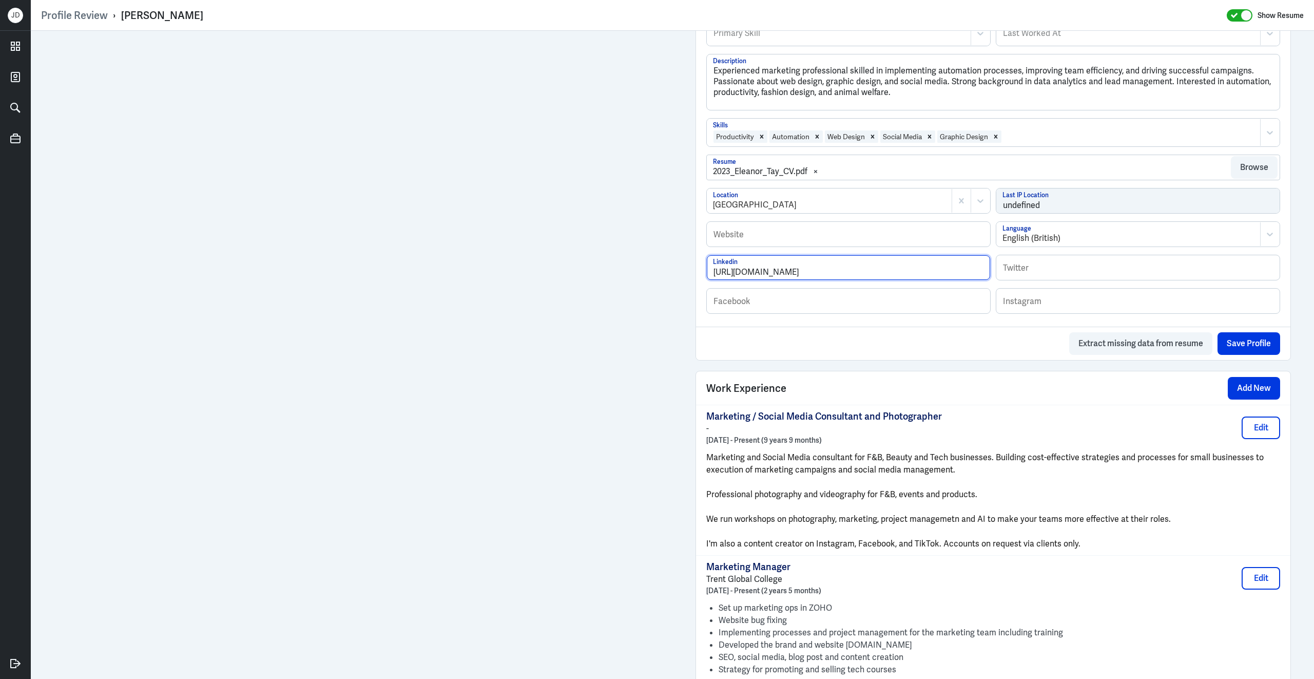
scroll to position [75, 0]
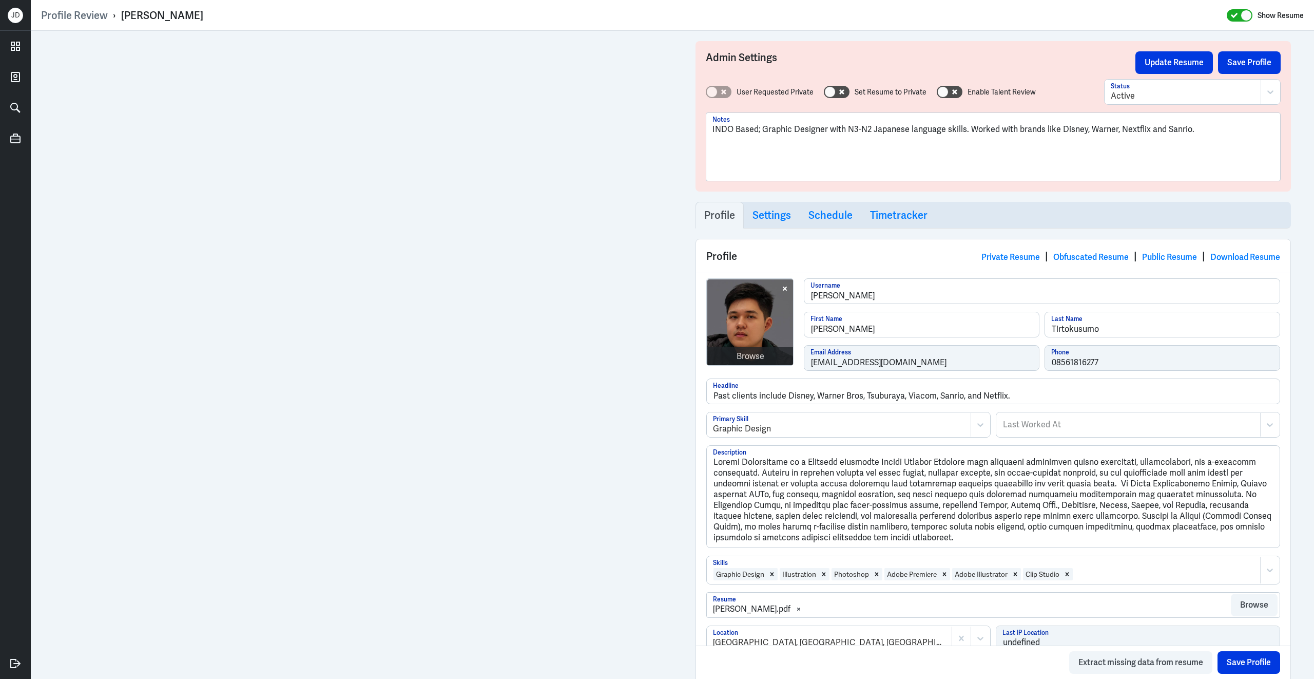
click at [1218, 132] on p "INDO Based; Graphic Designer with N3-N2 Japanese language skills. Worked with b…" at bounding box center [993, 129] width 562 height 12
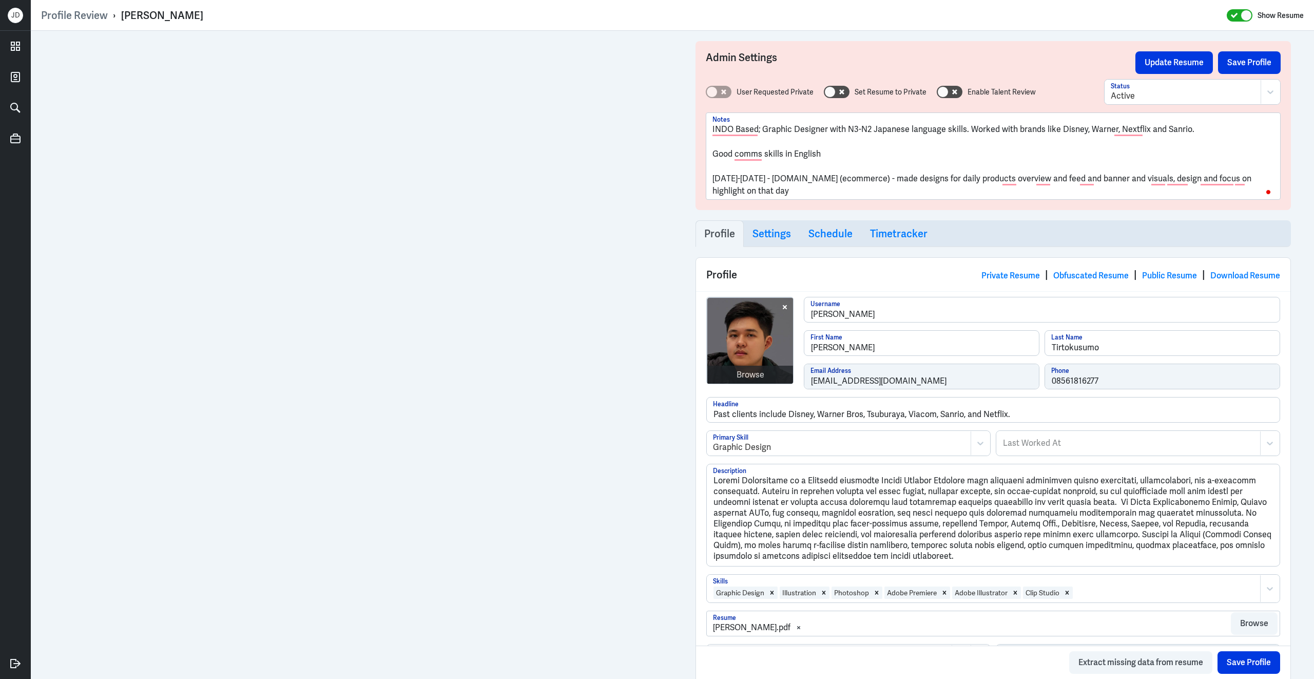
click at [1267, 183] on p "[DATE]-[DATE] - [DOMAIN_NAME] (ecommerce) - made designs for daily products ove…" at bounding box center [993, 184] width 562 height 25
click at [849, 162] on p "To enrich screen reader interactions, please activate Accessibility in Grammarl…" at bounding box center [993, 166] width 562 height 12
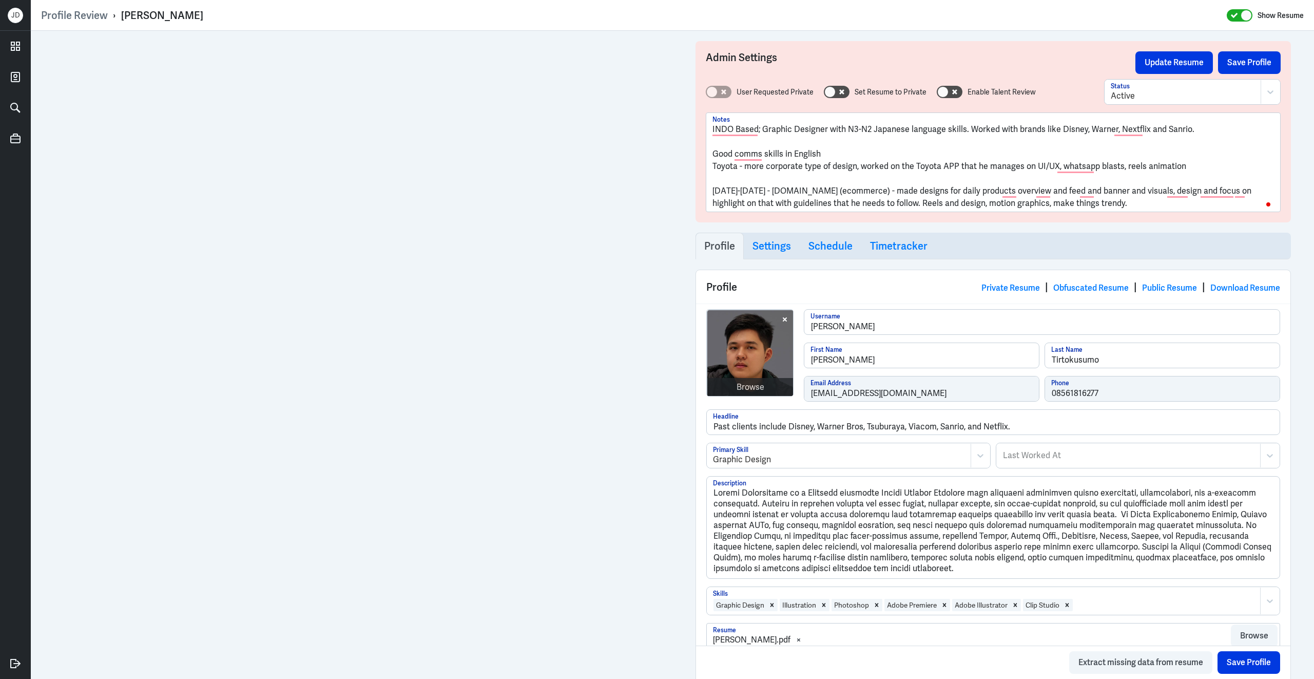
click at [824, 155] on p "Good comms skills in English" at bounding box center [993, 154] width 562 height 12
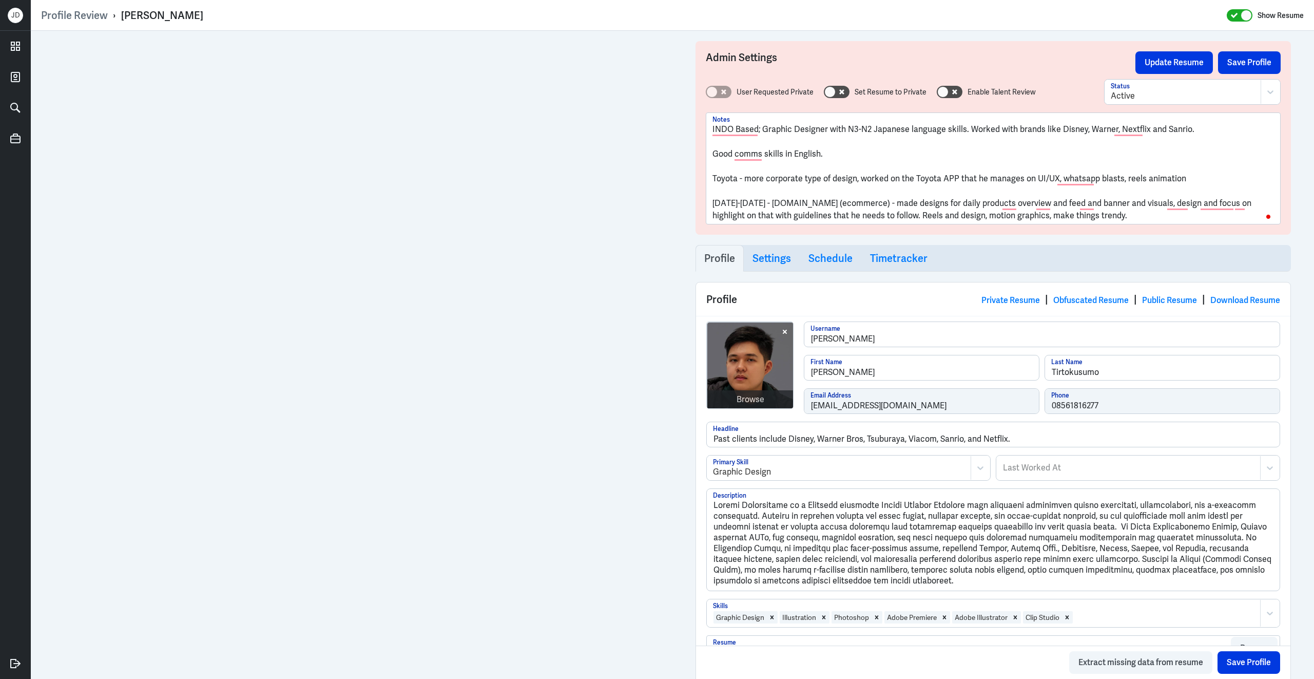
click at [1231, 178] on p "Toyota - more corporate type of design, worked on the Toyota APP that he manage…" at bounding box center [993, 178] width 562 height 12
click at [896, 155] on p "Good comms skills in English." at bounding box center [993, 154] width 562 height 12
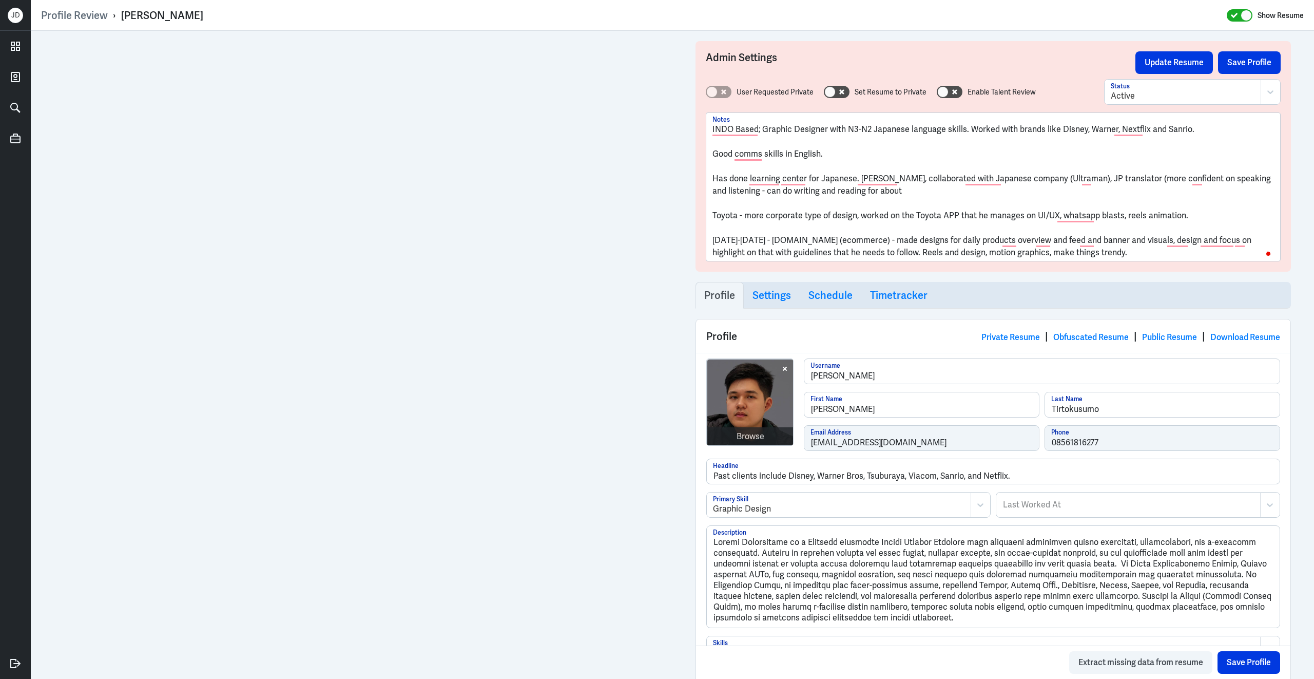
click at [1205, 181] on p "Has done learning center for Japanese. [PERSON_NAME], collaborated with Japanes…" at bounding box center [993, 184] width 562 height 25
click at [908, 187] on p "Has done learning center for Japanese. [PERSON_NAME], collaborated with Japanes…" at bounding box center [993, 184] width 562 height 25
